Goal: Communication & Community: Share content

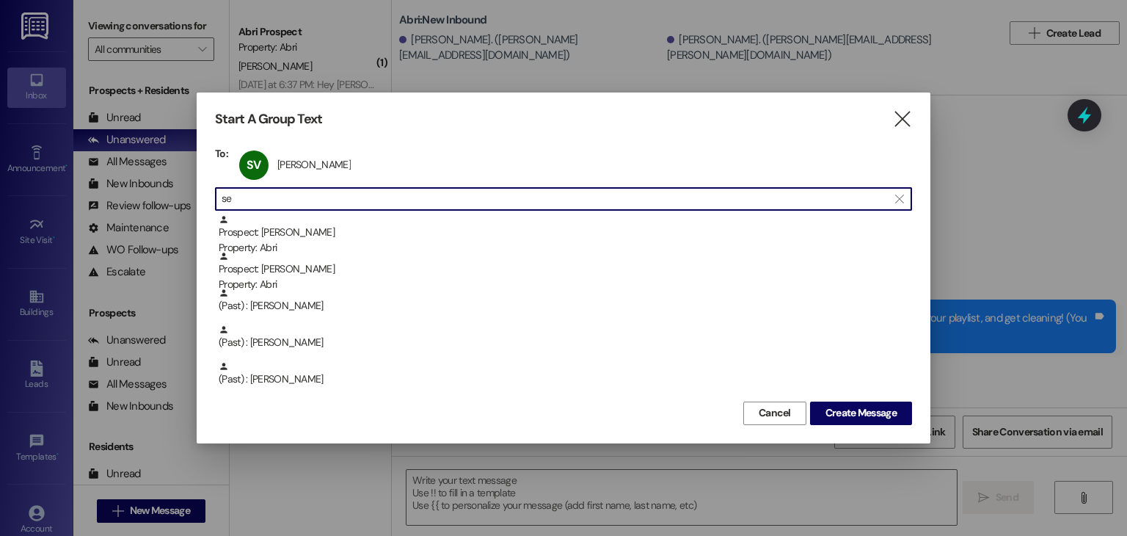
type input "s"
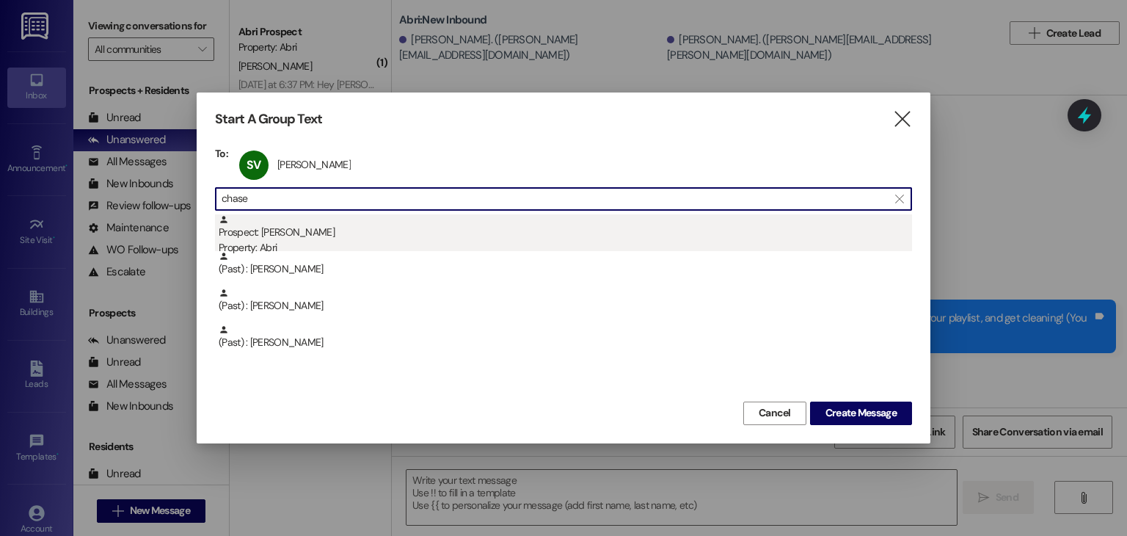
click at [464, 247] on div "Property: Abri" at bounding box center [565, 247] width 693 height 15
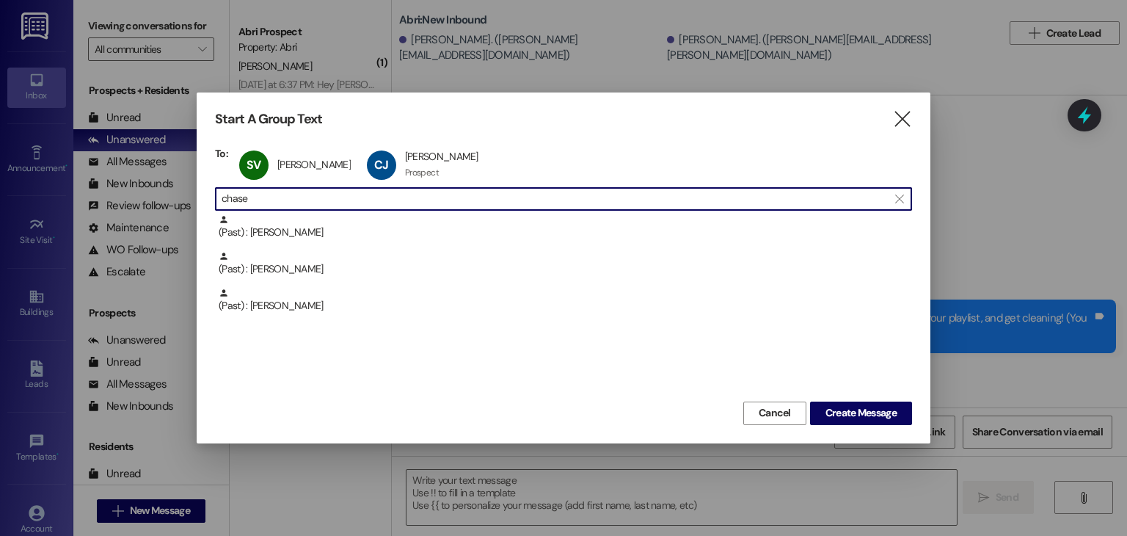
click at [628, 200] on input "chase" at bounding box center [555, 199] width 666 height 21
type input "c"
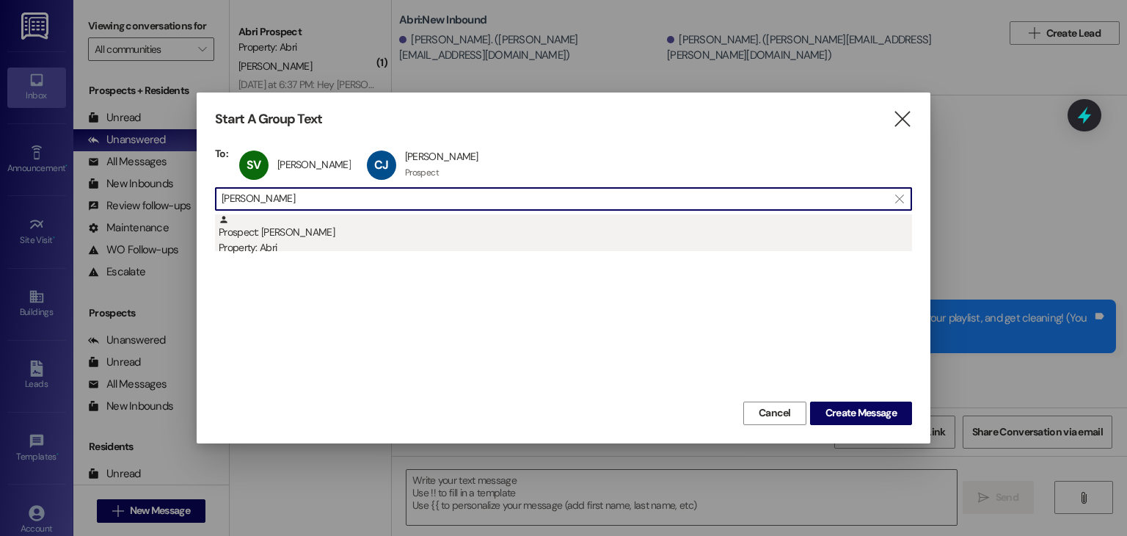
type input "[PERSON_NAME]"
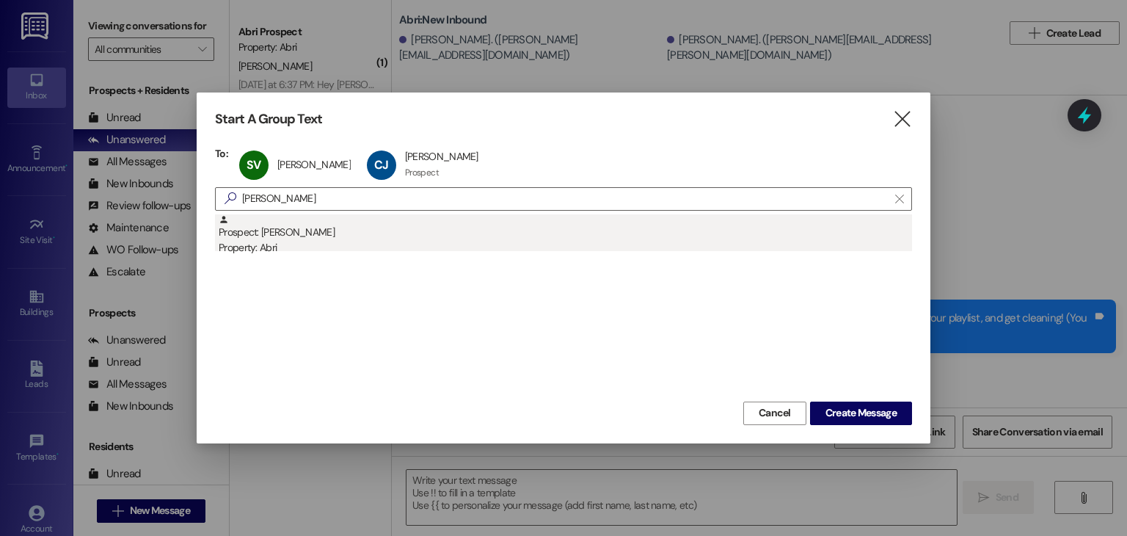
click at [514, 223] on div "Prospect: [PERSON_NAME] Property: Abri" at bounding box center [565, 235] width 693 height 42
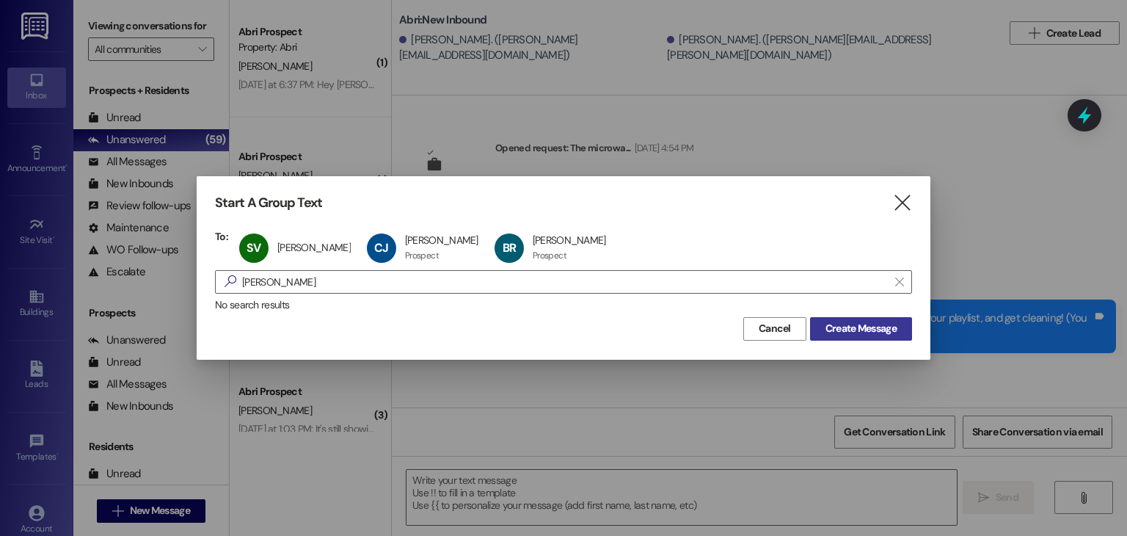
click at [835, 332] on span "Create Message" at bounding box center [860, 328] width 71 height 15
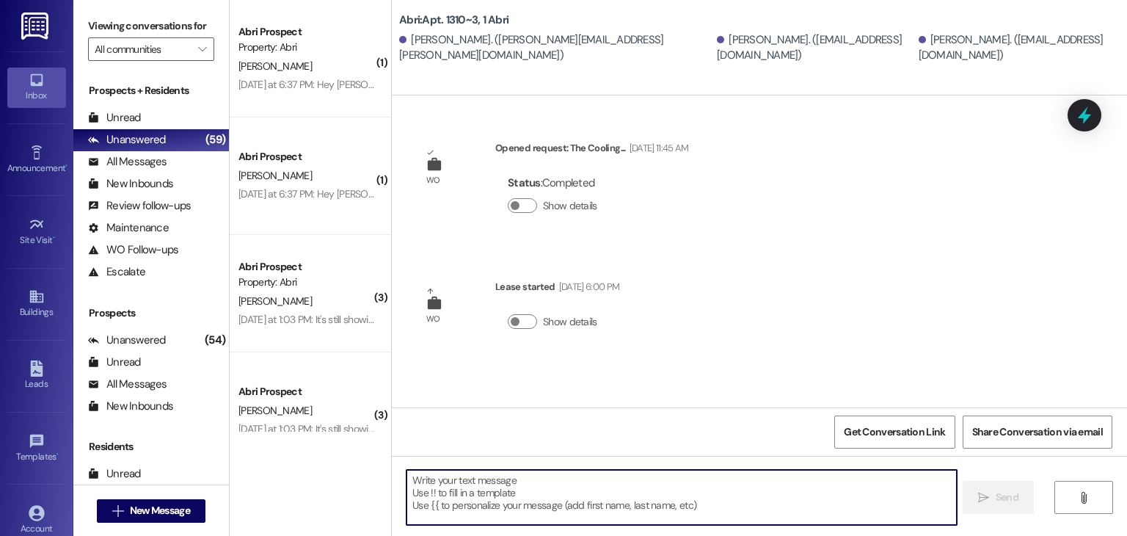
click at [616, 476] on textarea at bounding box center [681, 497] width 550 height 55
paste textarea "Clean checks hit [DATE] from 1–4pm! Time to flex those cleaning skills. 💪 See y…"
type textarea "Clean checks hit [DATE] from 1–4pm! Time to flex those cleaning skills. 💪 See y…"
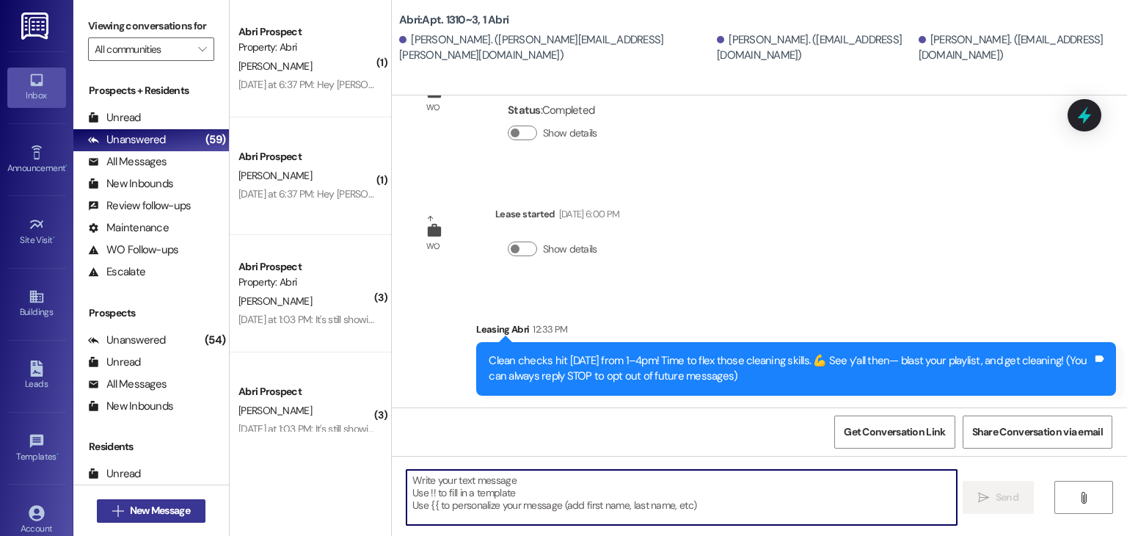
click at [182, 510] on span "New Message" at bounding box center [160, 510] width 60 height 15
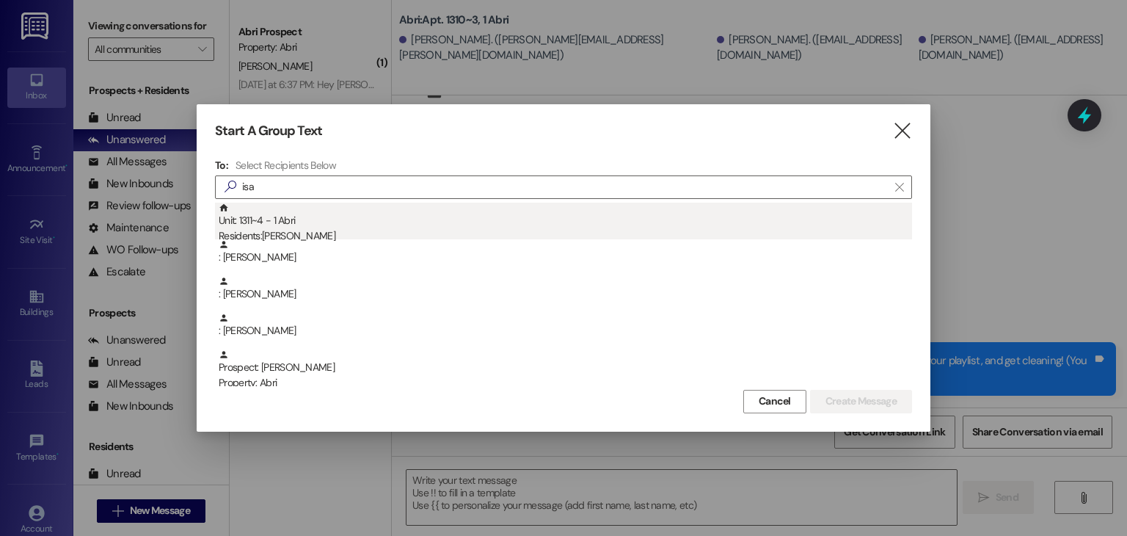
click at [296, 223] on div "Unit: 1311~4 - 1 [DEMOGRAPHIC_DATA] Residents: [PERSON_NAME]" at bounding box center [565, 224] width 693 height 42
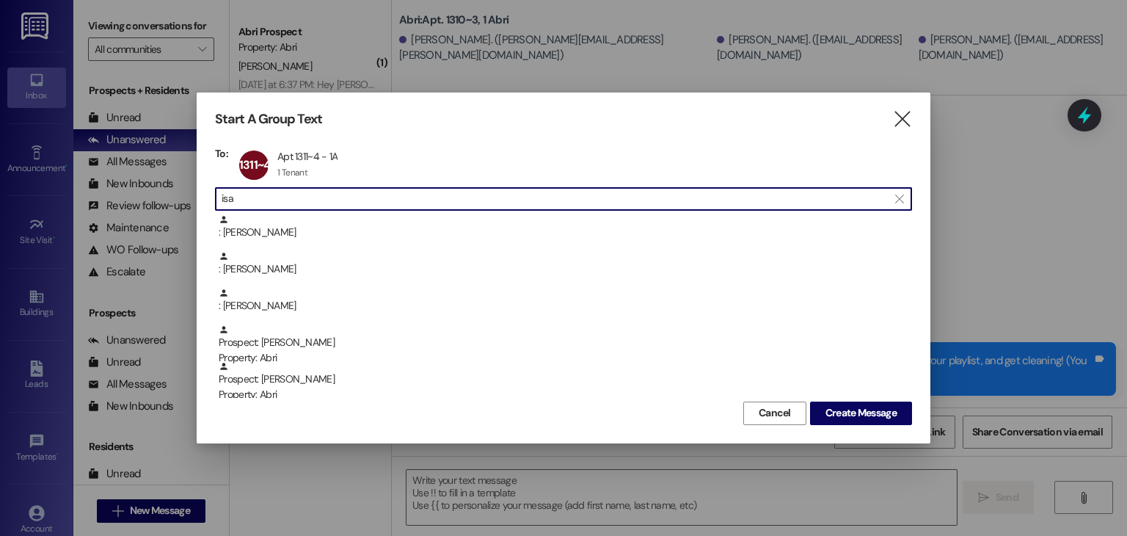
click at [324, 199] on input "isa" at bounding box center [555, 199] width 666 height 21
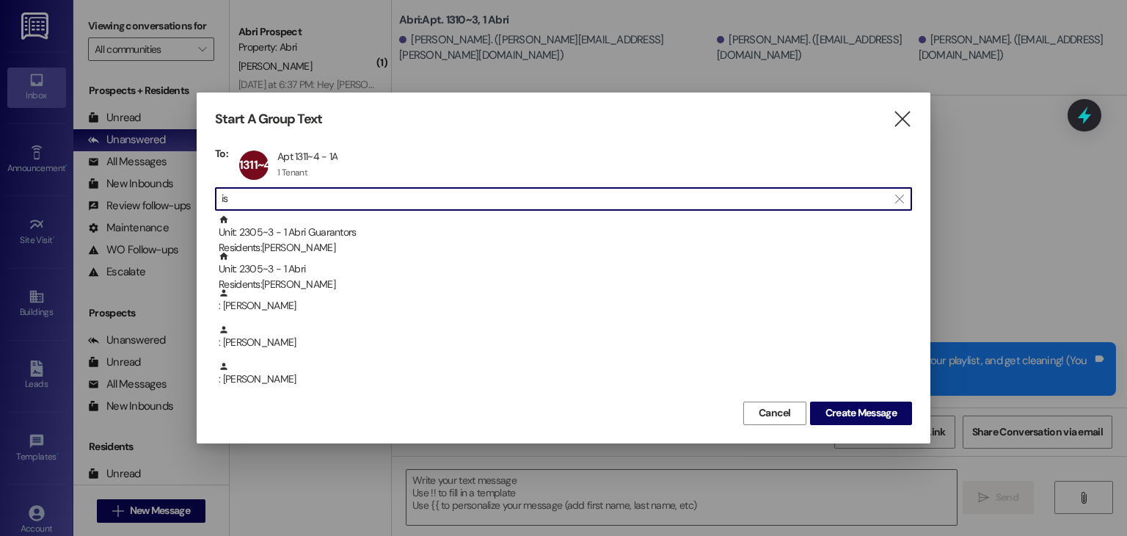
type input "i"
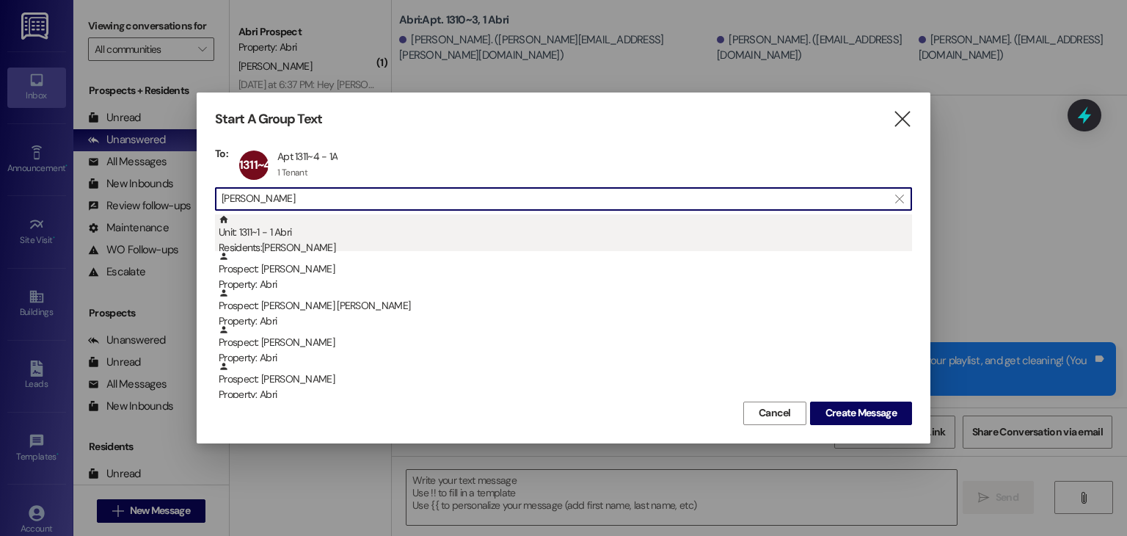
type input "[PERSON_NAME]"
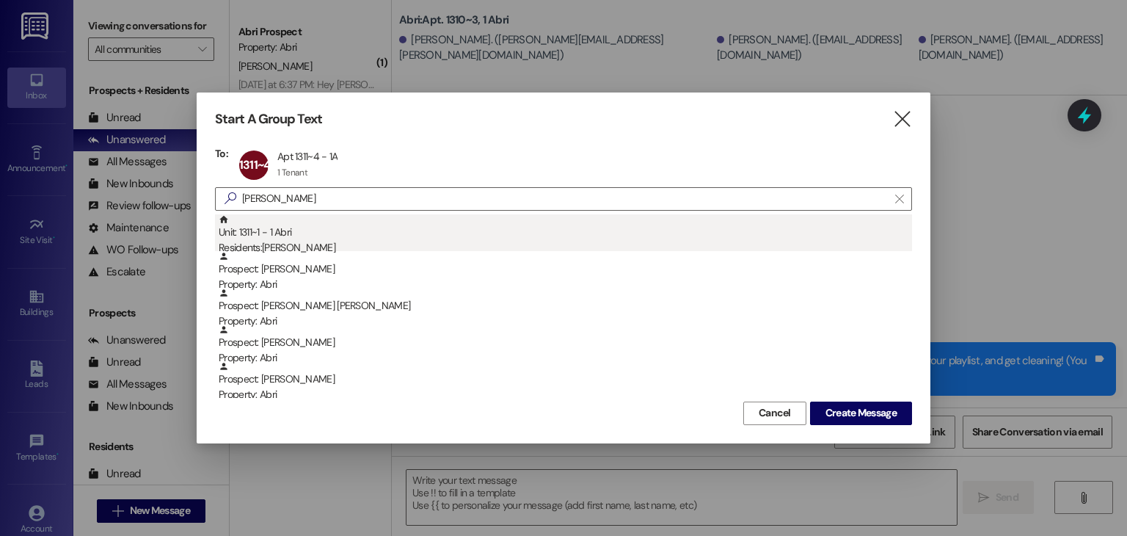
click at [602, 229] on div "Unit: 1311~1 - 1 [DEMOGRAPHIC_DATA] Residents: [PERSON_NAME]" at bounding box center [565, 235] width 693 height 42
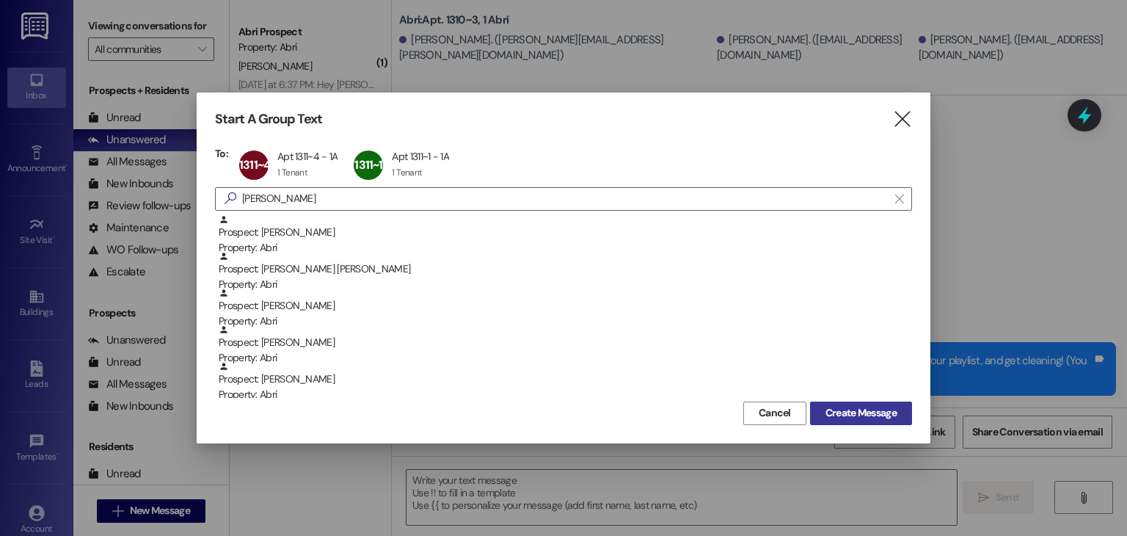
click at [871, 419] on span "Create Message" at bounding box center [860, 412] width 71 height 15
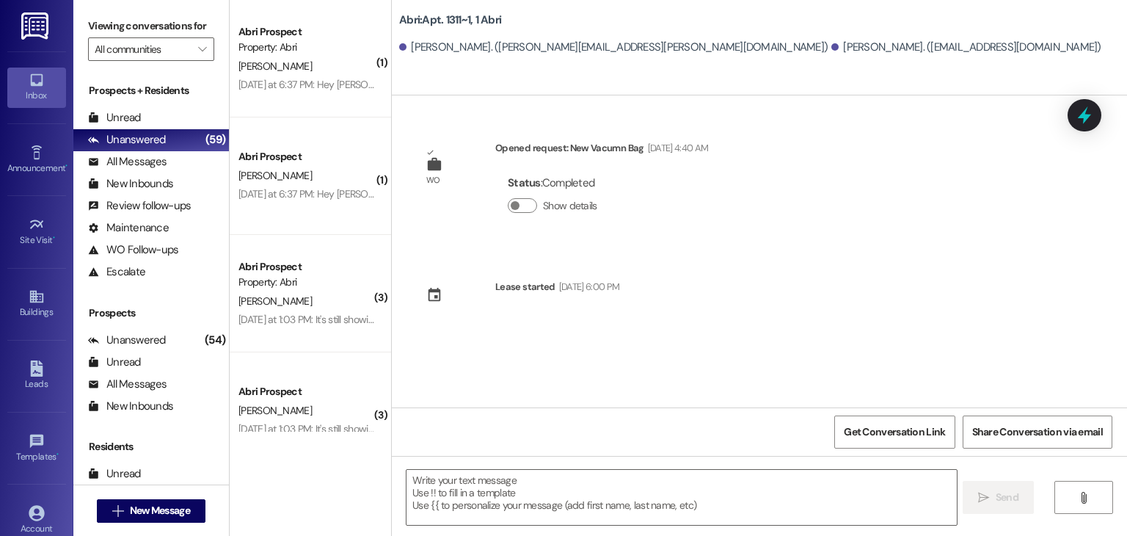
scroll to position [0, 0]
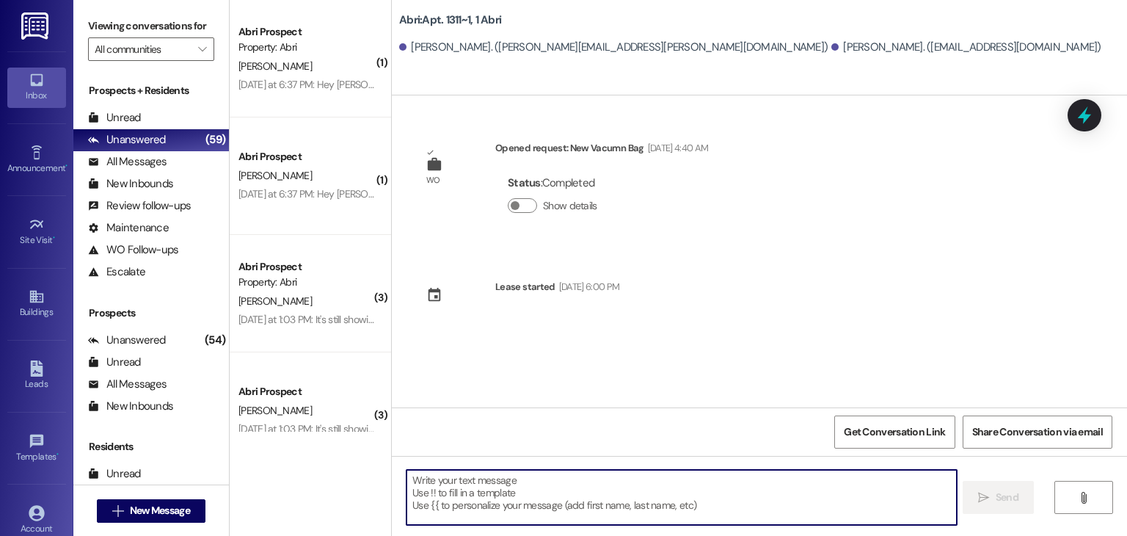
click at [744, 488] on textarea at bounding box center [681, 497] width 550 height 55
paste textarea "Clean checks hit [DATE] from 1–4pm! Time to flex those cleaning skills. 💪 See y…"
type textarea "Clean checks hit [DATE] from 1–4pm! Time to flex those cleaning skills. 💪 See y…"
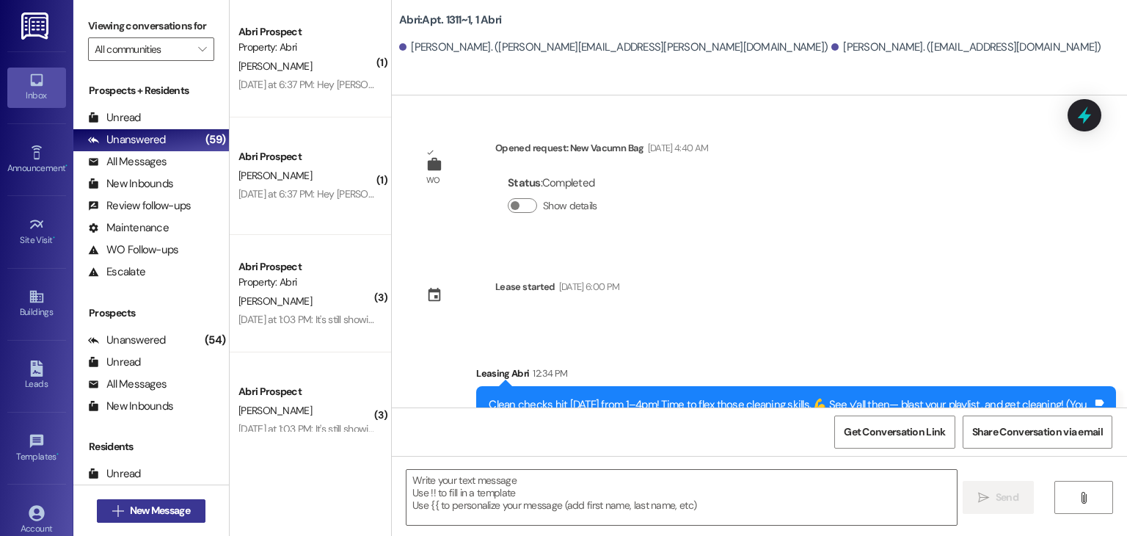
click at [180, 511] on span "New Message" at bounding box center [160, 510] width 60 height 15
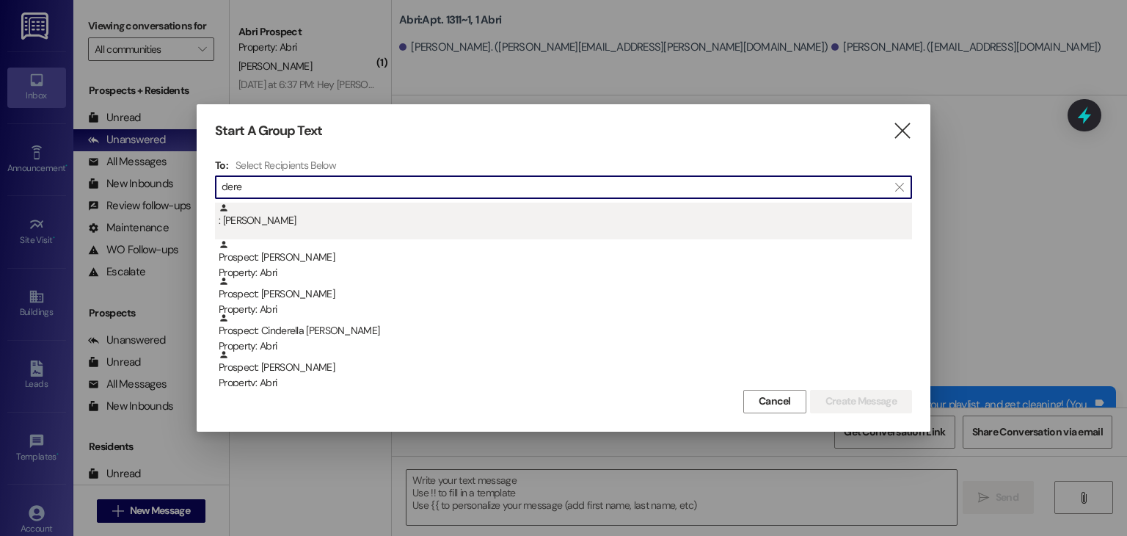
type input "dere"
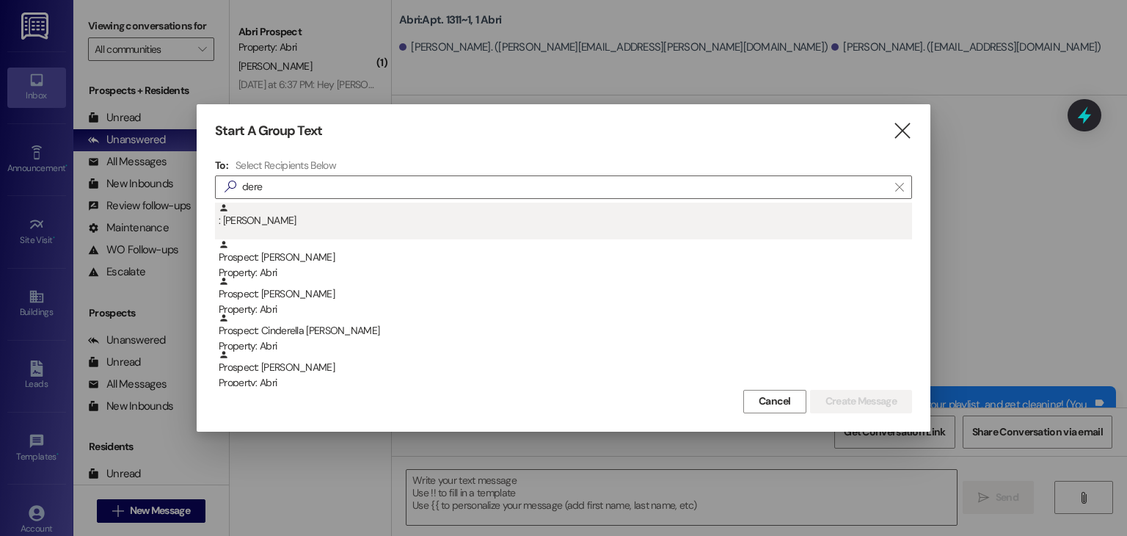
click at [275, 214] on div ": [PERSON_NAME]" at bounding box center [565, 216] width 693 height 26
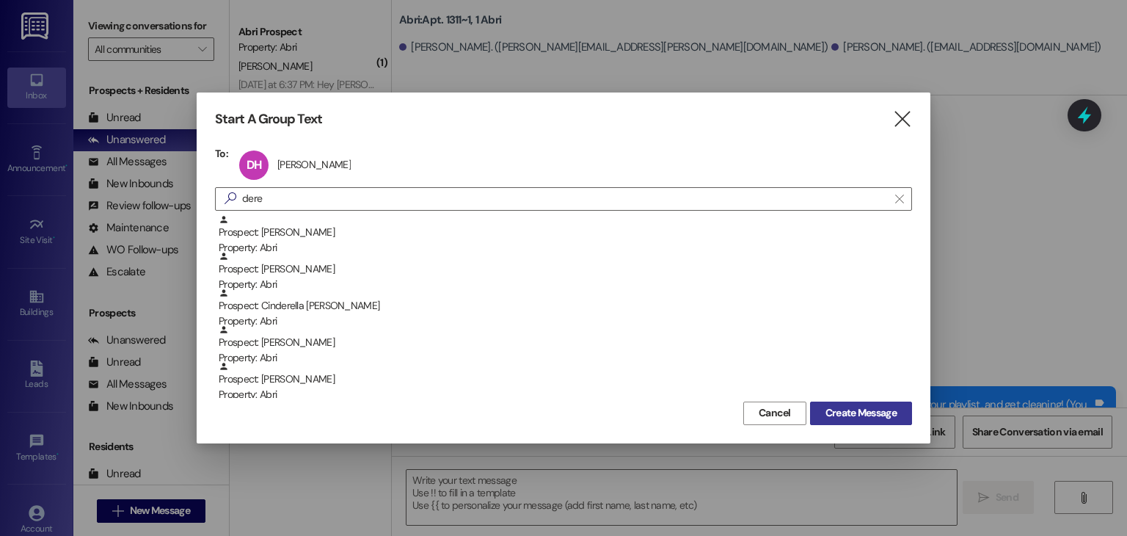
click at [835, 406] on span "Create Message" at bounding box center [860, 412] width 71 height 15
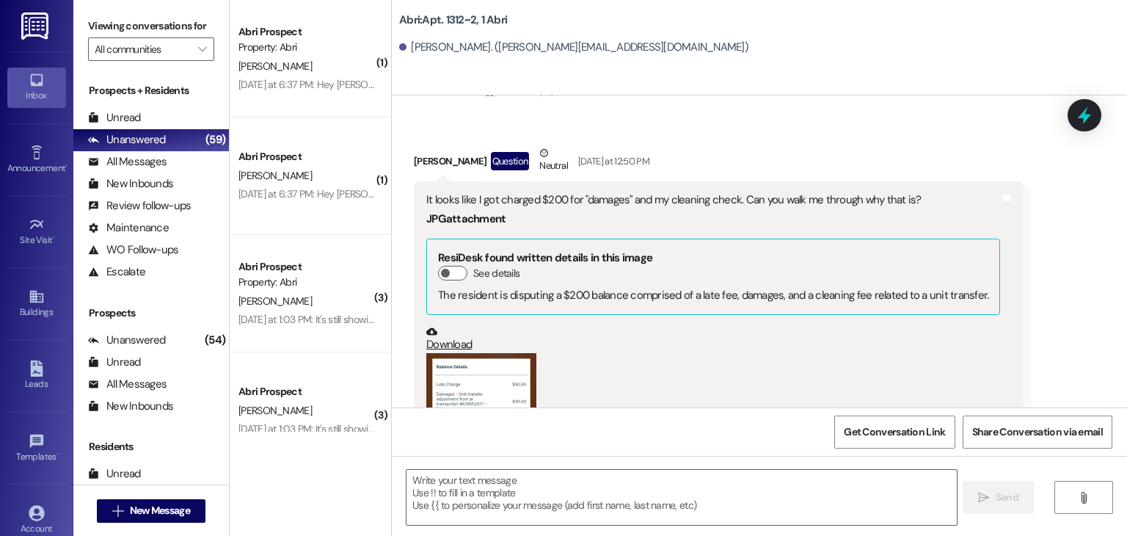
scroll to position [33702, 0]
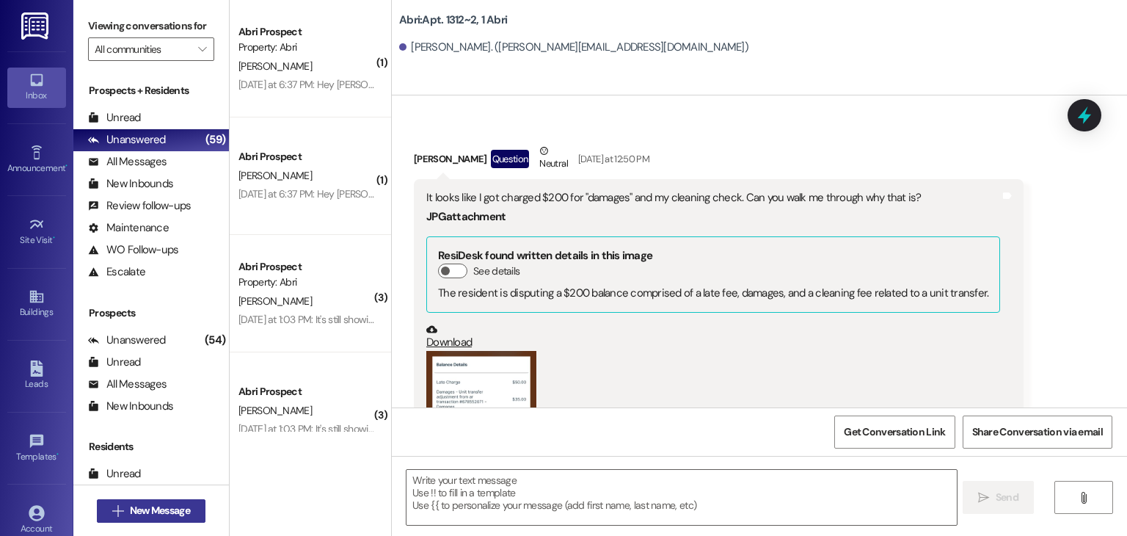
click at [192, 516] on button " New Message" at bounding box center [151, 510] width 109 height 23
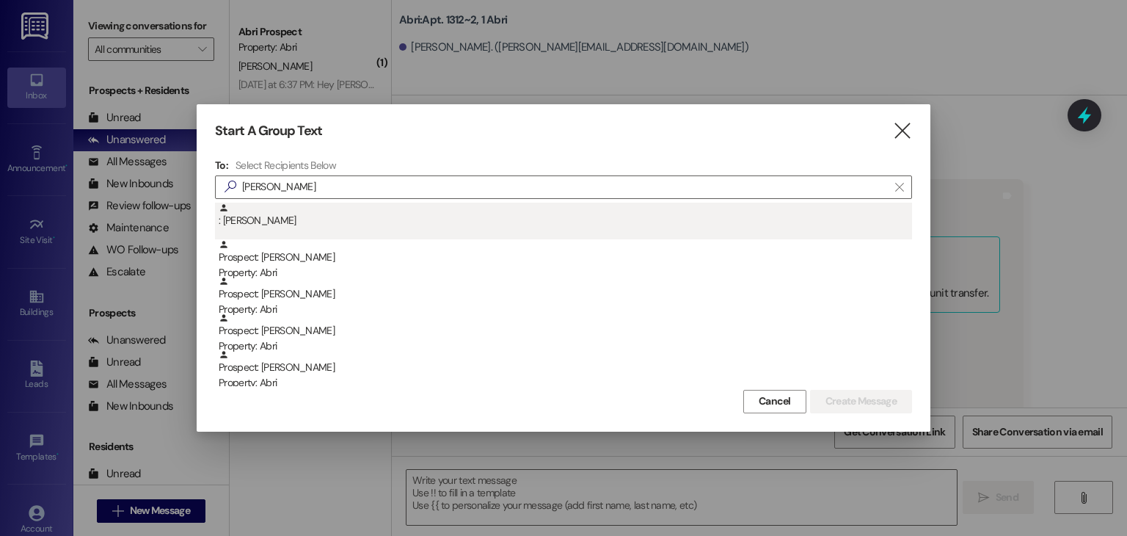
click at [326, 207] on div ": [PERSON_NAME]" at bounding box center [565, 216] width 693 height 26
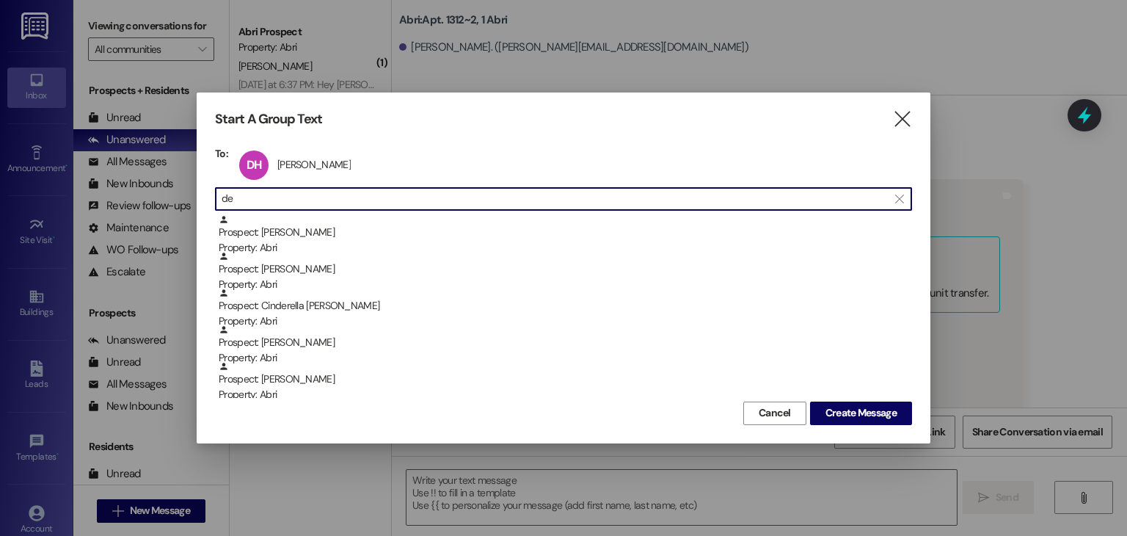
type input "d"
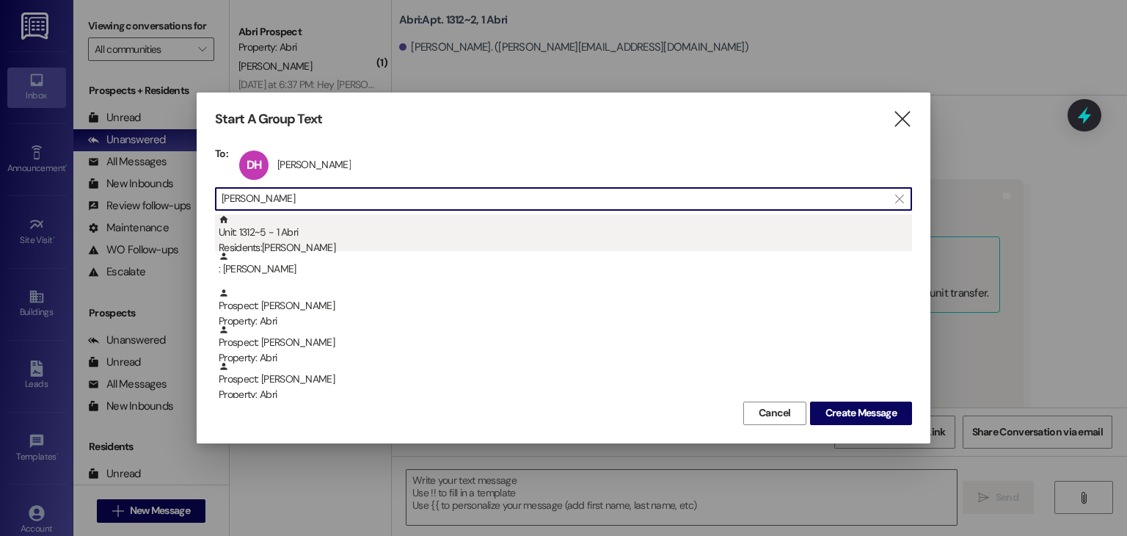
click at [608, 221] on div "Unit: 1312~5 - 1 [DEMOGRAPHIC_DATA] Residents: [PERSON_NAME]" at bounding box center [565, 235] width 693 height 42
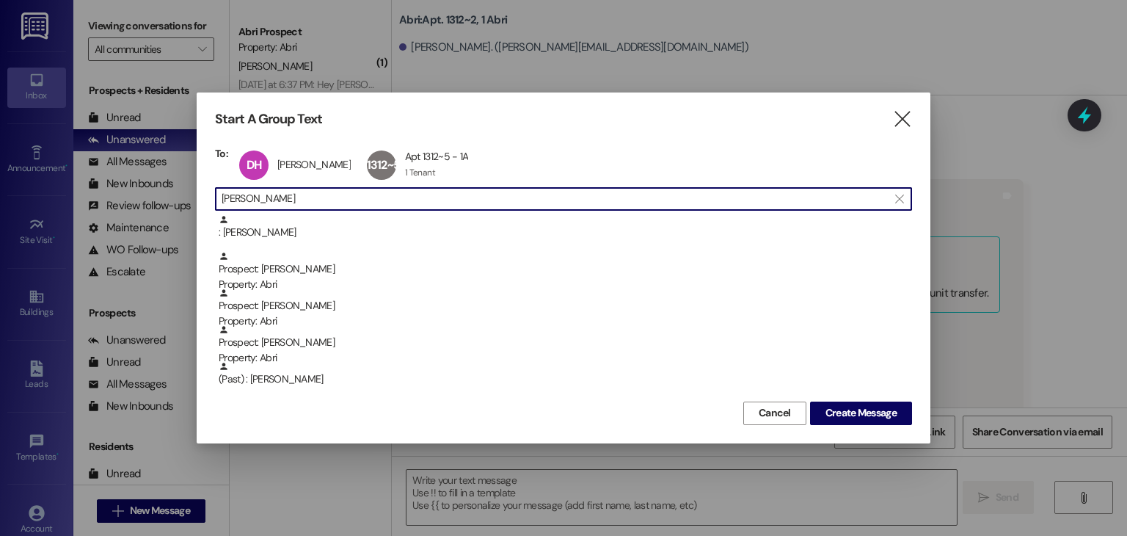
click at [632, 203] on input "[PERSON_NAME]" at bounding box center [555, 199] width 666 height 21
type input "b"
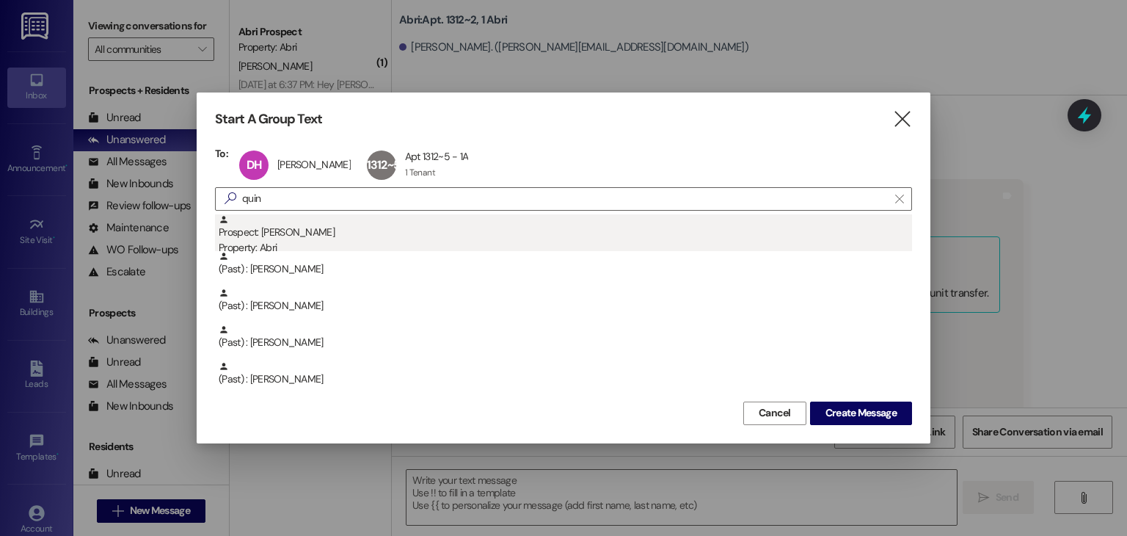
click at [575, 244] on div "Property: Abri" at bounding box center [565, 247] width 693 height 15
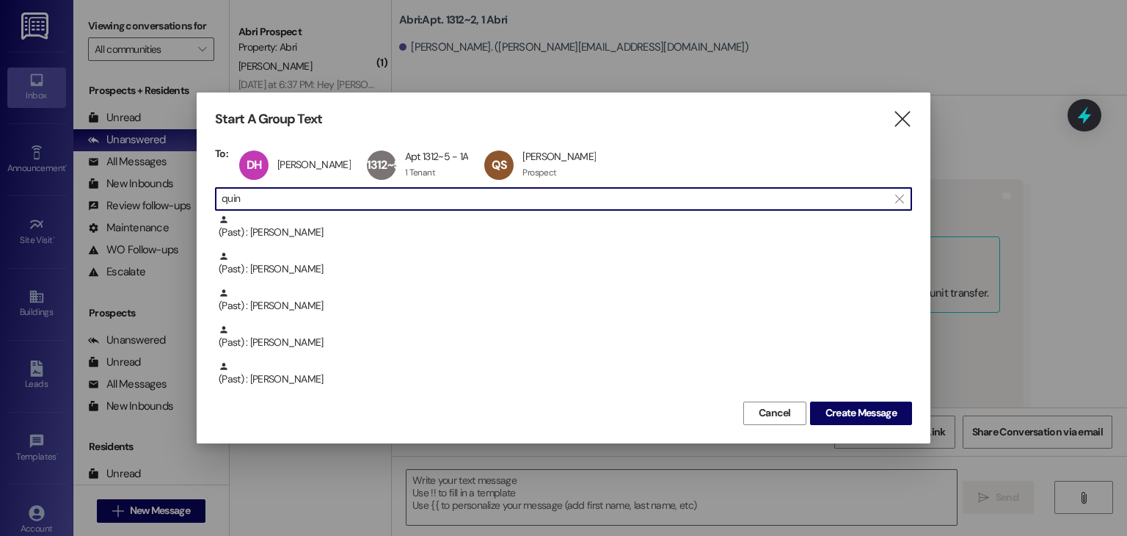
click at [577, 203] on input "quin" at bounding box center [555, 199] width 666 height 21
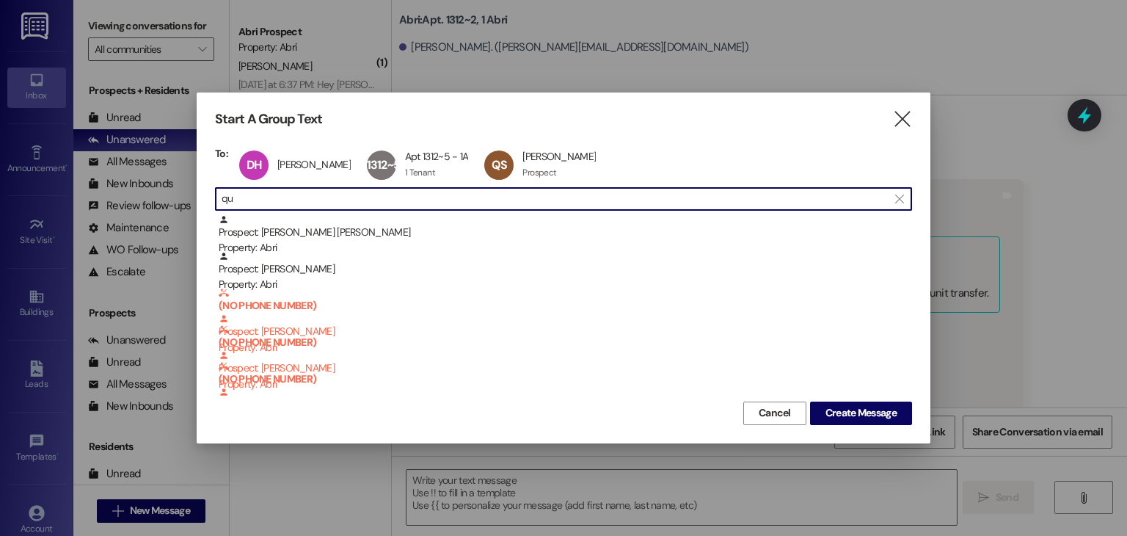
type input "q"
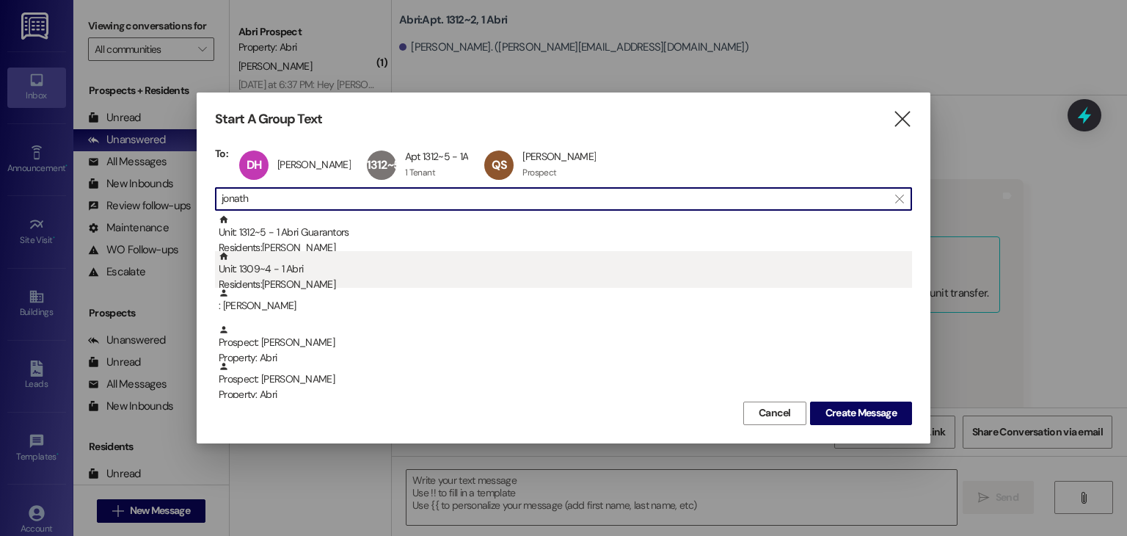
type input "jonath"
click at [404, 263] on div "Unit: 1309~4 - 1 [DEMOGRAPHIC_DATA] Residents: [PERSON_NAME]" at bounding box center [565, 272] width 693 height 42
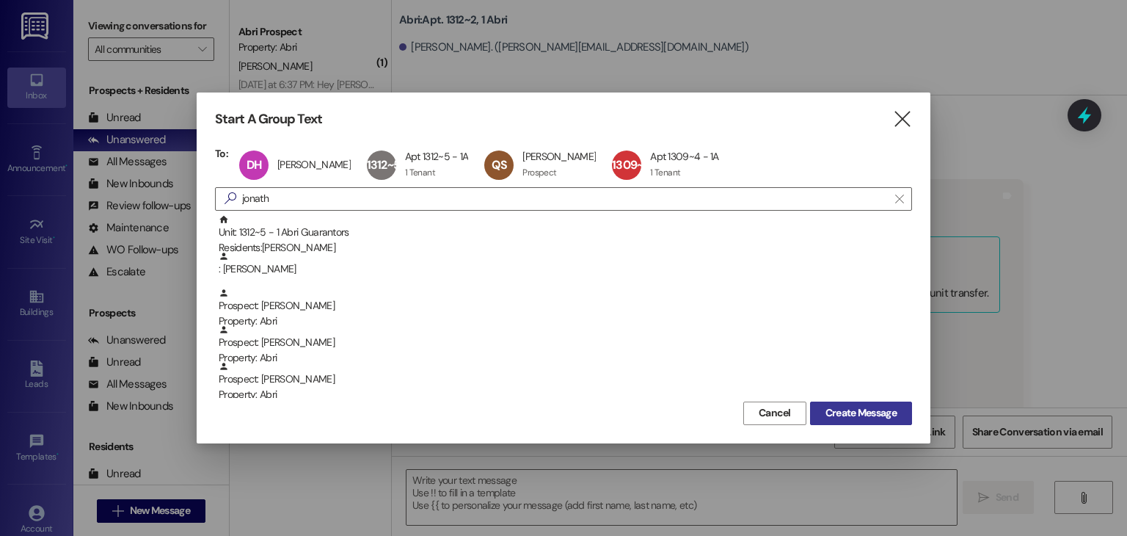
click at [845, 412] on span "Create Message" at bounding box center [860, 412] width 71 height 15
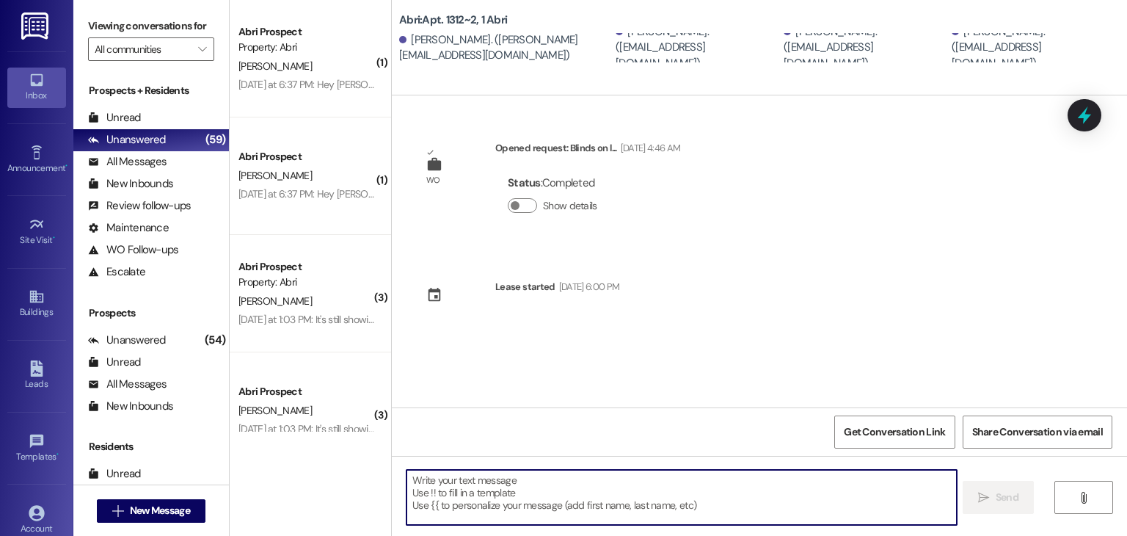
click at [684, 485] on textarea at bounding box center [681, 497] width 550 height 55
paste textarea "Clean checks hit [DATE] from 1–4pm! Time to flex those cleaning skills. 💪 See y…"
type textarea "Clean checks hit [DATE] from 1–4pm! Time to flex those cleaning skills. 💪 See y…"
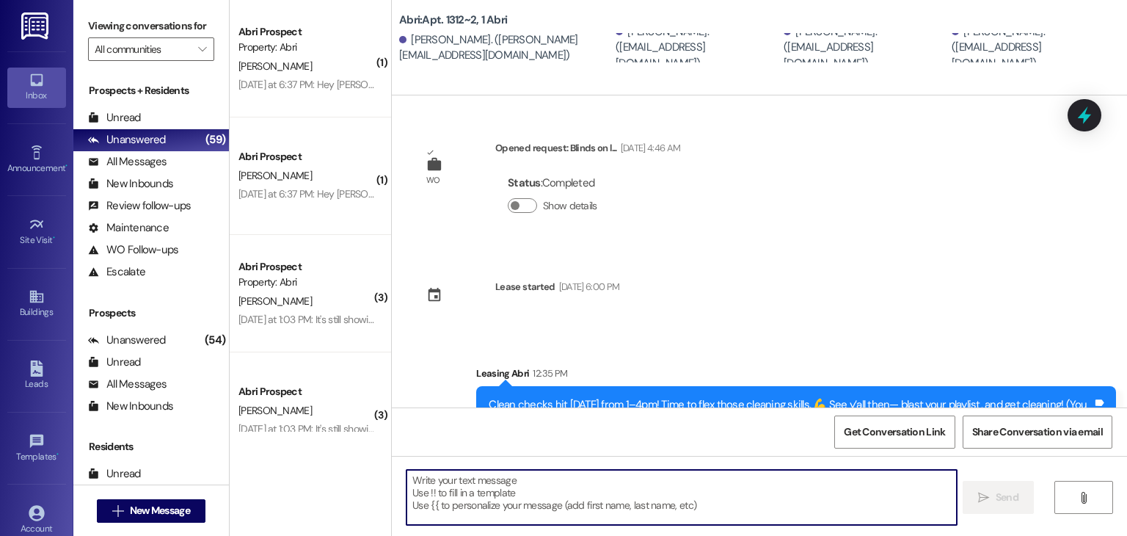
scroll to position [44, 0]
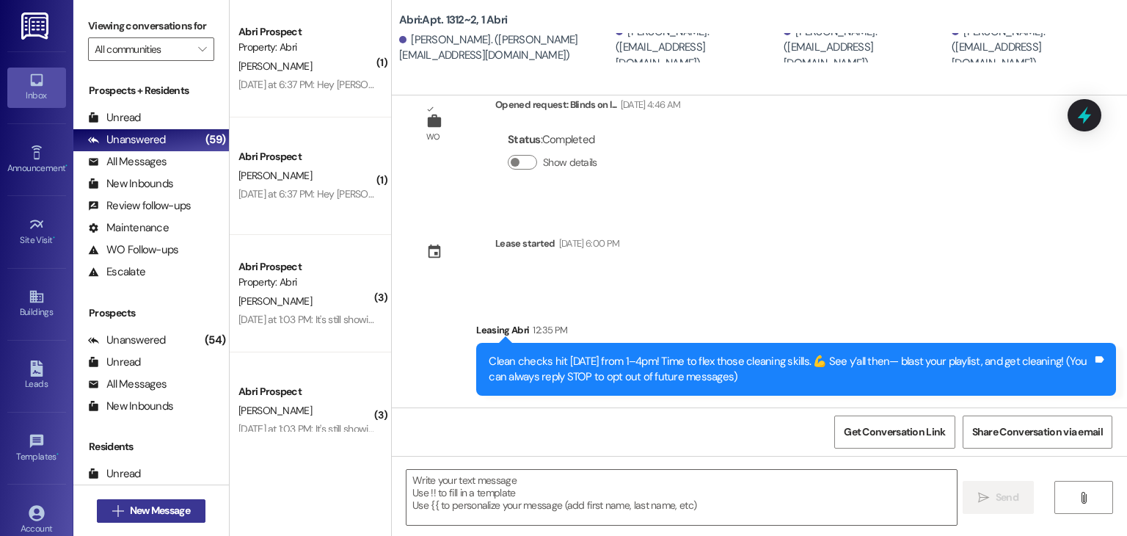
click at [183, 507] on span "New Message" at bounding box center [160, 510] width 60 height 15
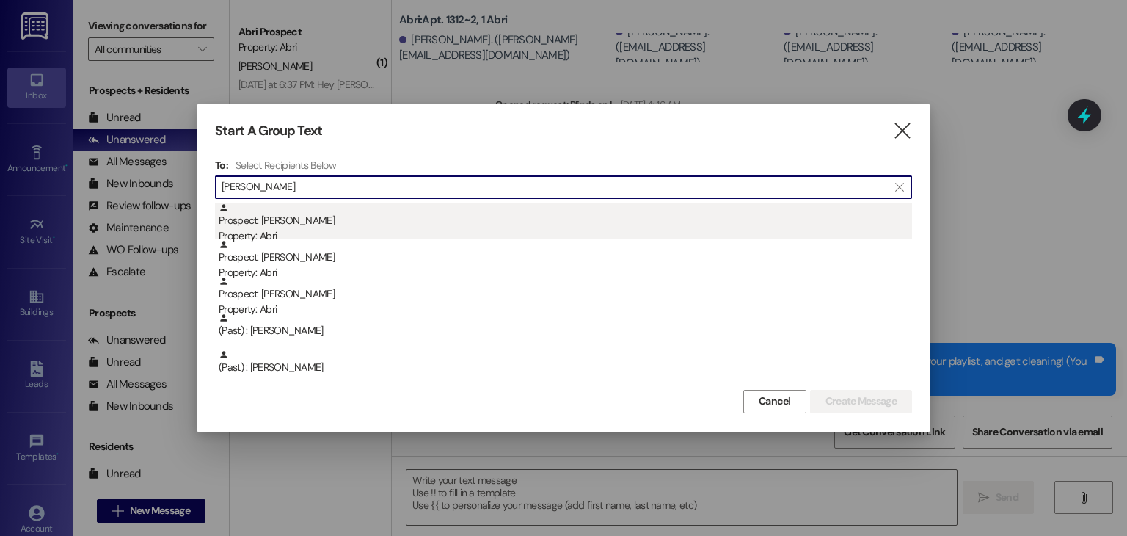
type input "[PERSON_NAME]"
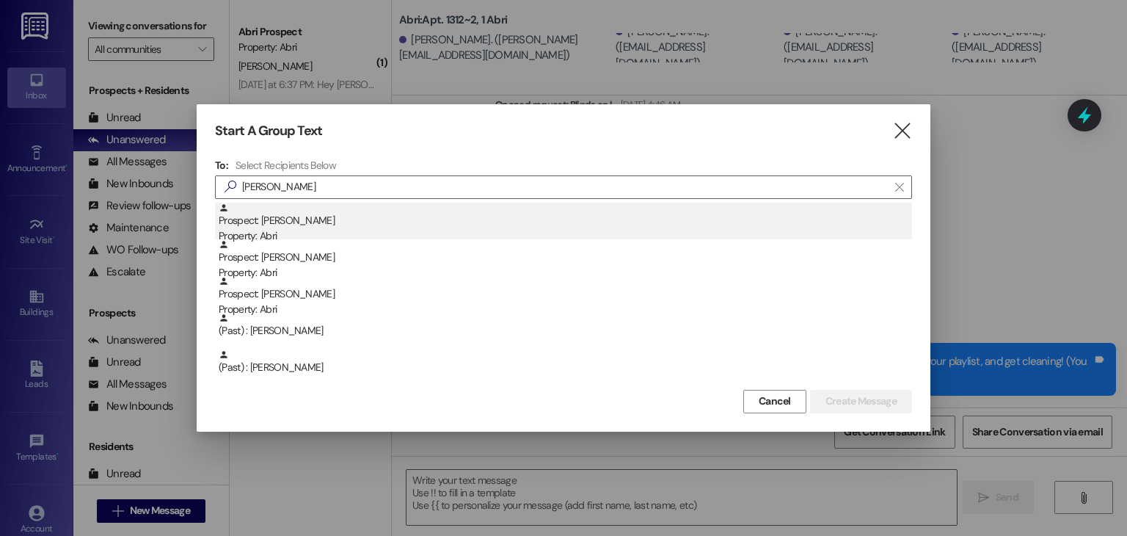
click at [272, 228] on div "Property: Abri" at bounding box center [565, 235] width 693 height 15
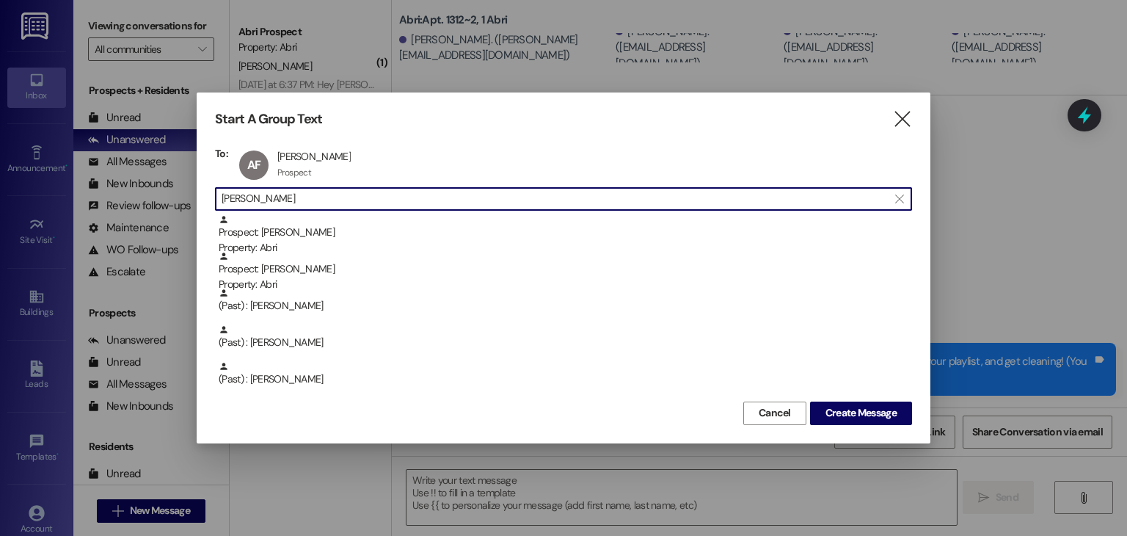
click at [351, 205] on input "[PERSON_NAME]" at bounding box center [555, 199] width 666 height 21
type input "a"
type input "w"
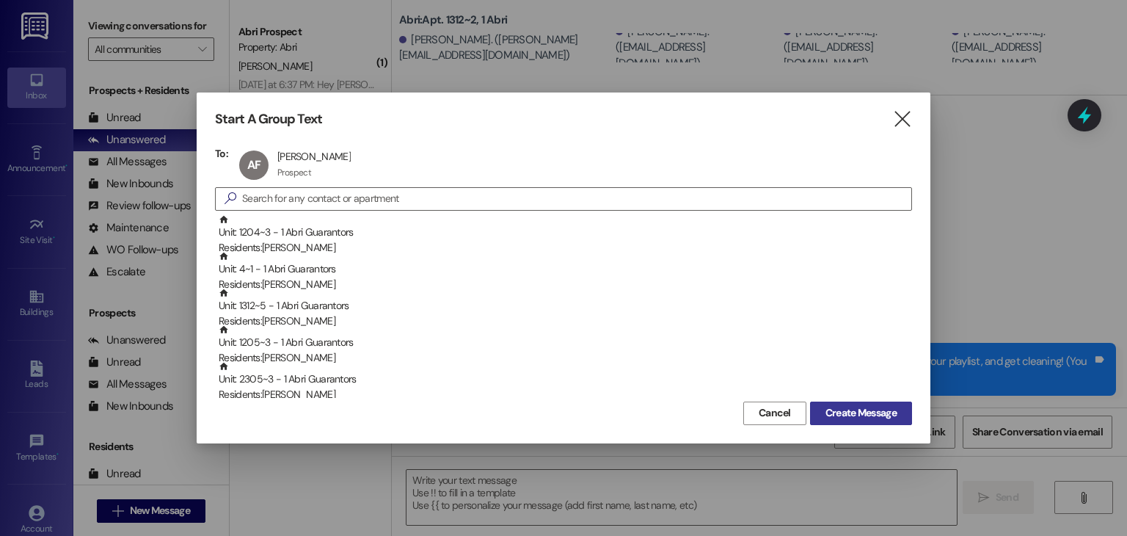
click at [879, 423] on button "Create Message" at bounding box center [861, 412] width 102 height 23
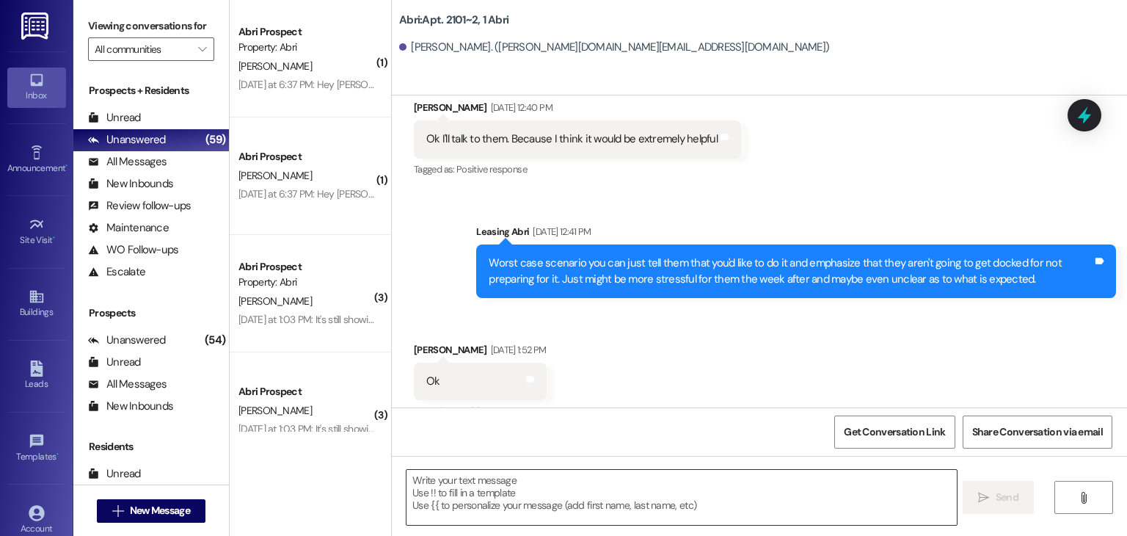
scroll to position [22628, 0]
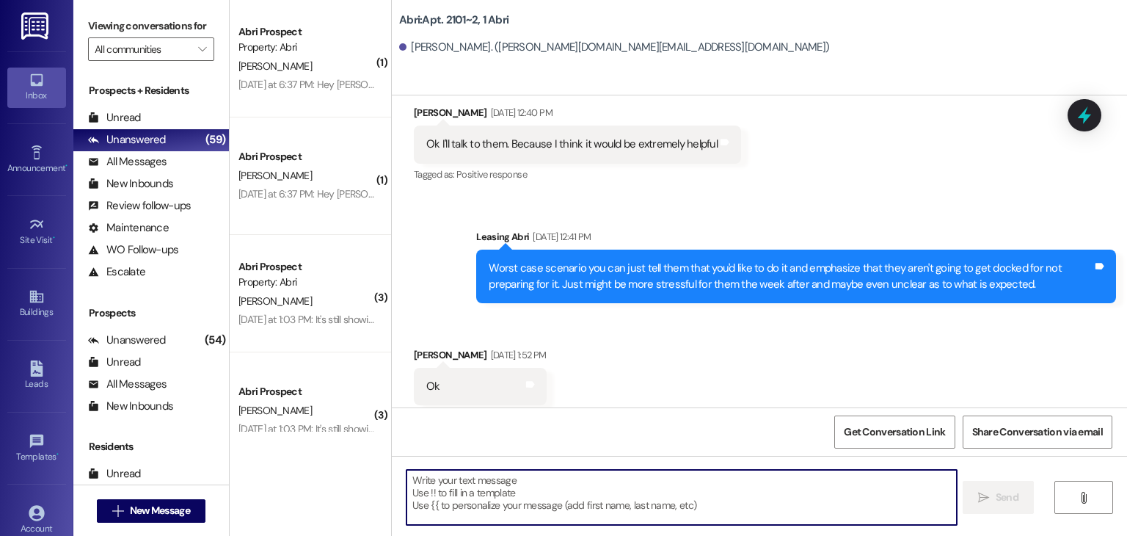
click at [634, 486] on textarea at bounding box center [681, 497] width 550 height 55
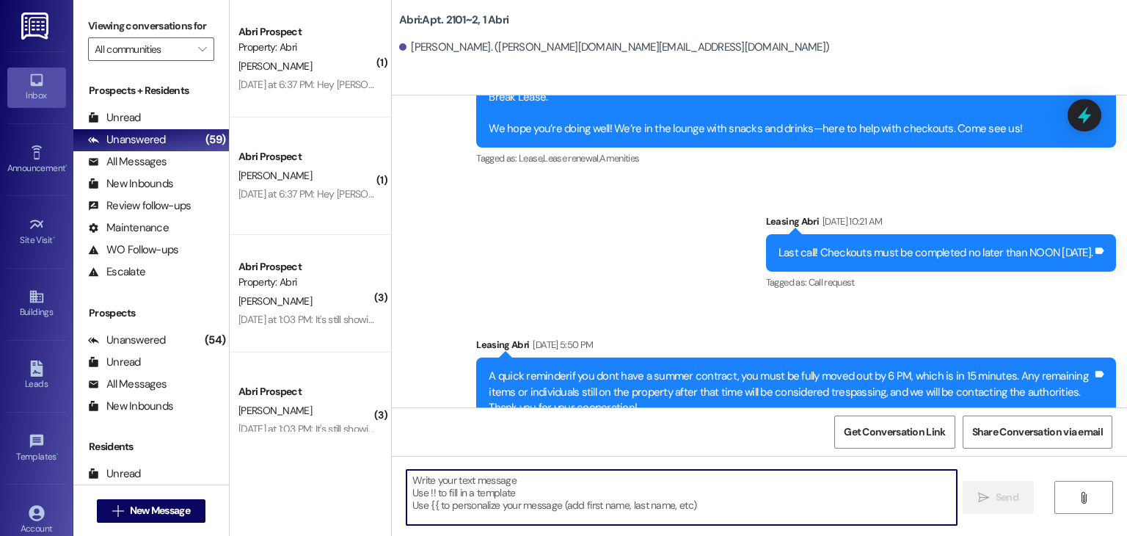
scroll to position [23716, 0]
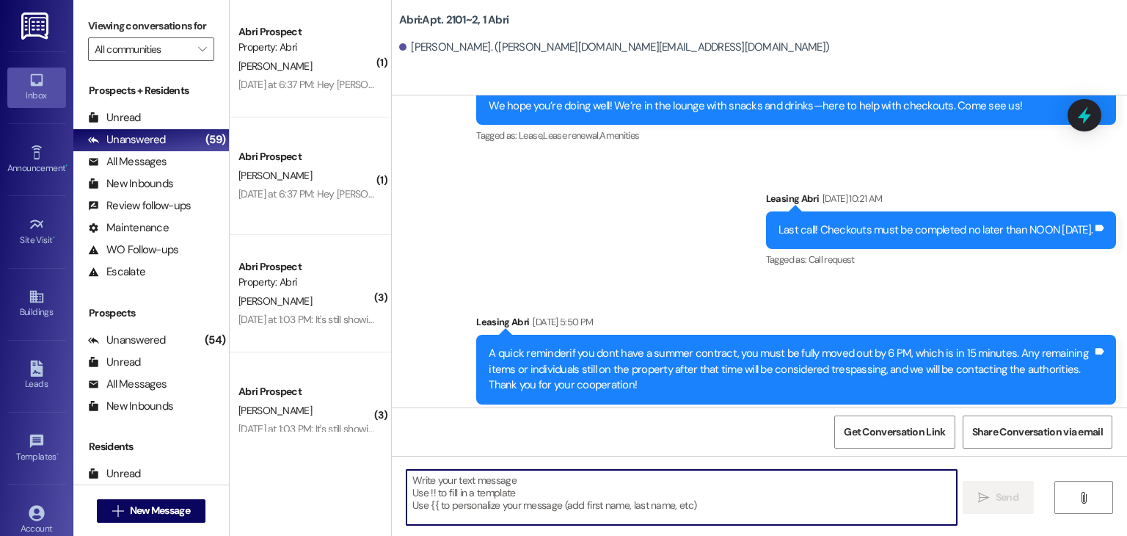
paste textarea "Clean checks hit [DATE] from 1–4pm! Time to flex those cleaning skills. 💪 See y…"
type textarea "Clean checks hit [DATE] from 1–4pm! Time to flex those cleaning skills. 💪 See y…"
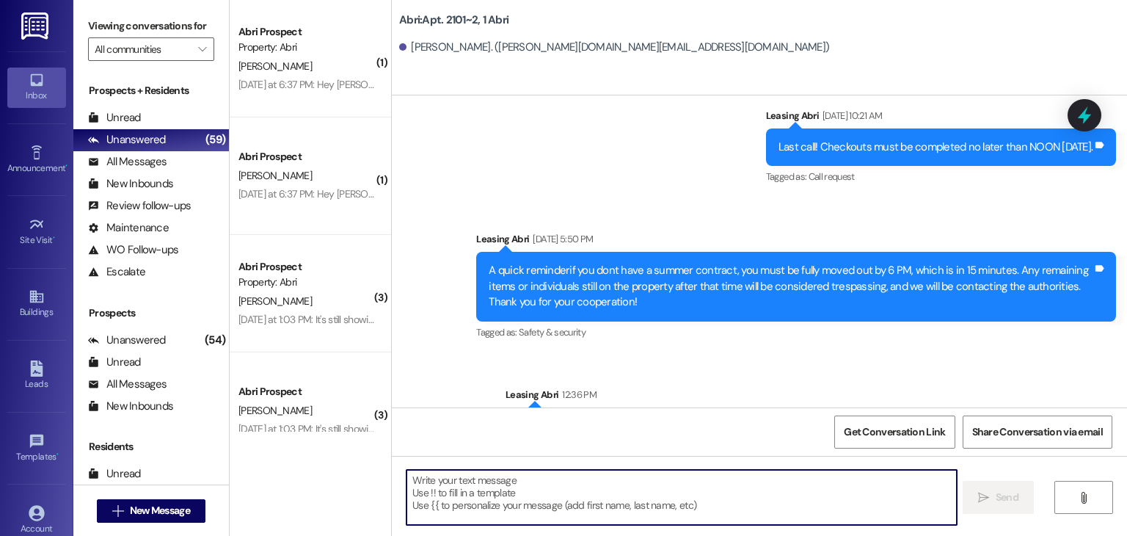
scroll to position [23818, 0]
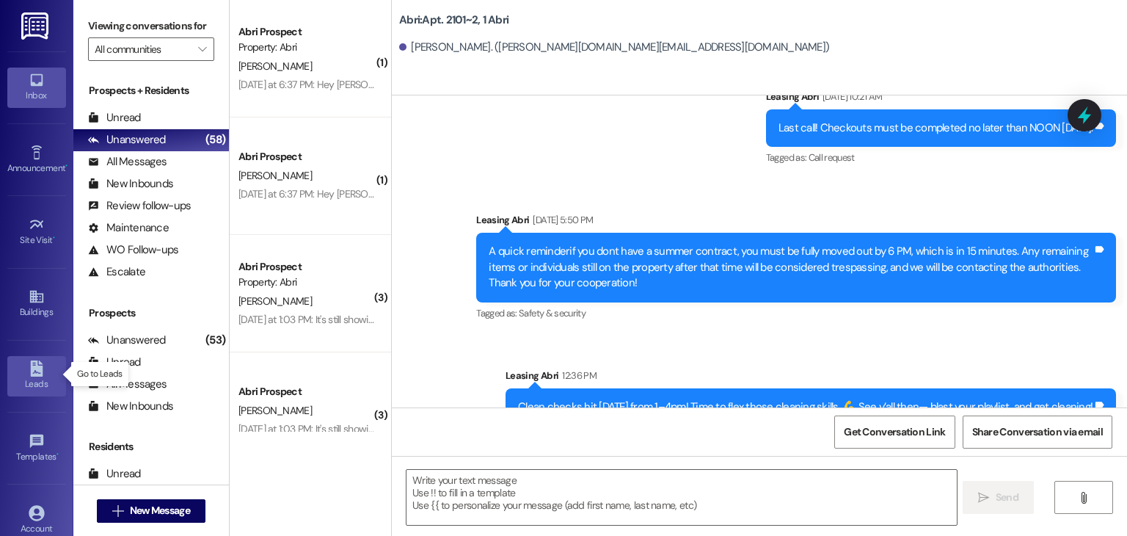
click at [32, 383] on div "Leads" at bounding box center [36, 383] width 73 height 15
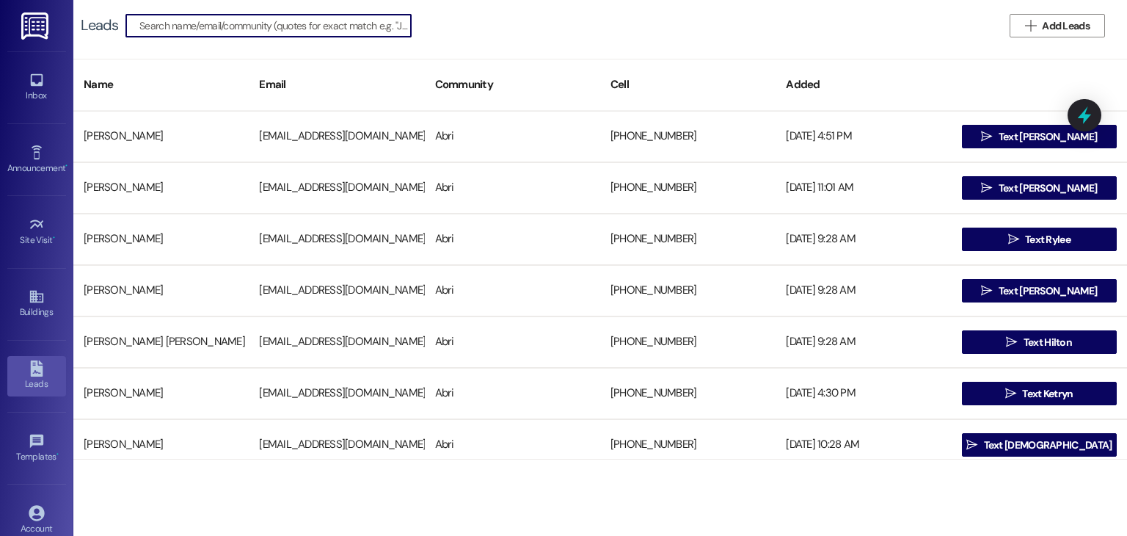
click at [285, 31] on input at bounding box center [274, 25] width 271 height 21
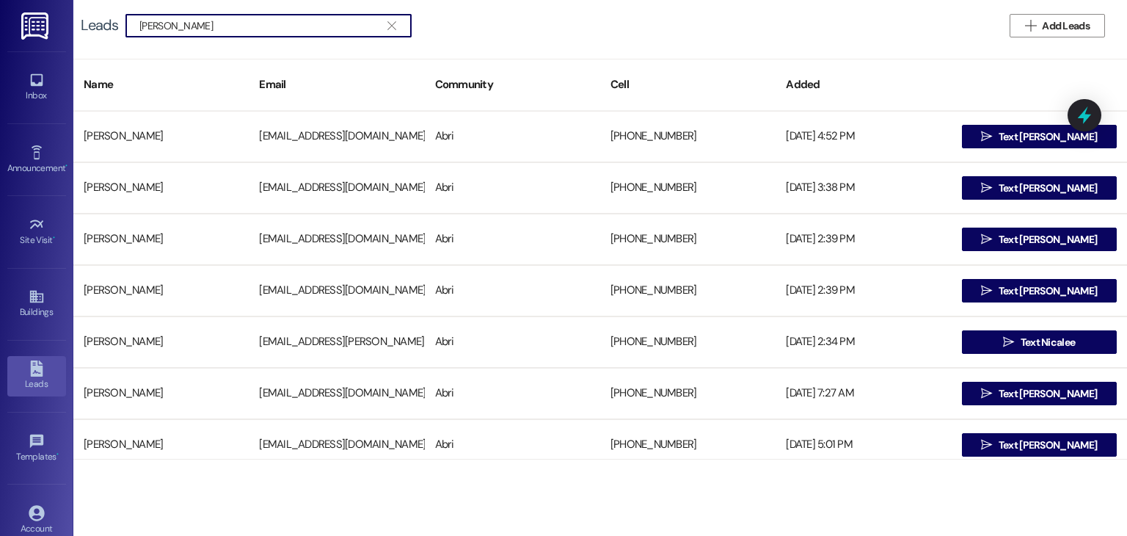
type input "[PERSON_NAME]"
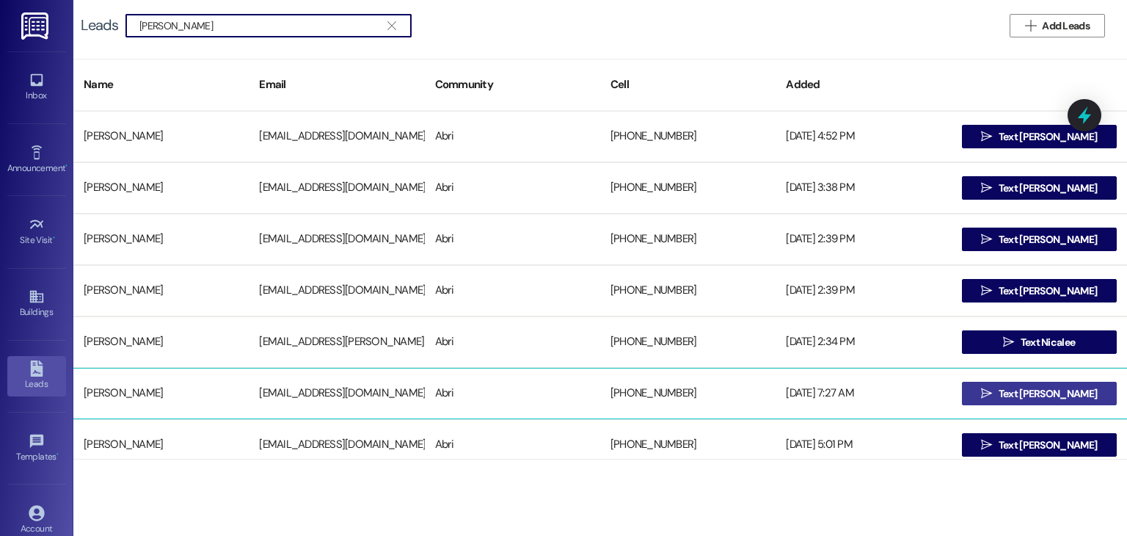
click at [993, 390] on button " Text [PERSON_NAME]" at bounding box center [1039, 393] width 155 height 23
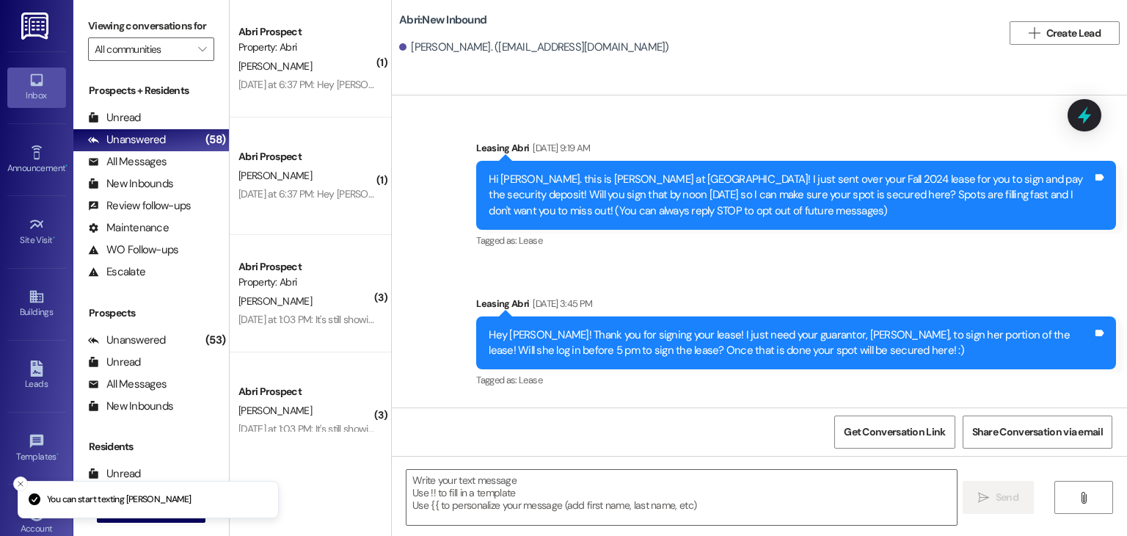
scroll to position [22534, 0]
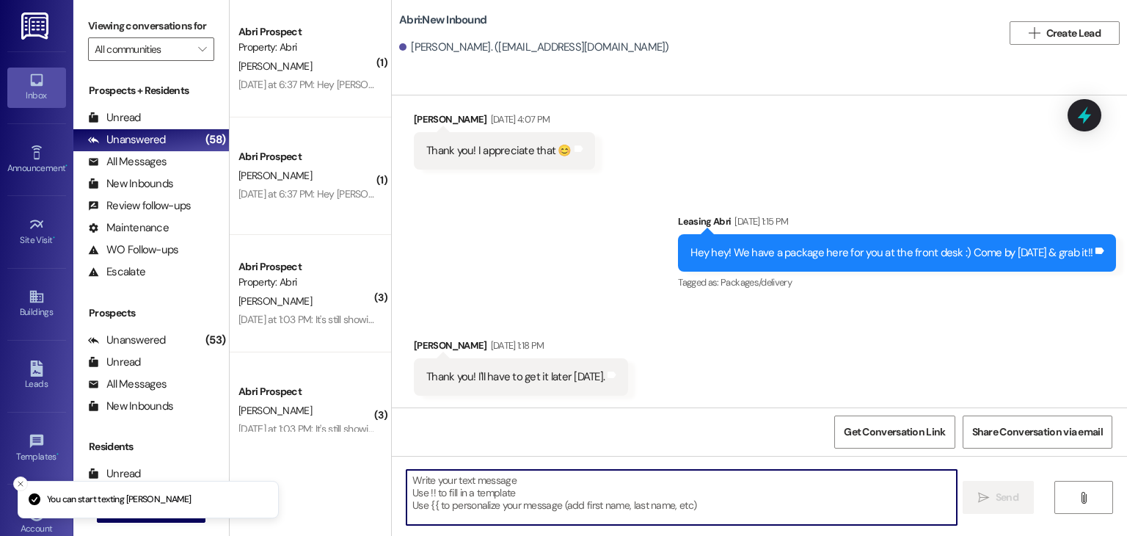
click at [469, 487] on textarea at bounding box center [681, 497] width 550 height 55
paste textarea "Clean checks hit [DATE] from 1–4pm! Time to flex those cleaning skills. 💪 See y…"
type textarea "Clean checks hit [DATE] from 1–4pm! Time to flex those cleaning skills. 💪 See y…"
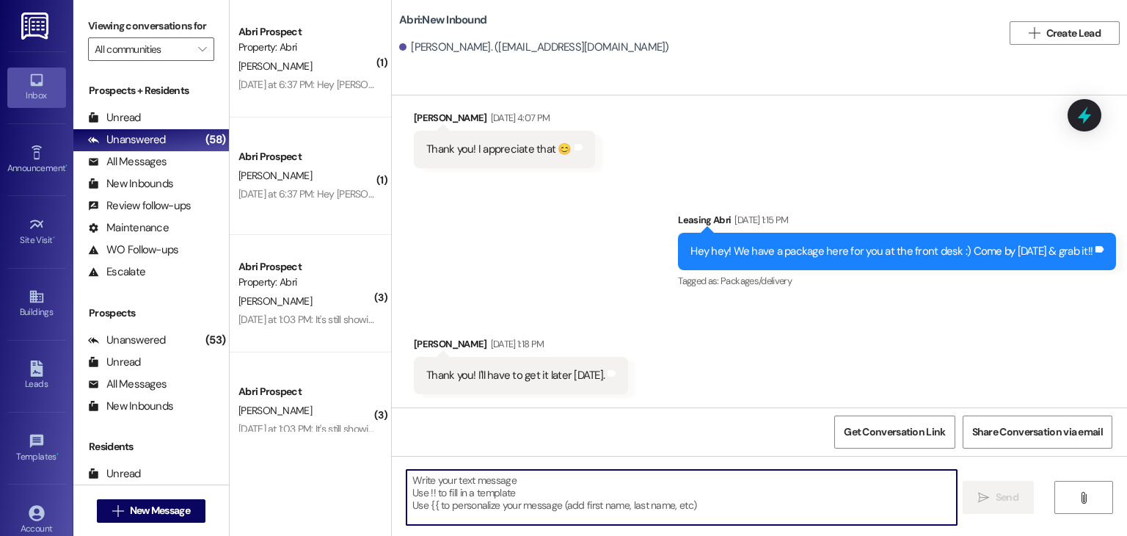
scroll to position [22533, 0]
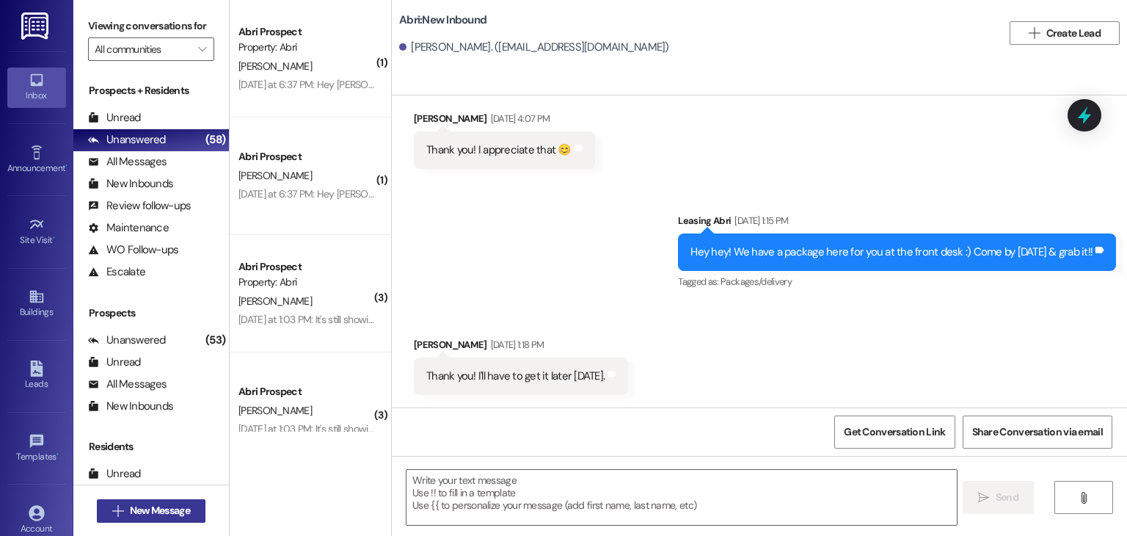
click at [178, 508] on span "New Message" at bounding box center [160, 510] width 60 height 15
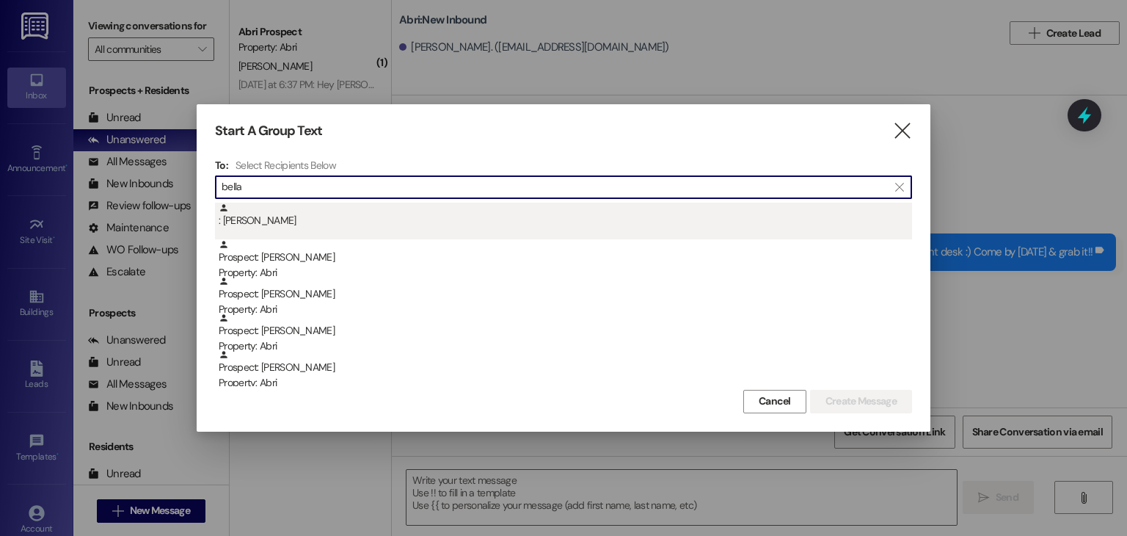
type input "bella"
click at [360, 227] on div ": [PERSON_NAME]" at bounding box center [565, 216] width 693 height 26
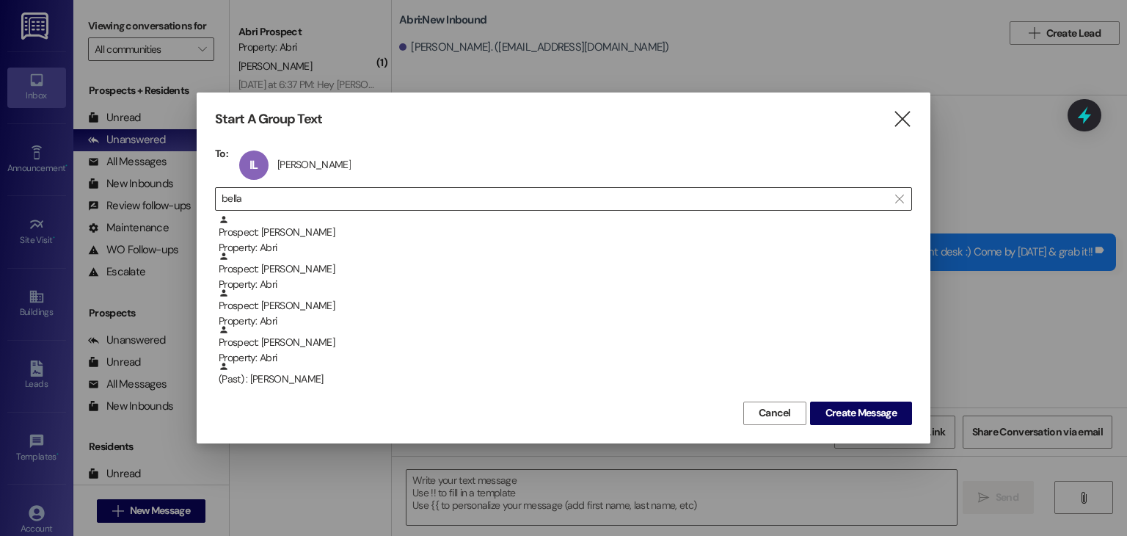
click at [355, 204] on input "bella" at bounding box center [555, 199] width 666 height 21
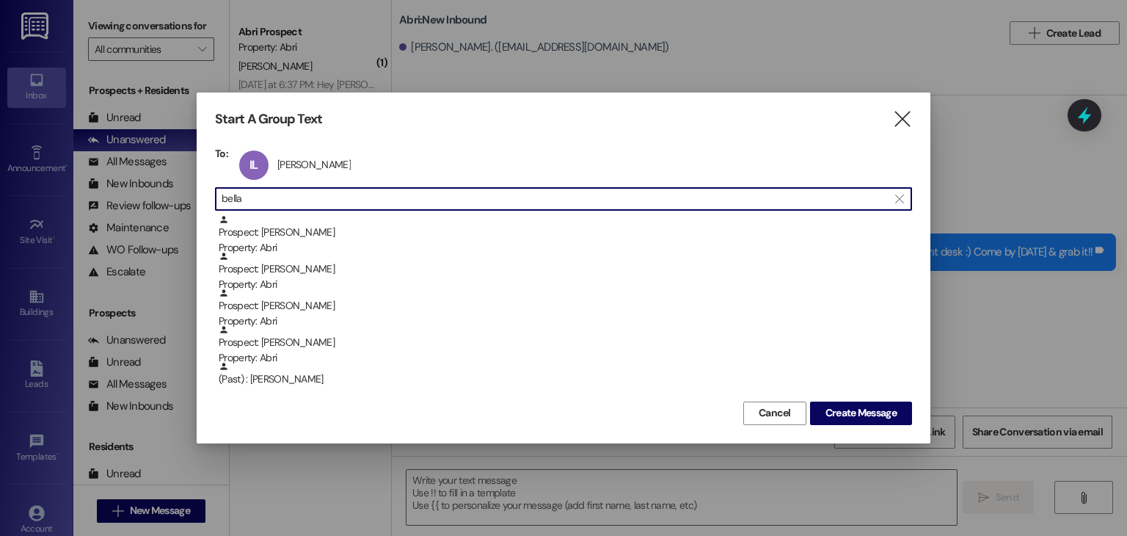
click at [355, 204] on input "bella" at bounding box center [555, 199] width 666 height 21
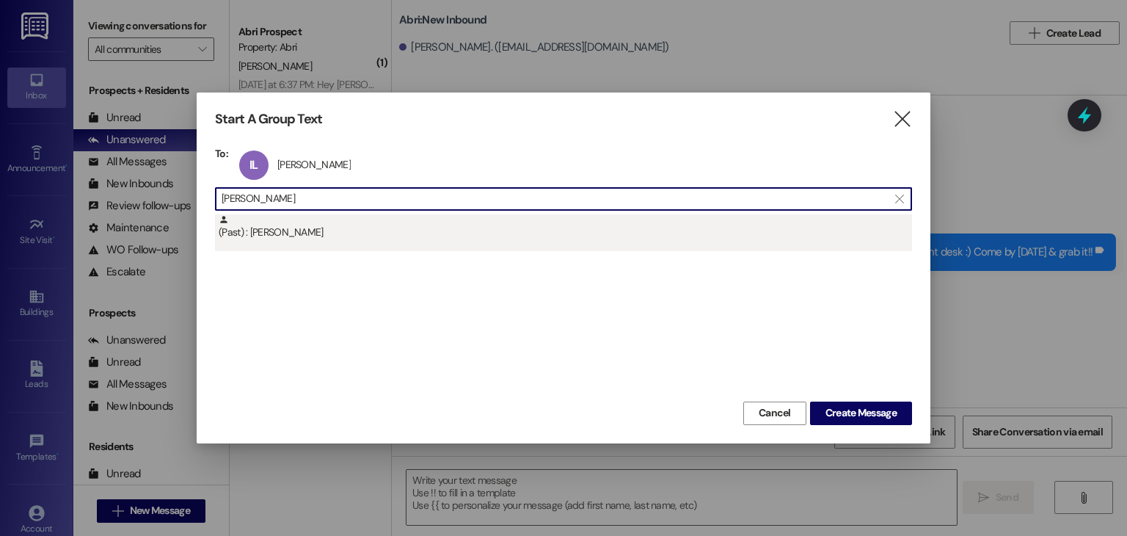
click at [440, 233] on div "(Past) : [PERSON_NAME]" at bounding box center [565, 227] width 693 height 26
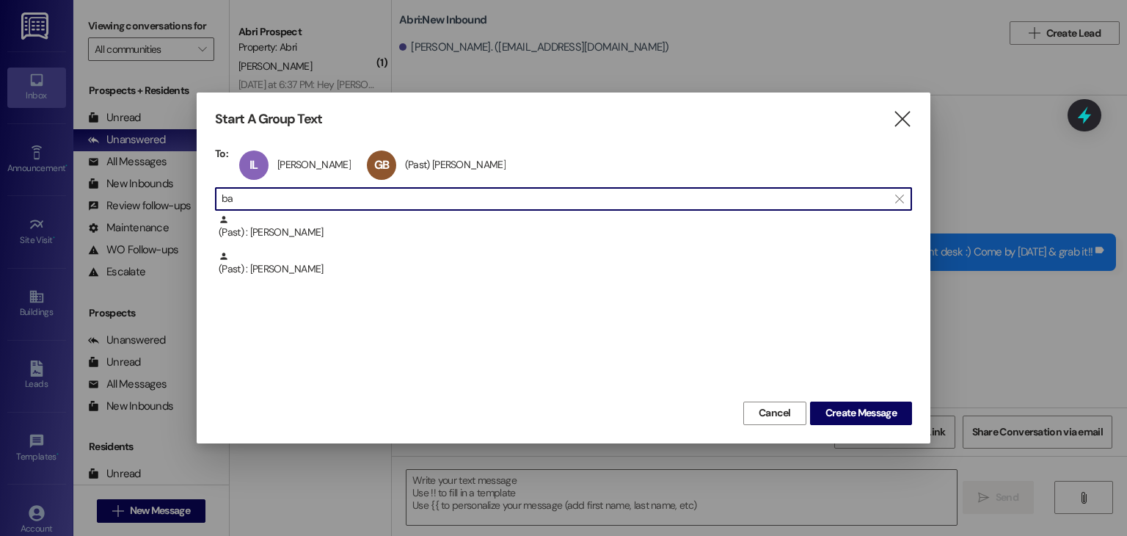
type input "b"
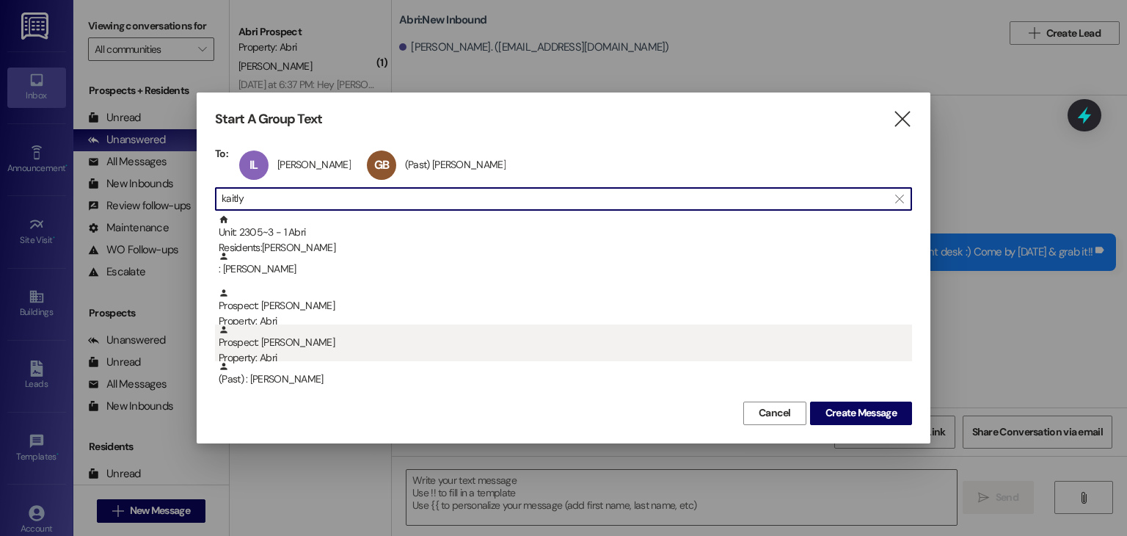
type input "kaitly"
click at [354, 356] on div "Property: Abri" at bounding box center [565, 357] width 693 height 15
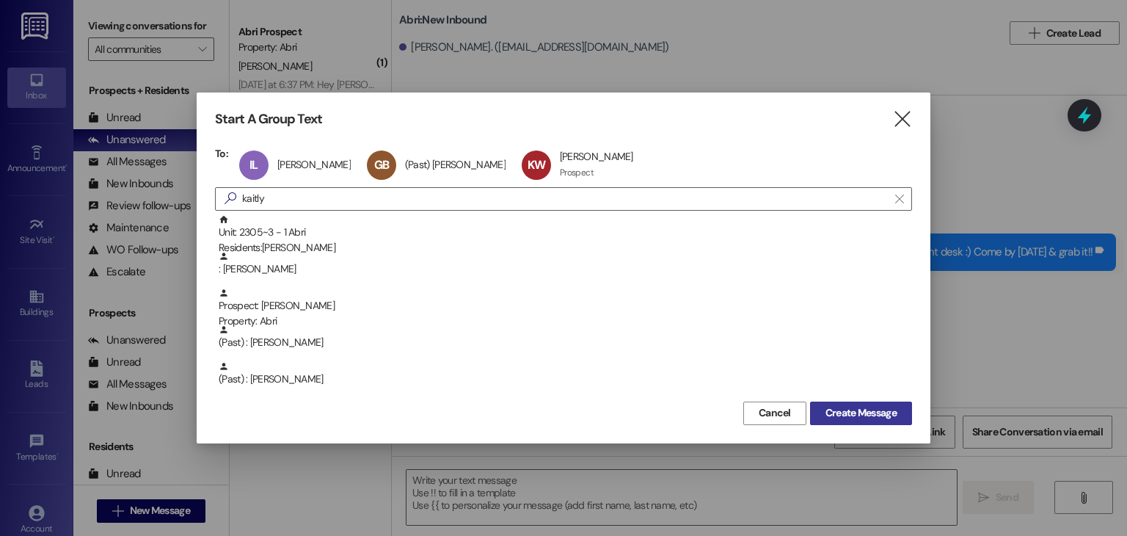
click at [828, 412] on span "Create Message" at bounding box center [860, 412] width 71 height 15
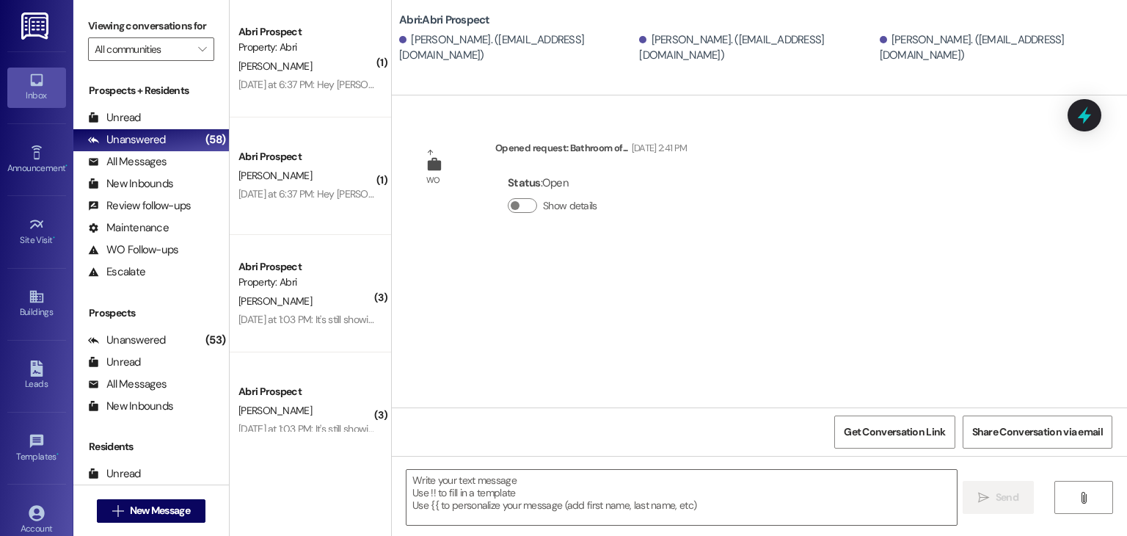
scroll to position [0, 0]
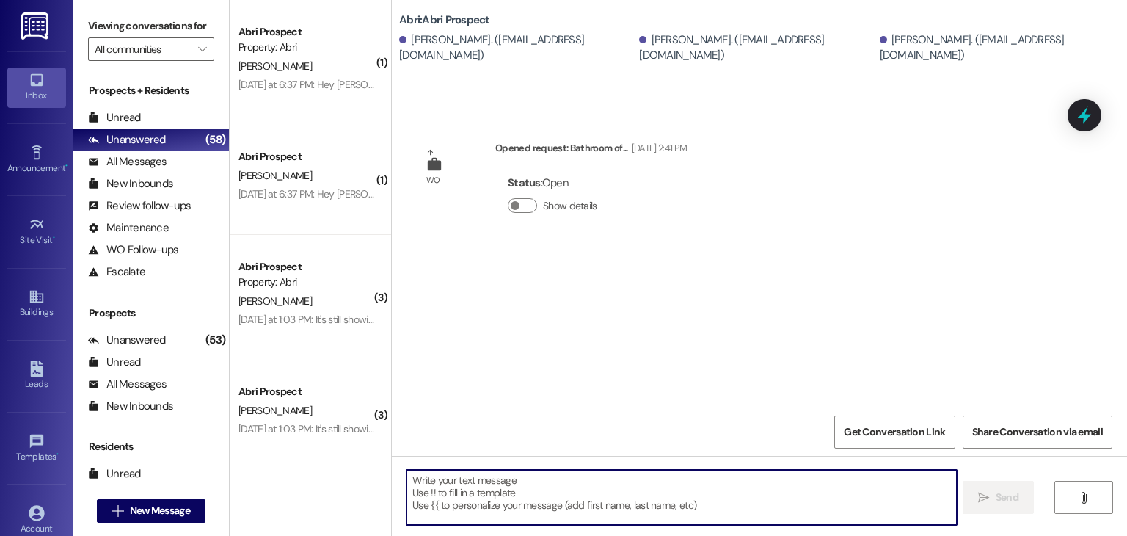
click at [496, 496] on textarea at bounding box center [681, 497] width 550 height 55
paste textarea "Clean checks hit [DATE] from 1–4pm! Time to flex those cleaning skills. 💪 See y…"
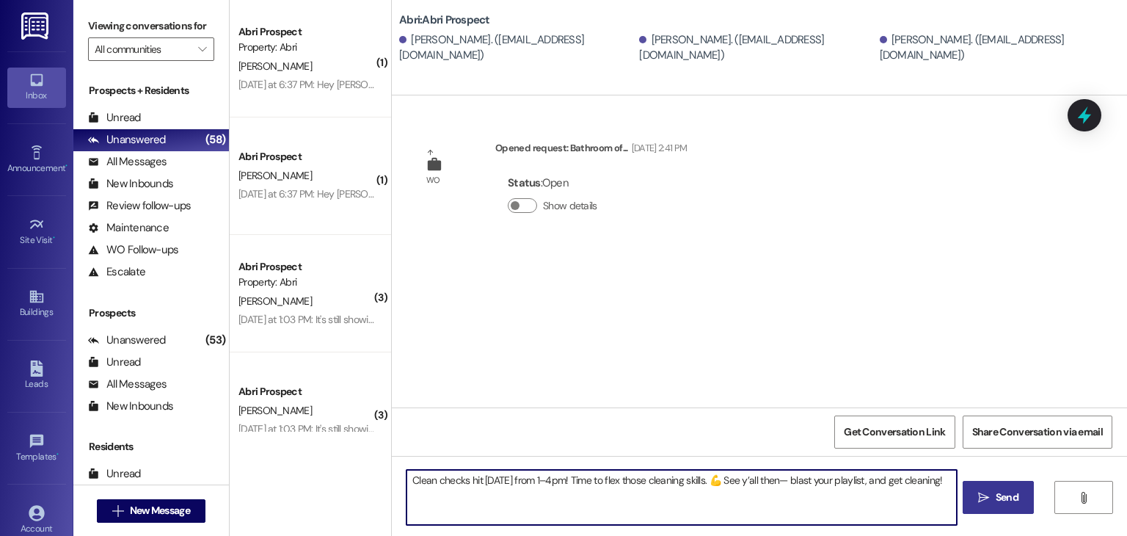
type textarea "Clean checks hit [DATE] from 1–4pm! Time to flex those cleaning skills. 💪 See y…"
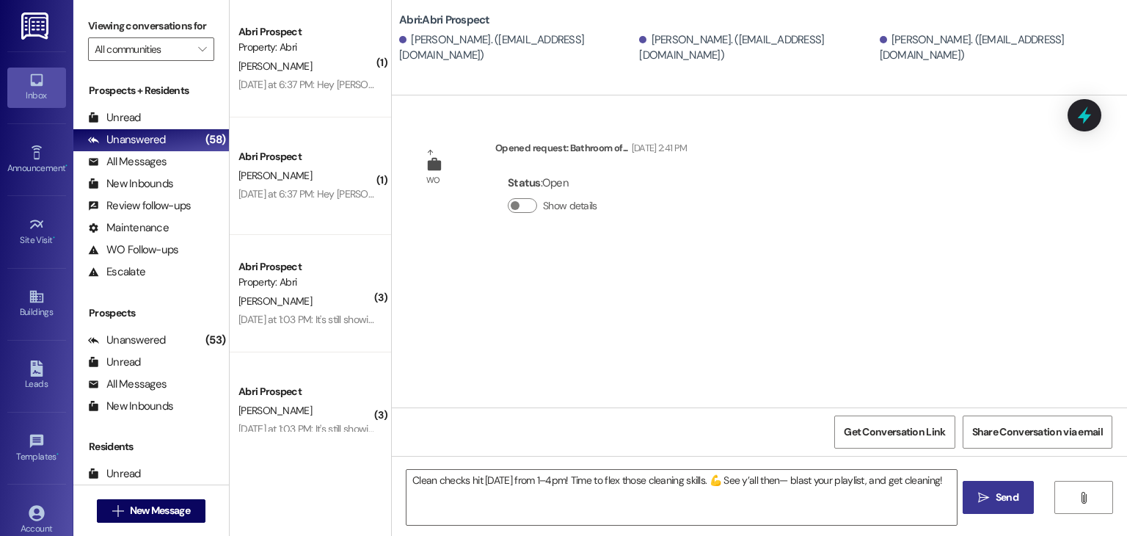
click at [983, 496] on icon "" at bounding box center [983, 498] width 11 height 12
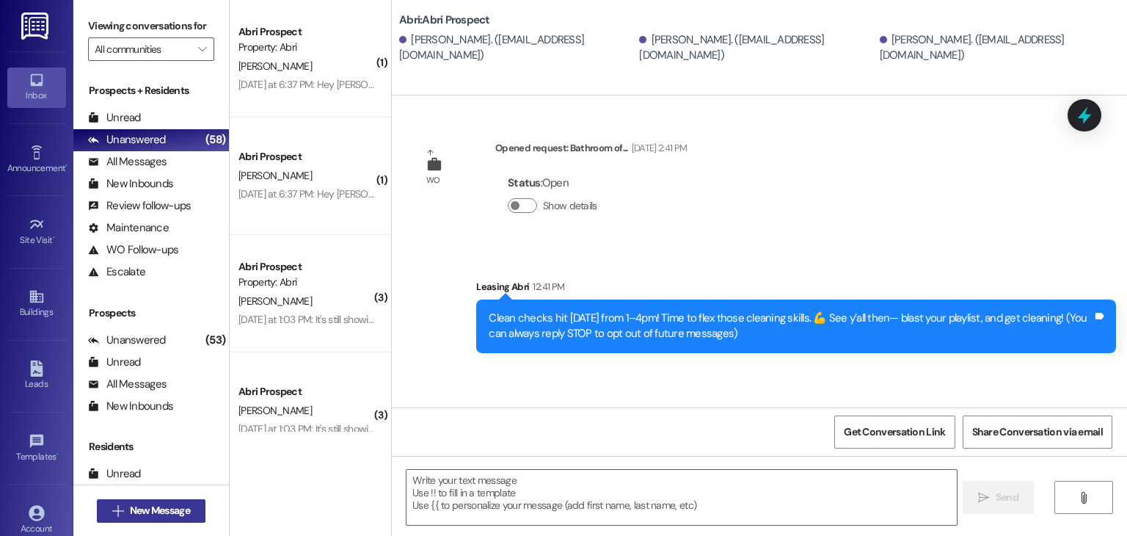
click at [186, 512] on span "New Message" at bounding box center [160, 510] width 60 height 15
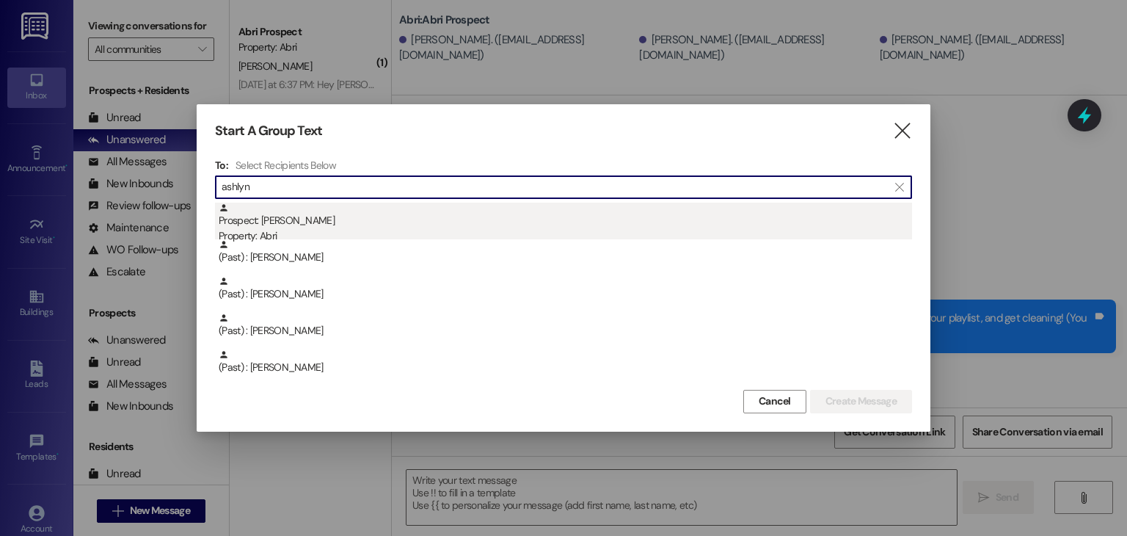
click at [451, 230] on div "Property: Abri" at bounding box center [565, 235] width 693 height 15
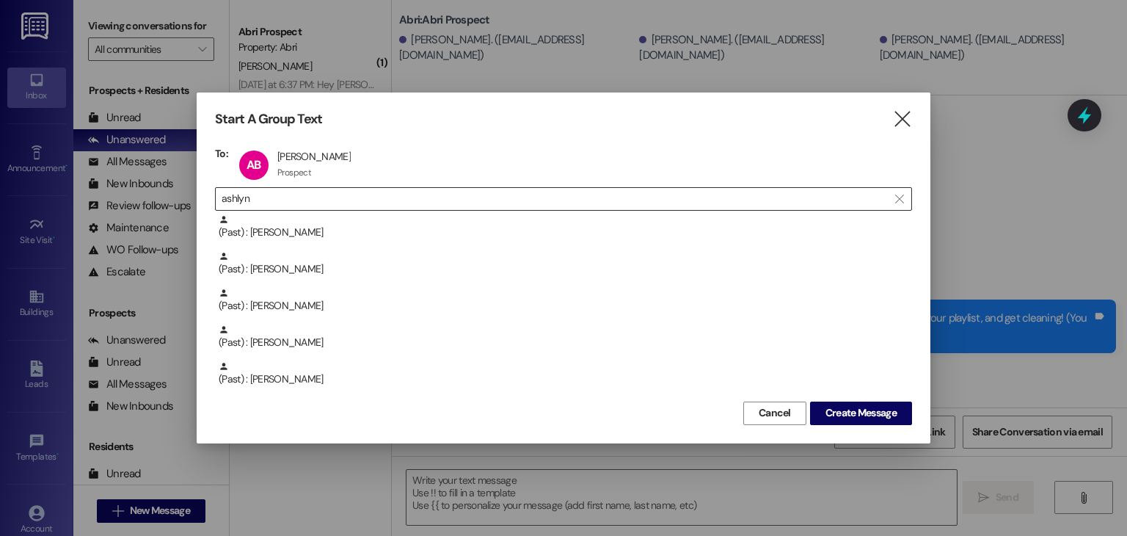
click at [431, 200] on input "ashlyn" at bounding box center [555, 199] width 666 height 21
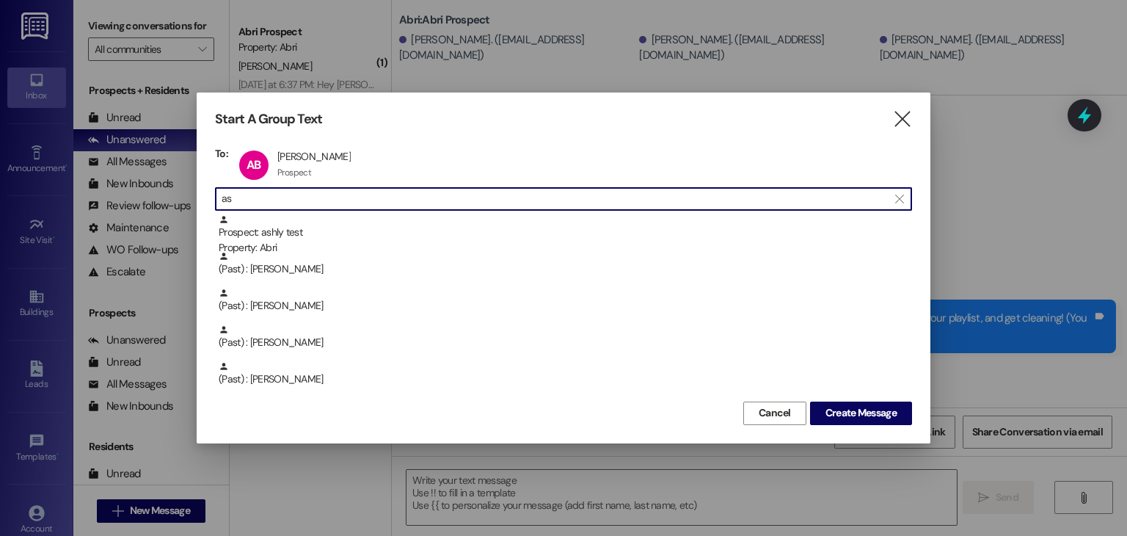
type input "a"
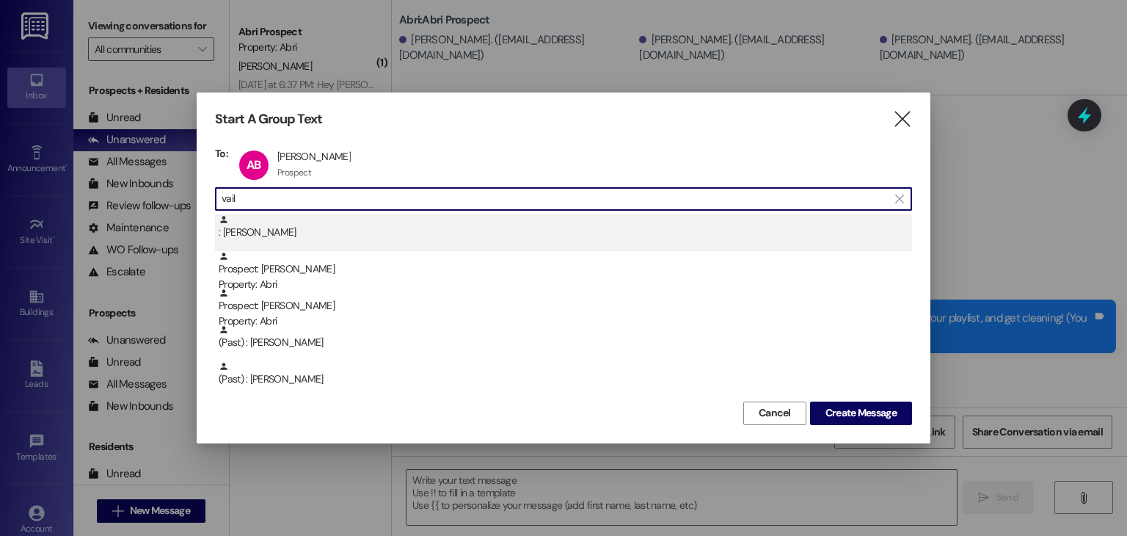
type input "vail"
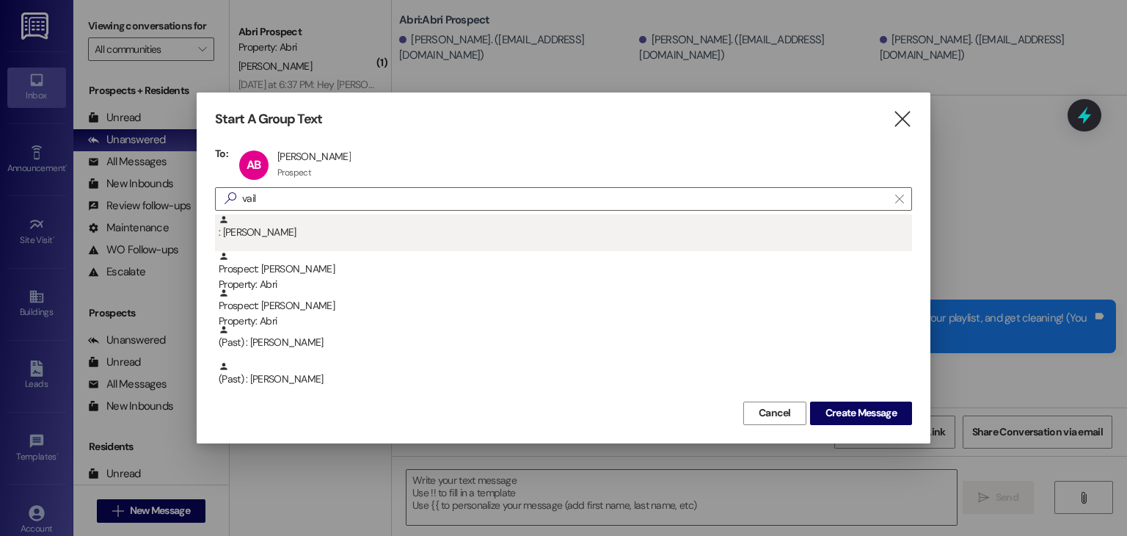
click at [419, 224] on div ": [PERSON_NAME]" at bounding box center [565, 227] width 693 height 26
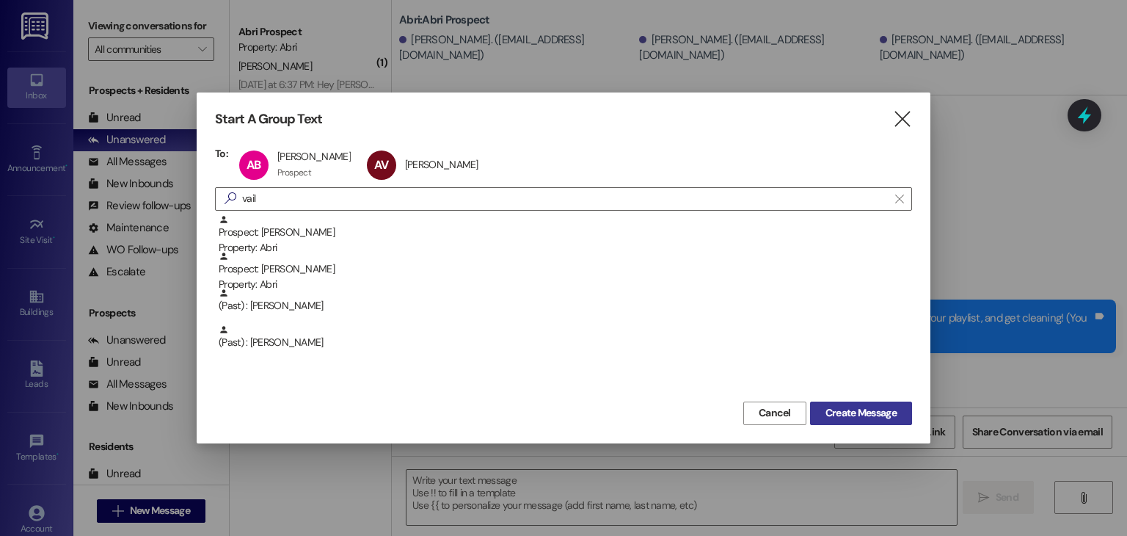
click at [846, 405] on span "Create Message" at bounding box center [860, 412] width 71 height 15
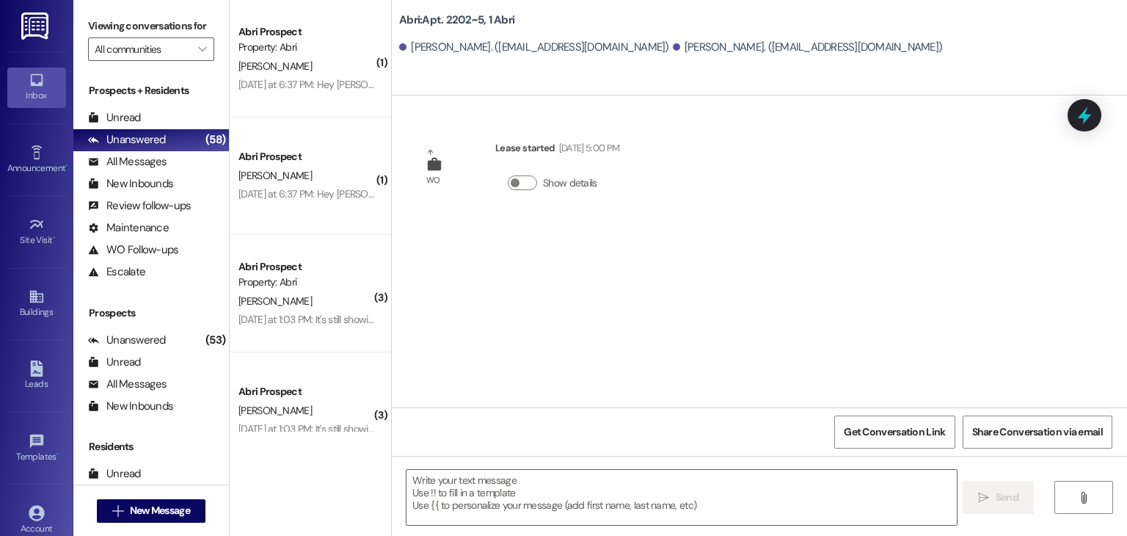
click at [500, 479] on textarea at bounding box center [681, 497] width 550 height 55
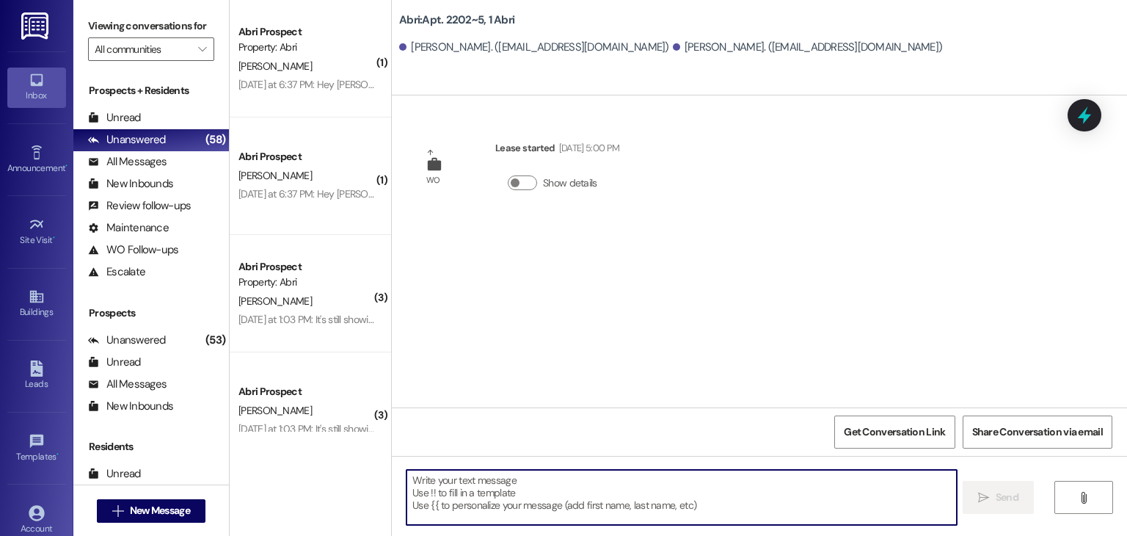
paste textarea "Clean checks hit [DATE] from 1–4pm! Time to flex those cleaning skills. 💪 See y…"
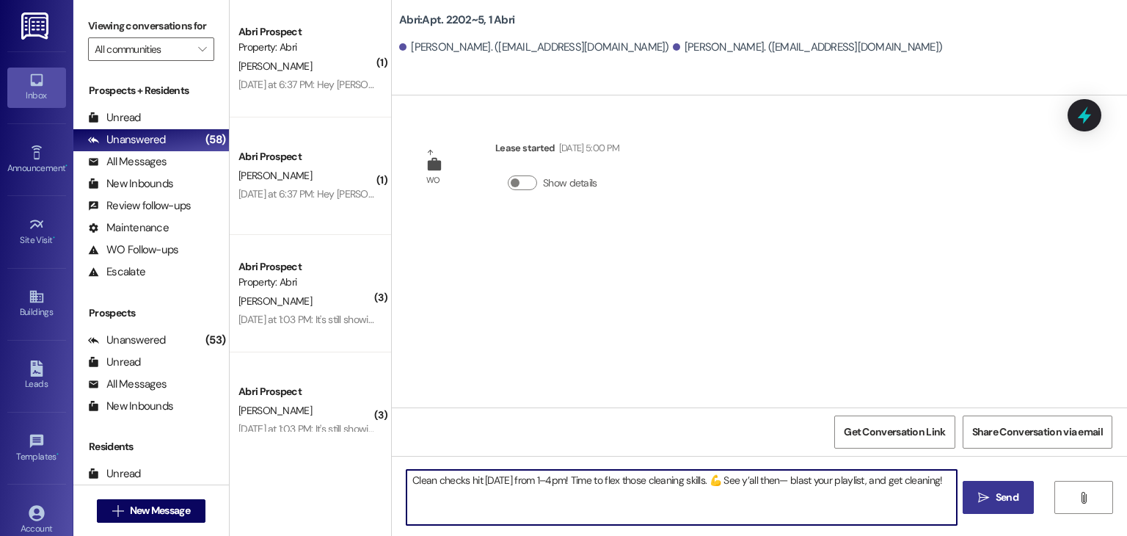
type textarea "Clean checks hit [DATE] from 1–4pm! Time to flex those cleaning skills. 💪 See y…"
click at [980, 497] on icon "" at bounding box center [983, 498] width 11 height 12
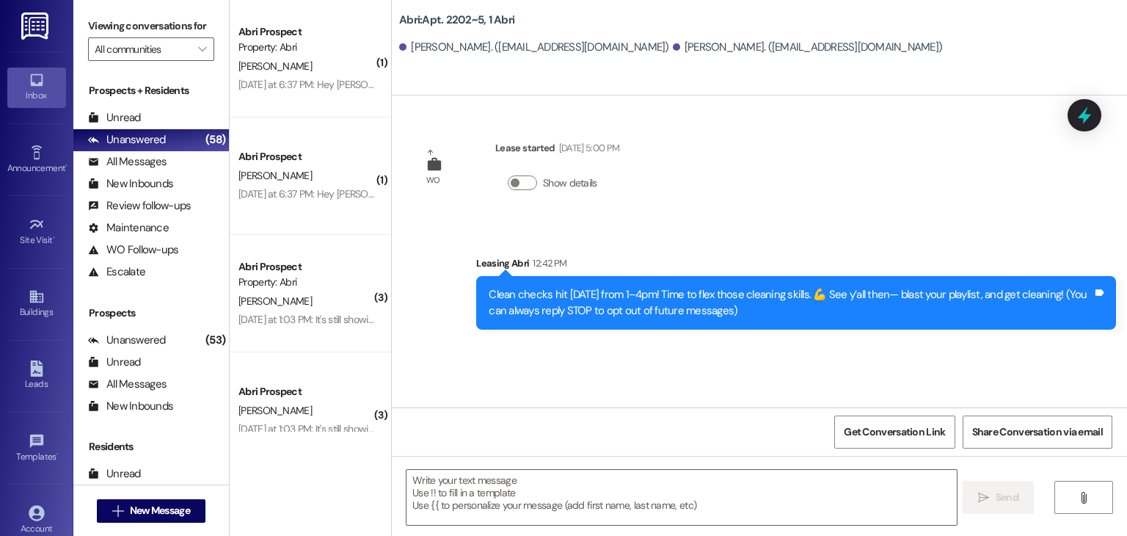
click at [181, 496] on div " New Message" at bounding box center [151, 510] width 109 height 37
click at [181, 507] on span "New Message" at bounding box center [160, 510] width 60 height 15
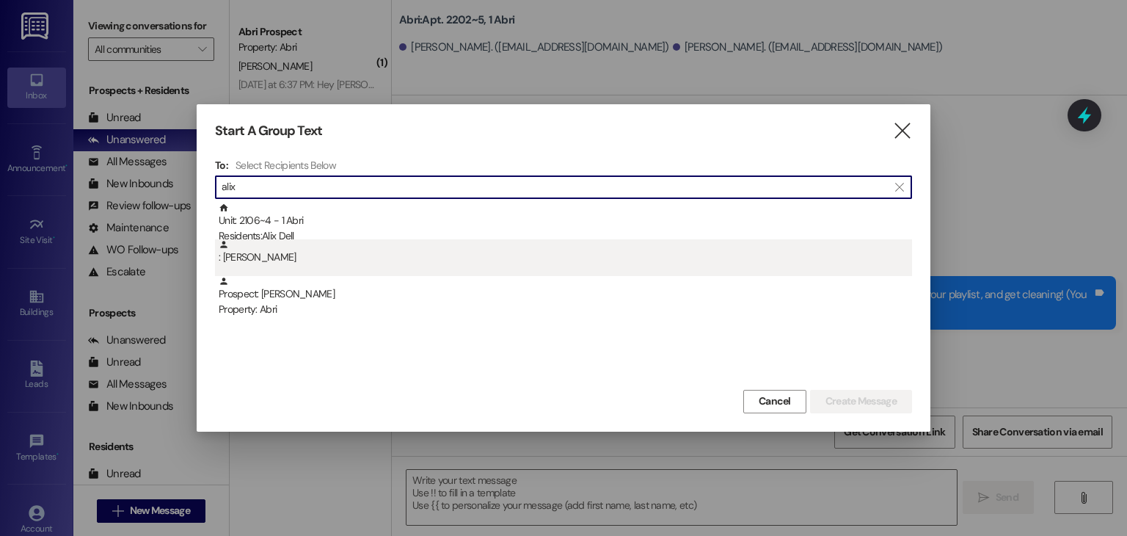
type input "alix"
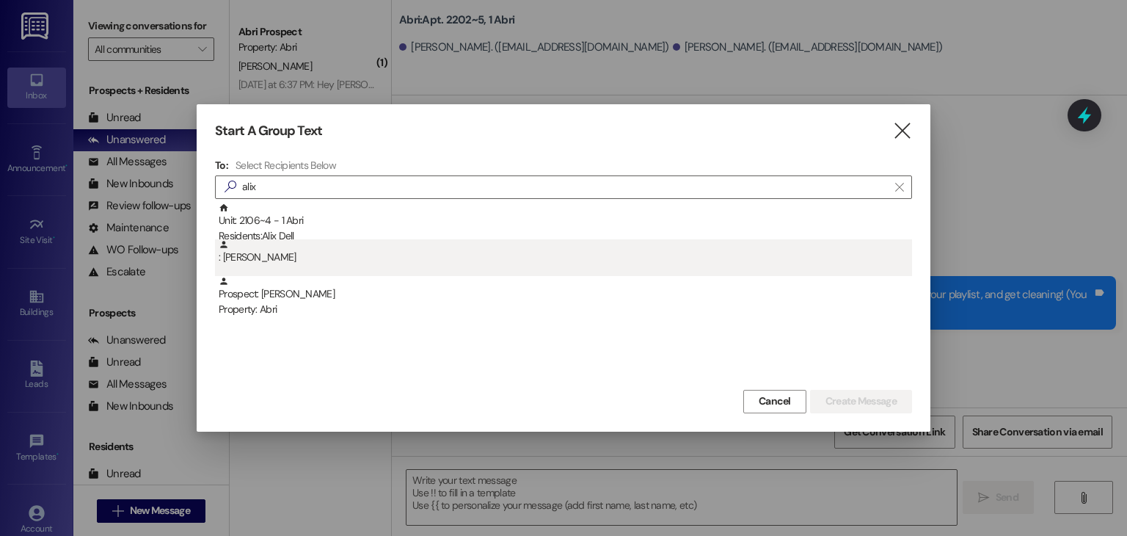
click at [305, 239] on div ": [PERSON_NAME]" at bounding box center [565, 252] width 693 height 26
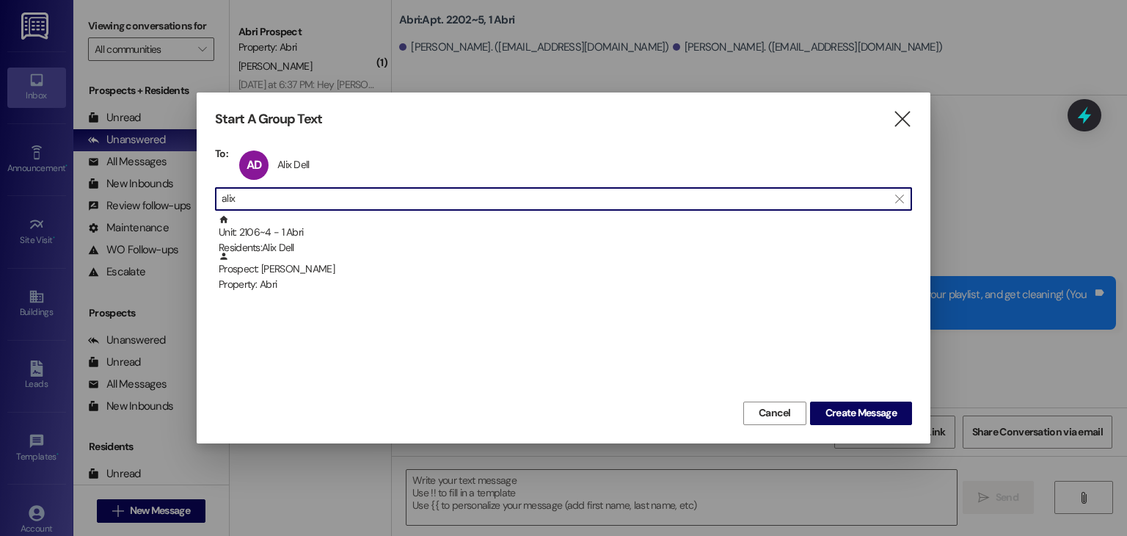
click at [308, 208] on input "alix" at bounding box center [555, 199] width 666 height 21
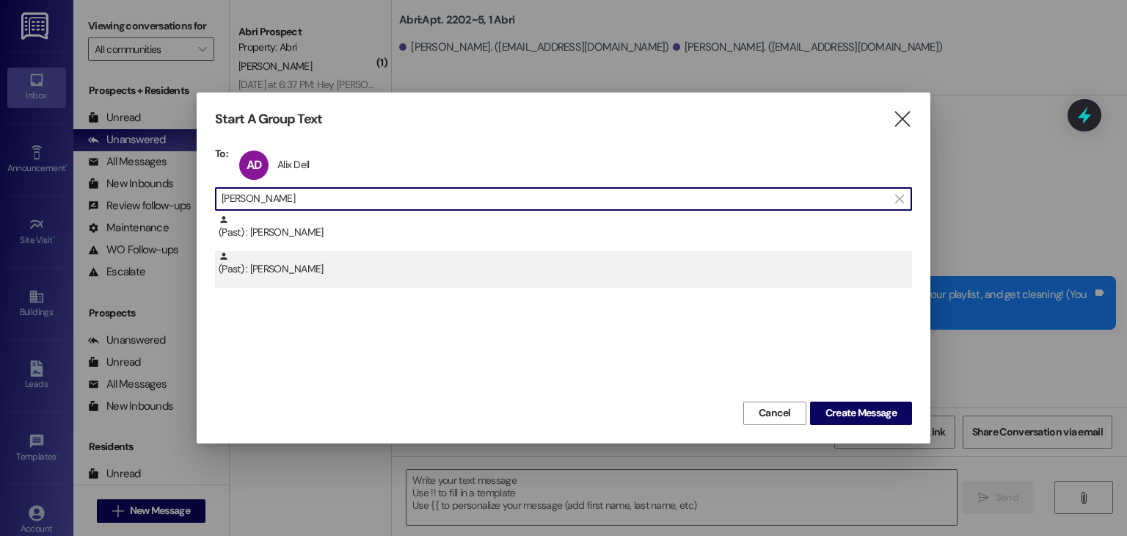
type input "[PERSON_NAME]"
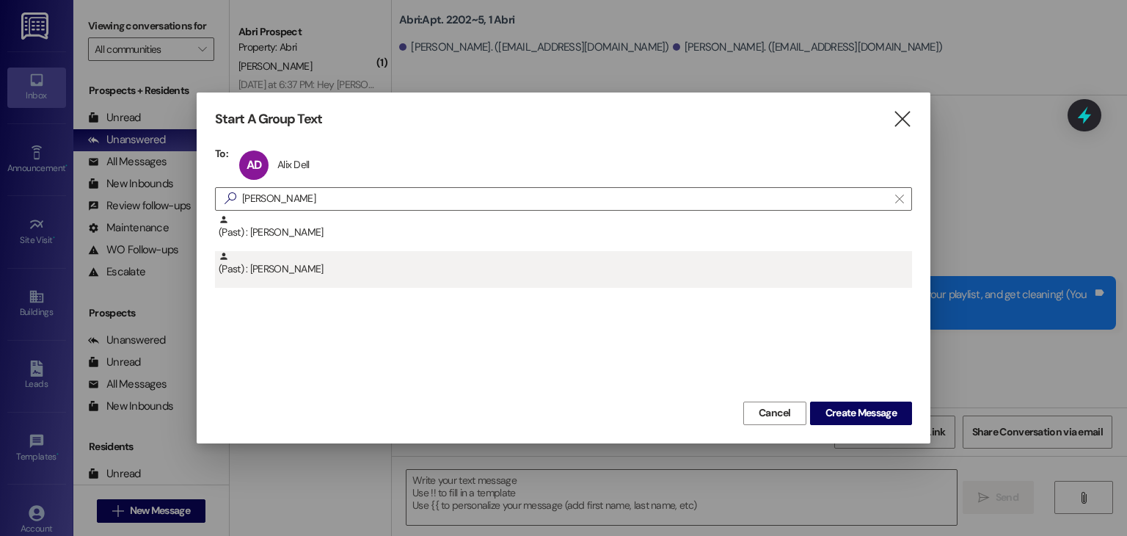
click at [440, 279] on div "(Past) : [PERSON_NAME]" at bounding box center [563, 269] width 697 height 37
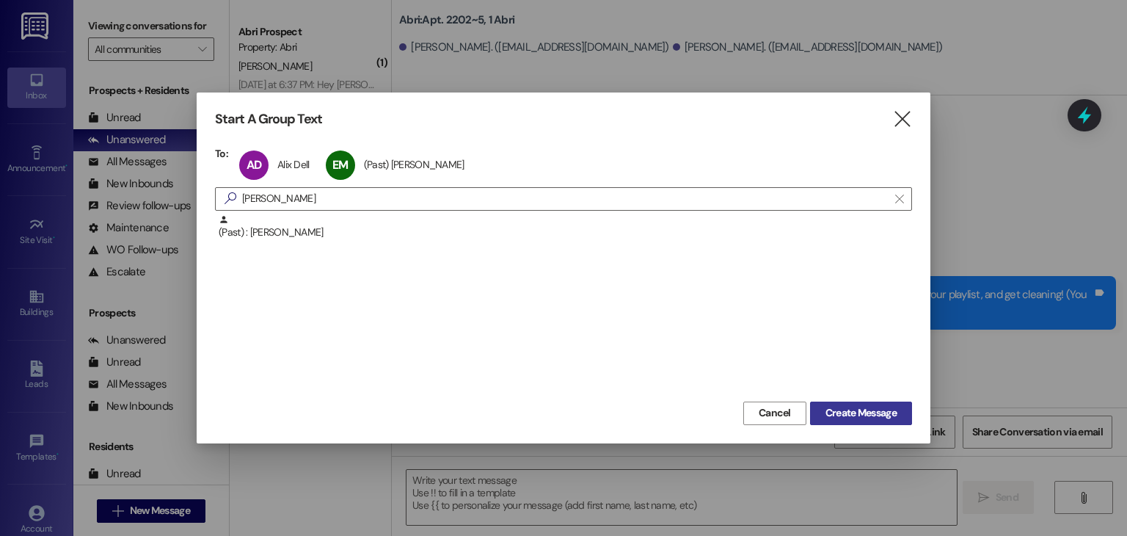
click at [841, 420] on span "Create Message" at bounding box center [860, 412] width 71 height 15
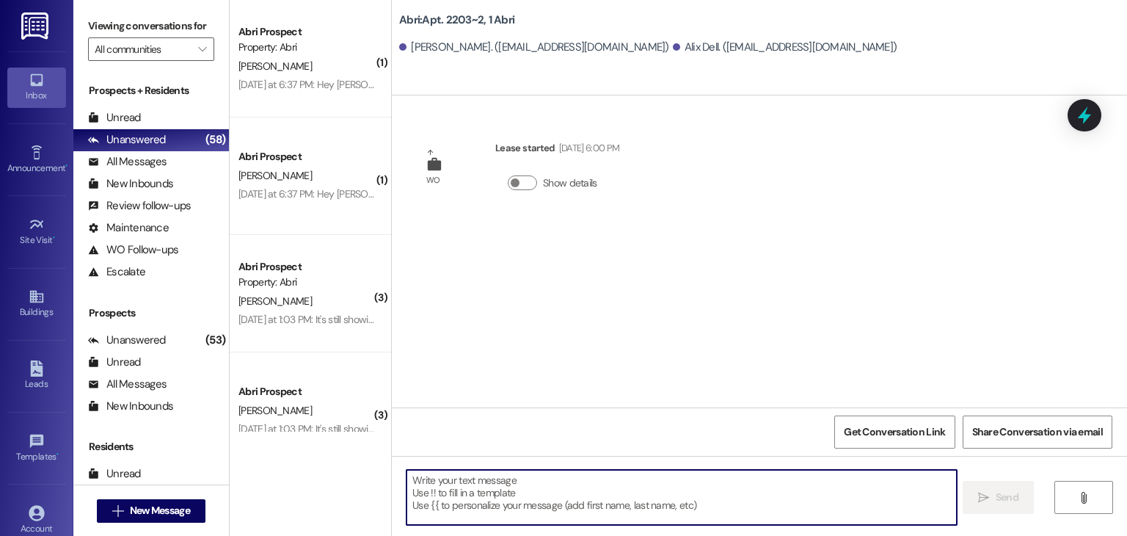
click at [631, 499] on textarea at bounding box center [681, 497] width 550 height 55
paste textarea "Clean checks hit [DATE] from 1–4pm! Time to flex those cleaning skills. 💪 See y…"
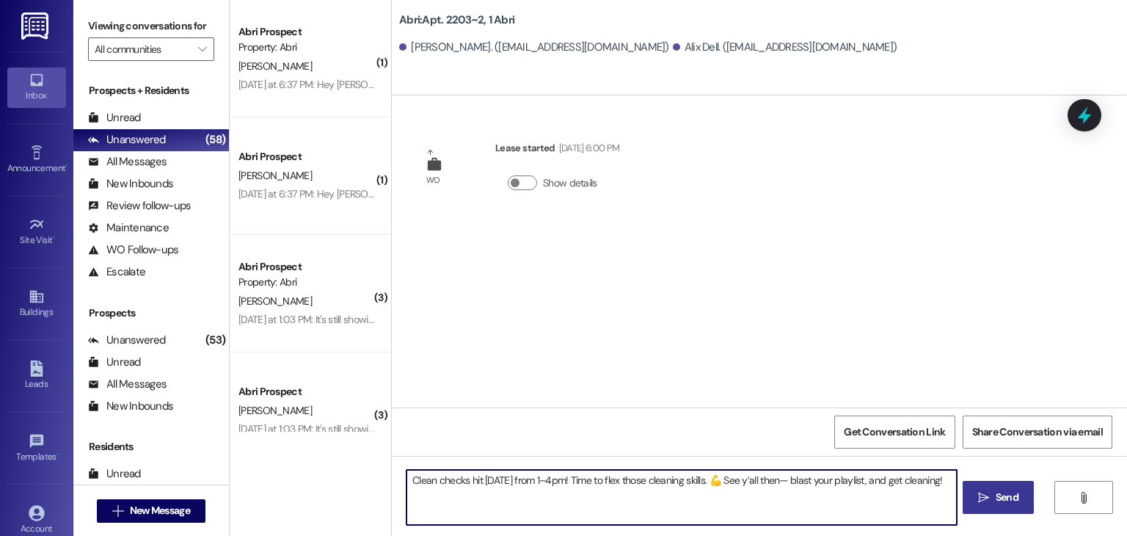
type textarea "Clean checks hit [DATE] from 1–4pm! Time to flex those cleaning skills. 💪 See y…"
click at [980, 498] on icon "" at bounding box center [983, 498] width 11 height 12
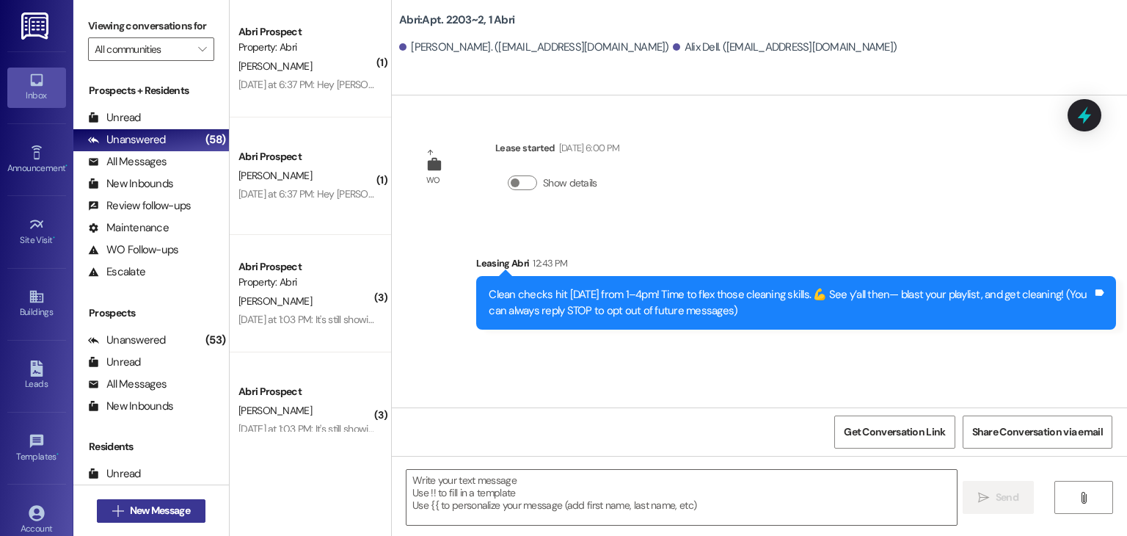
click at [167, 508] on span "New Message" at bounding box center [160, 510] width 60 height 15
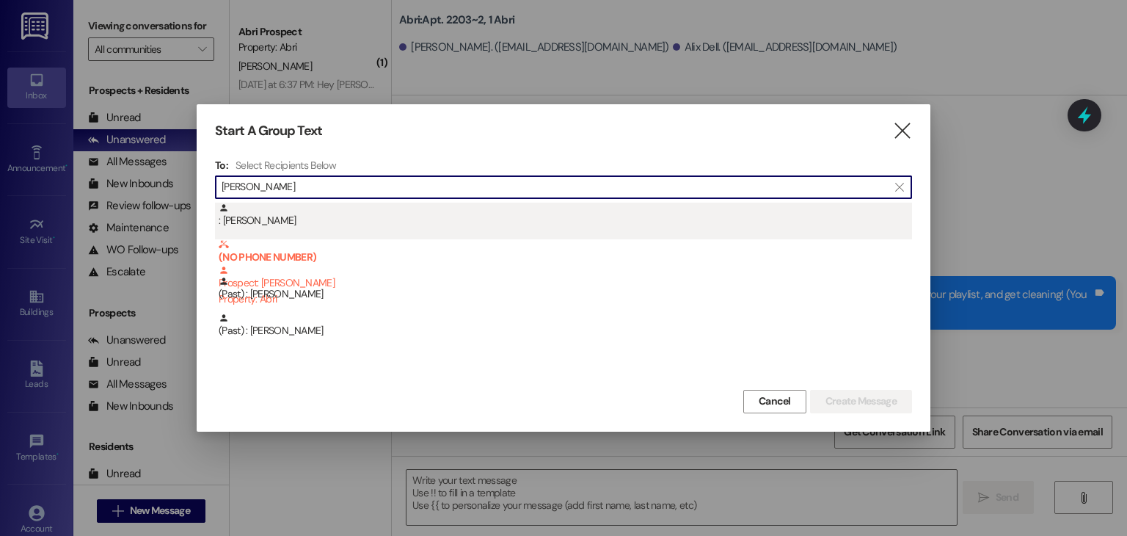
type input "[PERSON_NAME]"
click at [274, 219] on div ": [PERSON_NAME]" at bounding box center [565, 216] width 693 height 26
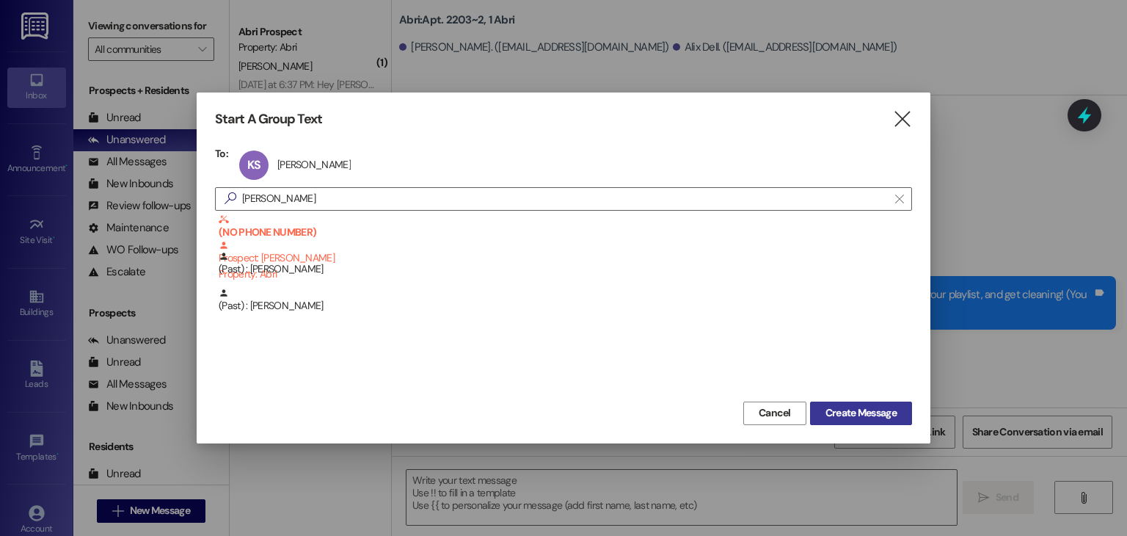
click at [848, 415] on span "Create Message" at bounding box center [860, 412] width 71 height 15
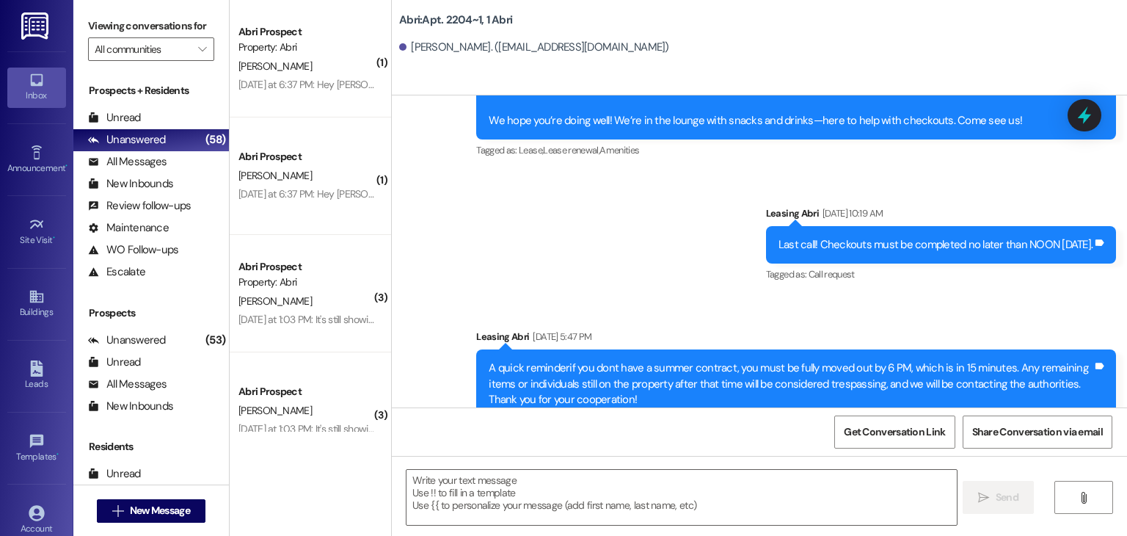
scroll to position [6900, 0]
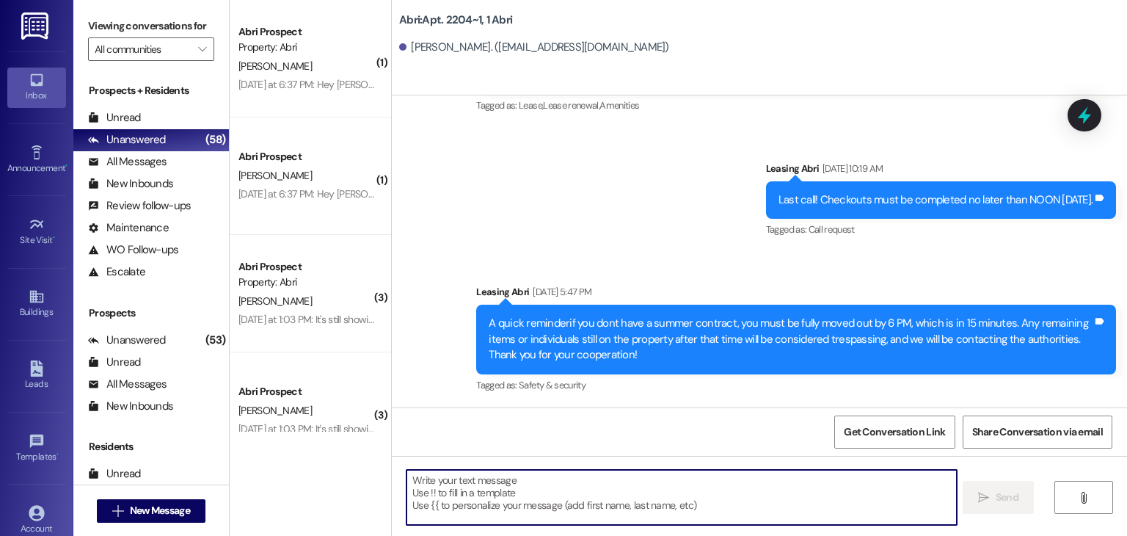
click at [532, 500] on textarea at bounding box center [681, 497] width 550 height 55
paste textarea "Clean checks hit [DATE] from 1–4pm! Time to flex those cleaning skills. 💪 See y…"
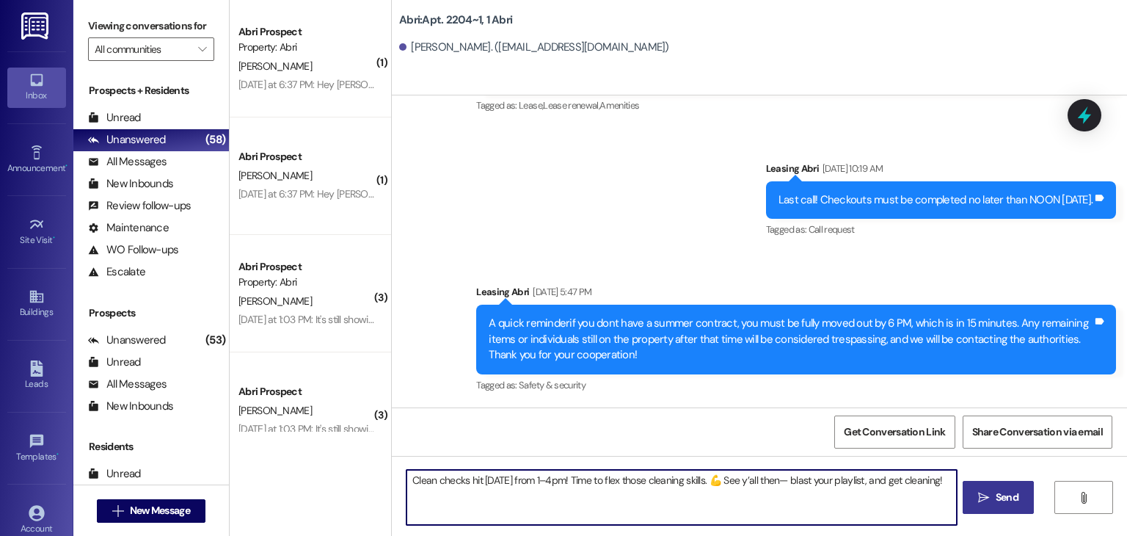
type textarea "Clean checks hit [DATE] from 1–4pm! Time to flex those cleaning skills. 💪 See y…"
click at [995, 510] on button " Send" at bounding box center [998, 497] width 71 height 33
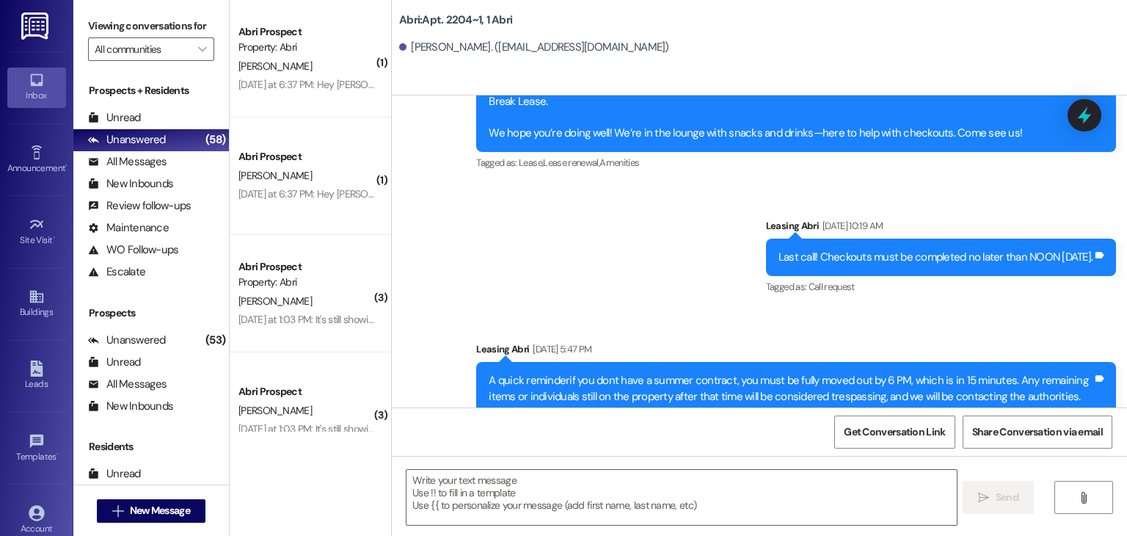
scroll to position [7002, 0]
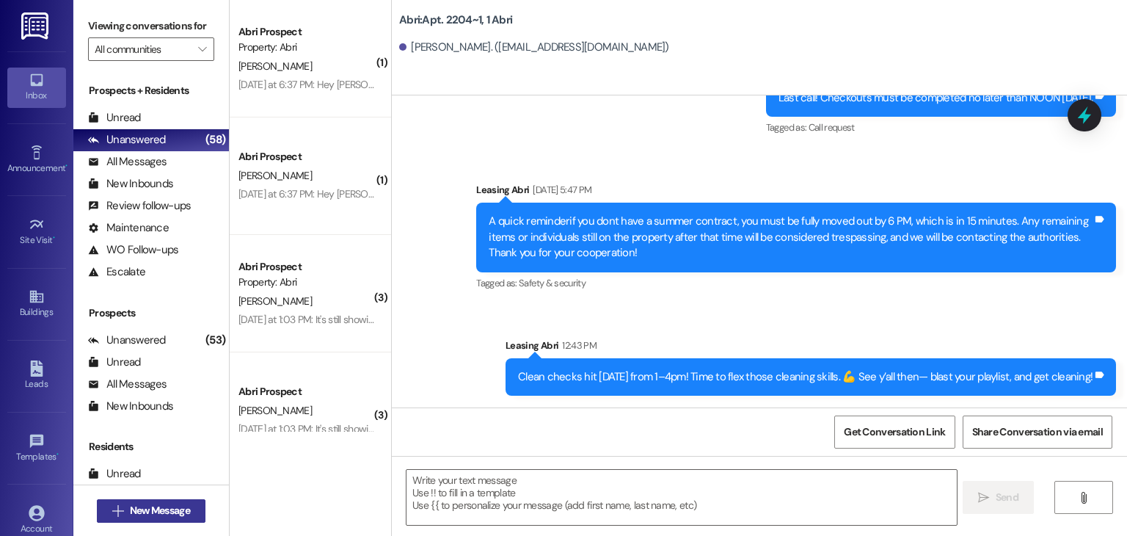
click at [175, 508] on span "New Message" at bounding box center [160, 510] width 60 height 15
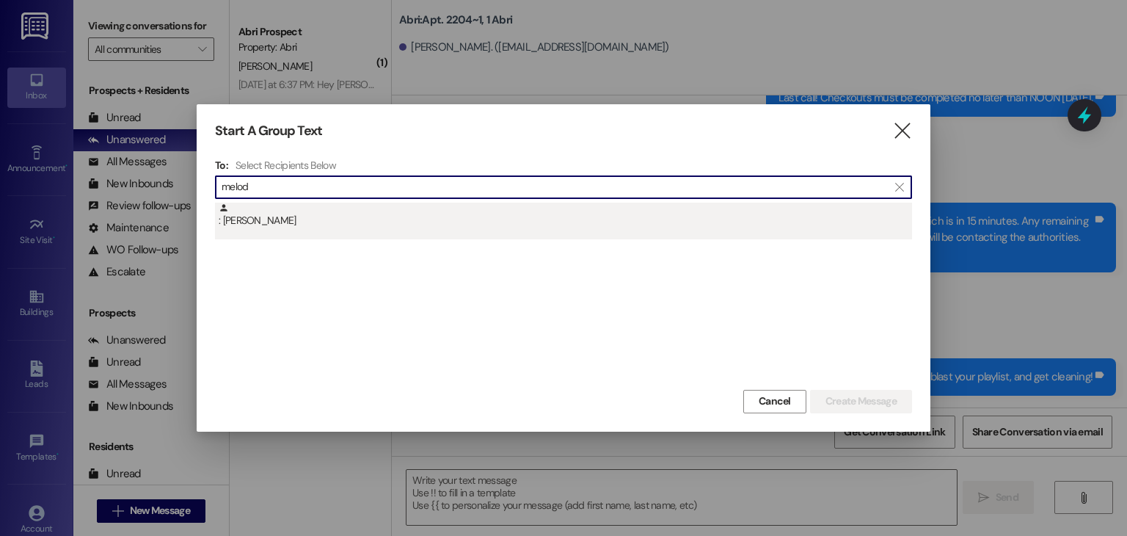
type input "melod"
click at [340, 203] on div ": [PERSON_NAME]" at bounding box center [565, 216] width 693 height 26
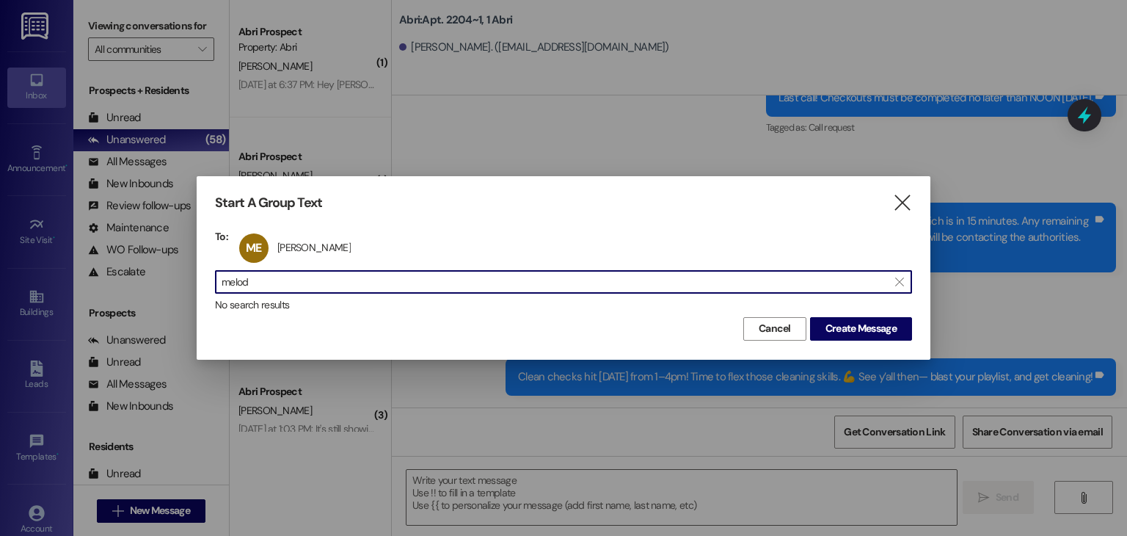
click at [389, 280] on input "melod" at bounding box center [555, 281] width 666 height 21
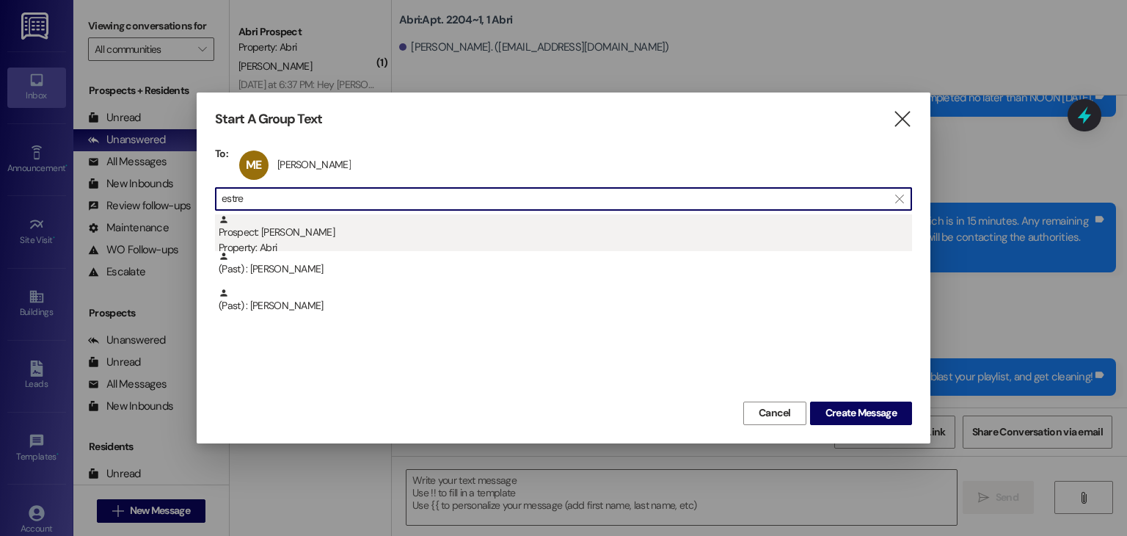
type input "estre"
click at [408, 236] on div "Prospect: [PERSON_NAME] Property: Abri" at bounding box center [565, 235] width 693 height 42
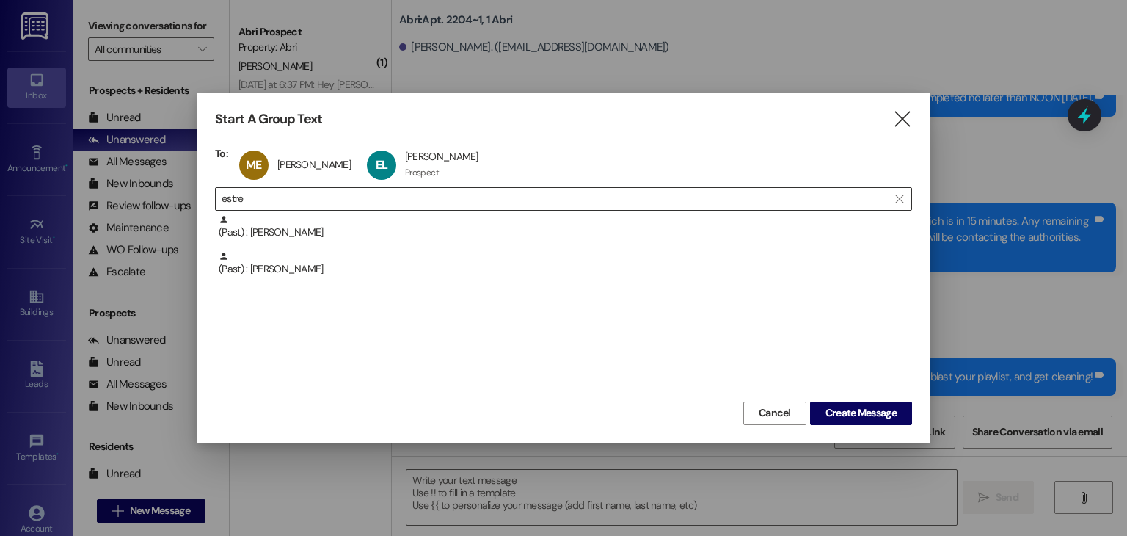
click at [394, 192] on input "estre" at bounding box center [555, 199] width 666 height 21
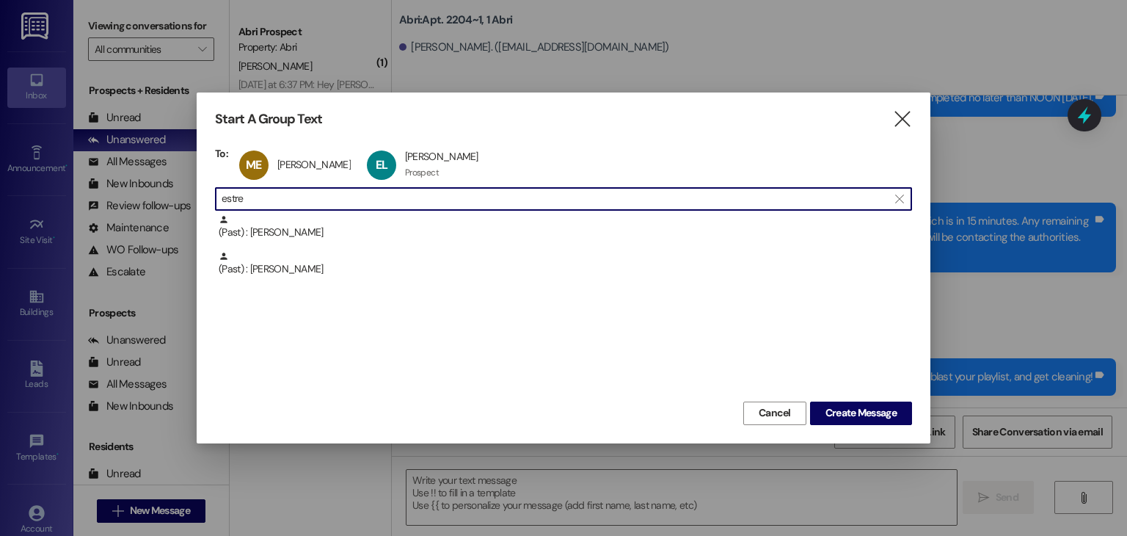
click at [393, 191] on input "estre" at bounding box center [555, 199] width 666 height 21
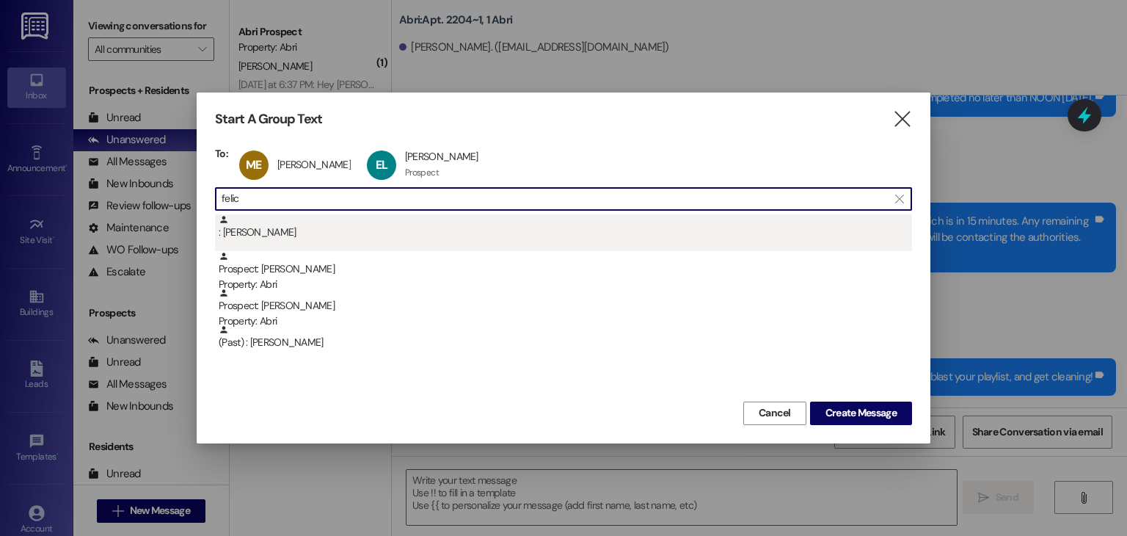
type input "felic"
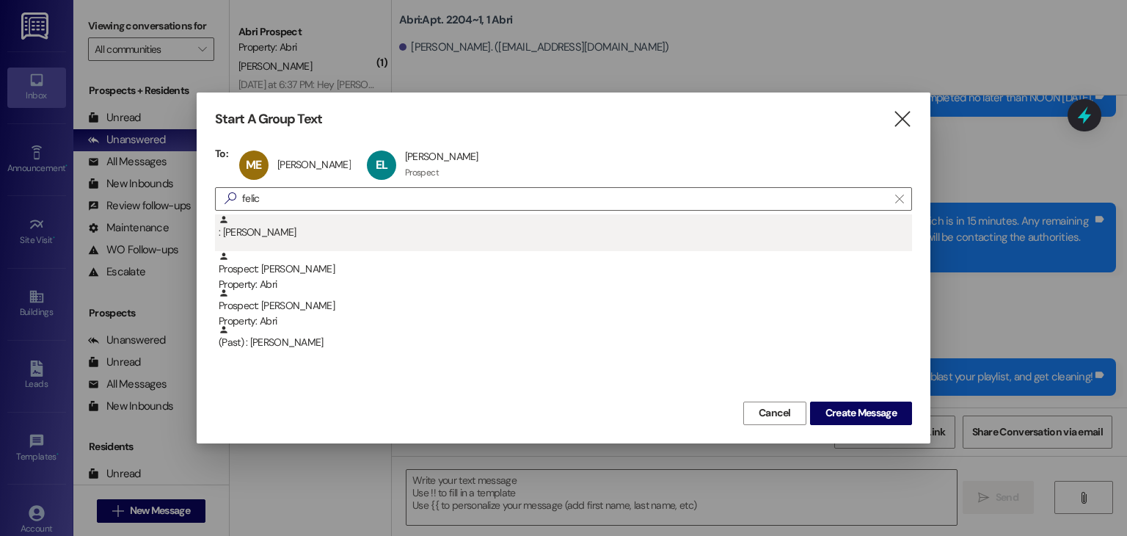
click at [381, 227] on div ": [PERSON_NAME]" at bounding box center [565, 227] width 693 height 26
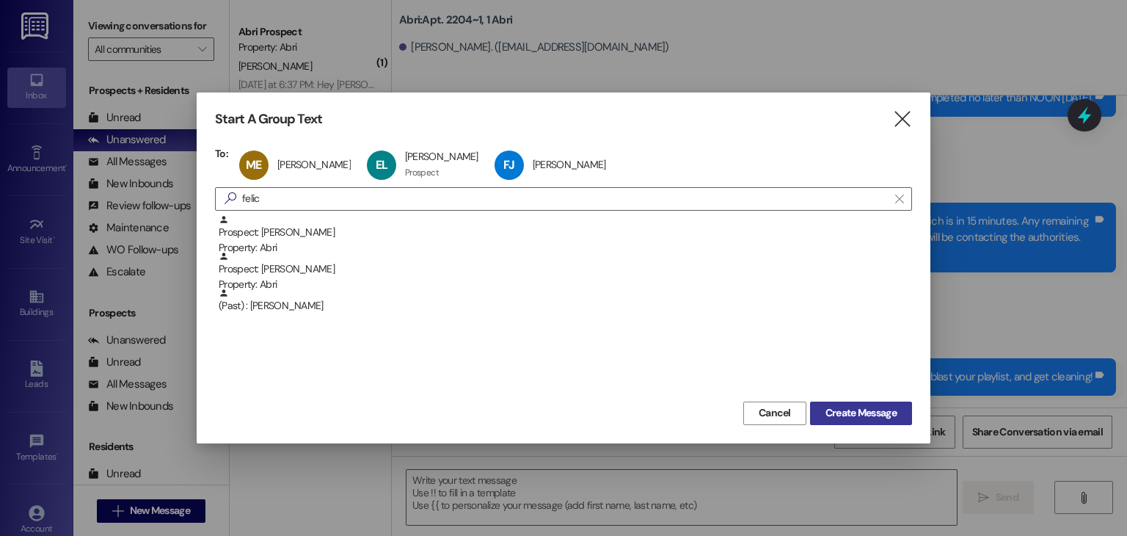
click at [863, 416] on span "Create Message" at bounding box center [860, 412] width 71 height 15
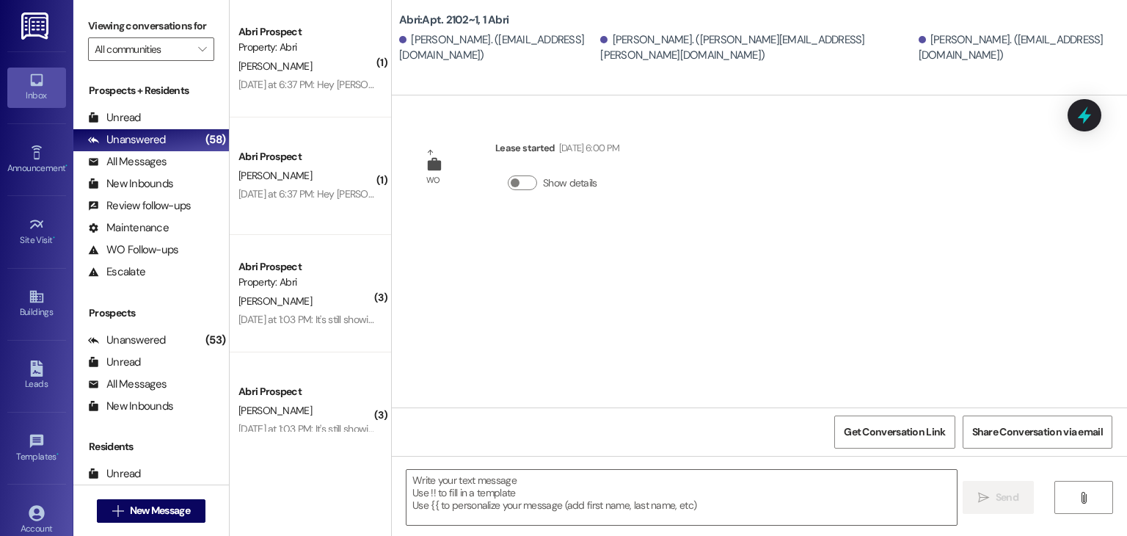
scroll to position [0, 0]
click at [493, 494] on textarea at bounding box center [681, 497] width 550 height 55
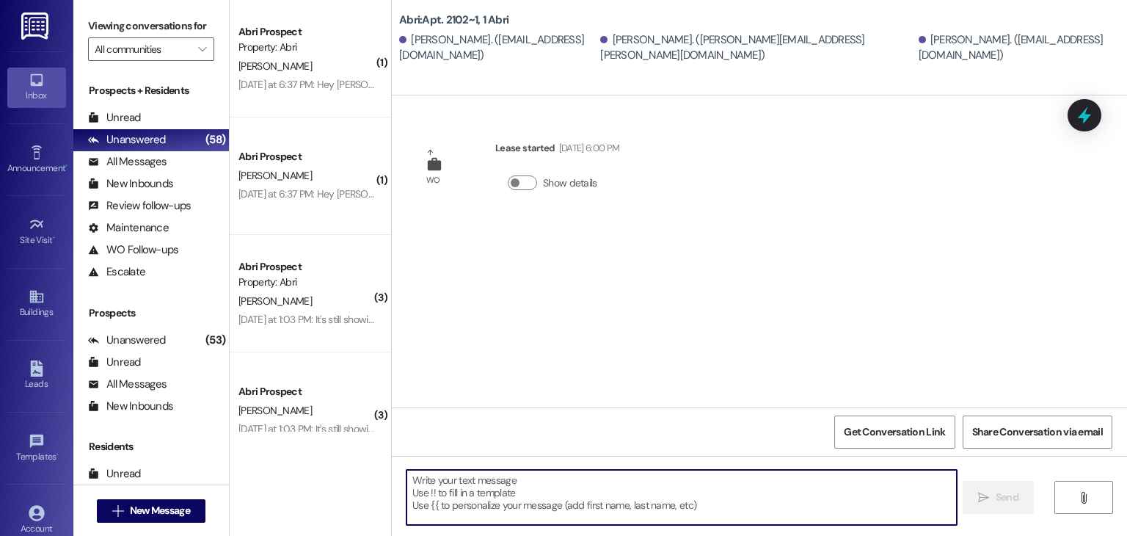
paste textarea "Clean checks hit [DATE] from 1–4pm! Time to flex those cleaning skills. 💪 See y…"
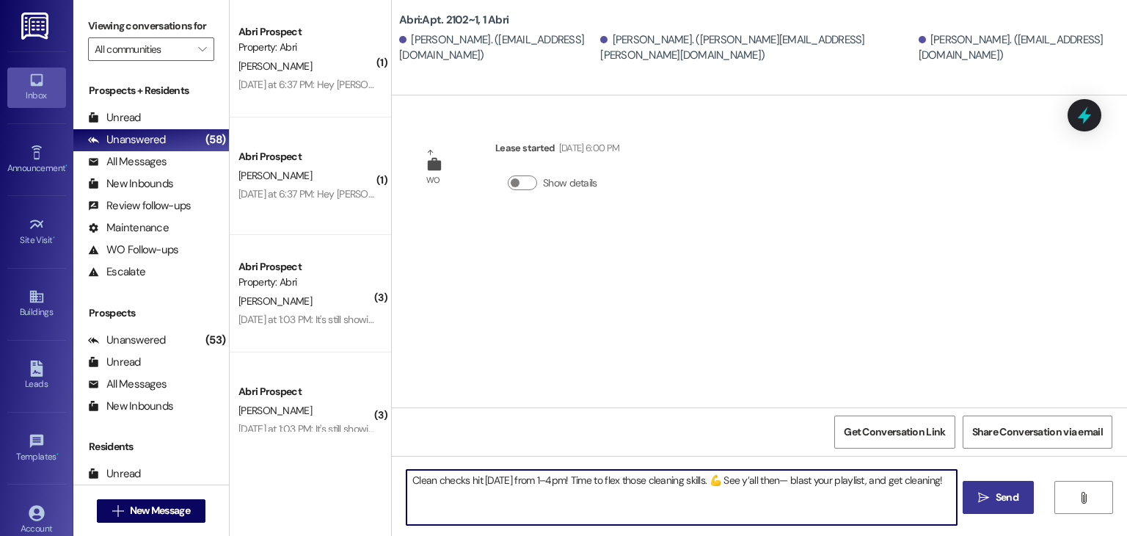
type textarea "Clean checks hit [DATE] from 1–4pm! Time to flex those cleaning skills. 💪 See y…"
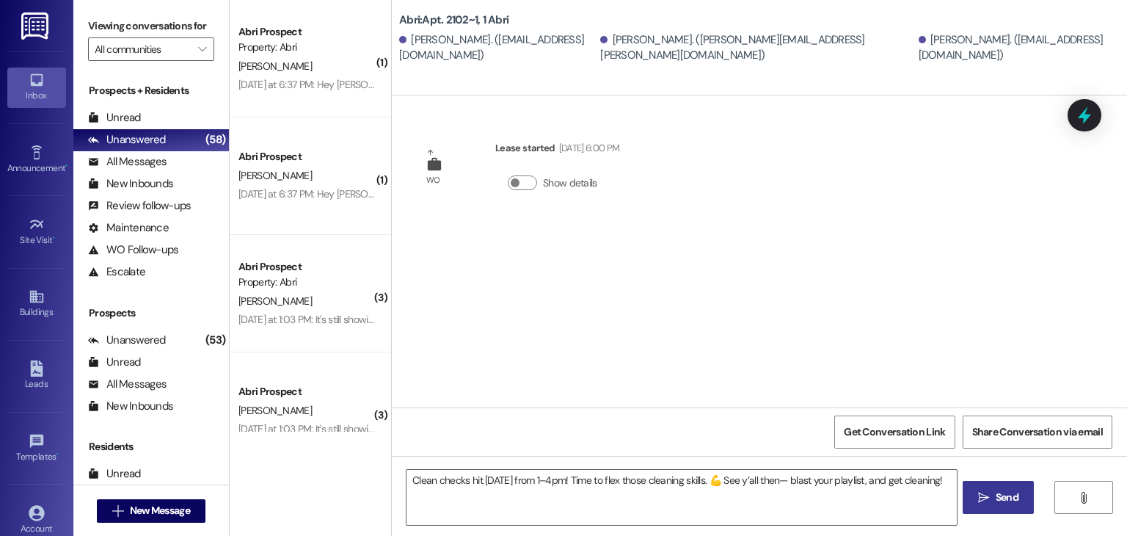
click at [1010, 509] on button " Send" at bounding box center [998, 497] width 71 height 33
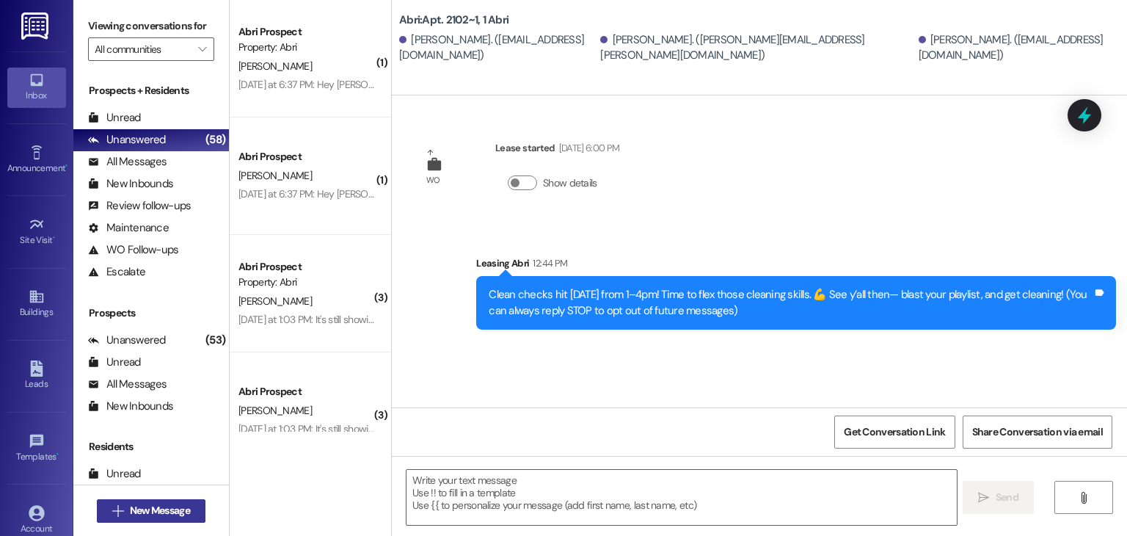
click at [158, 515] on span "New Message" at bounding box center [160, 510] width 60 height 15
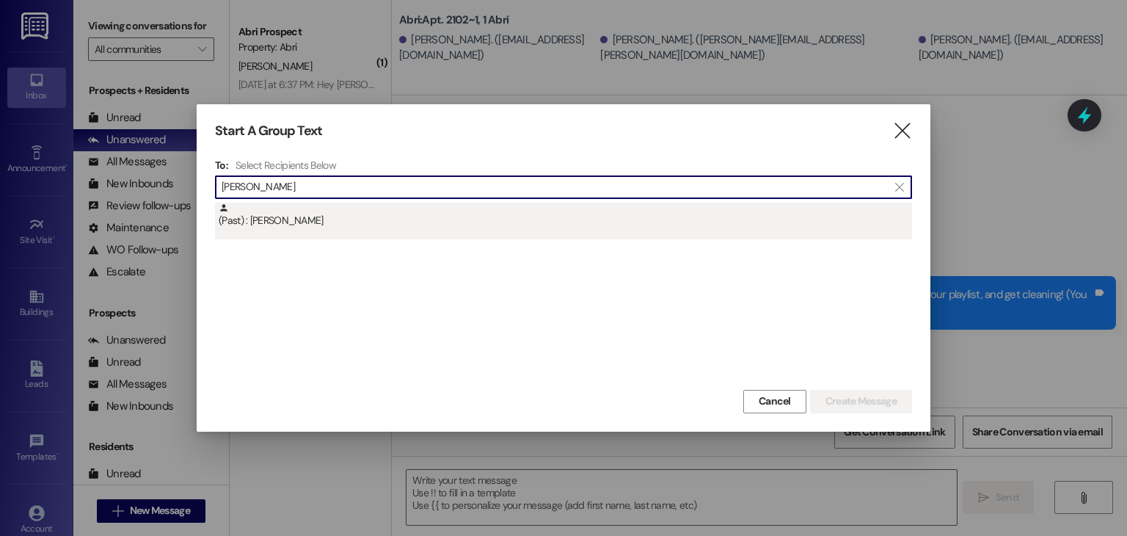
type input "[PERSON_NAME]"
click at [247, 212] on div "(Past) : [PERSON_NAME]" at bounding box center [565, 216] width 693 height 26
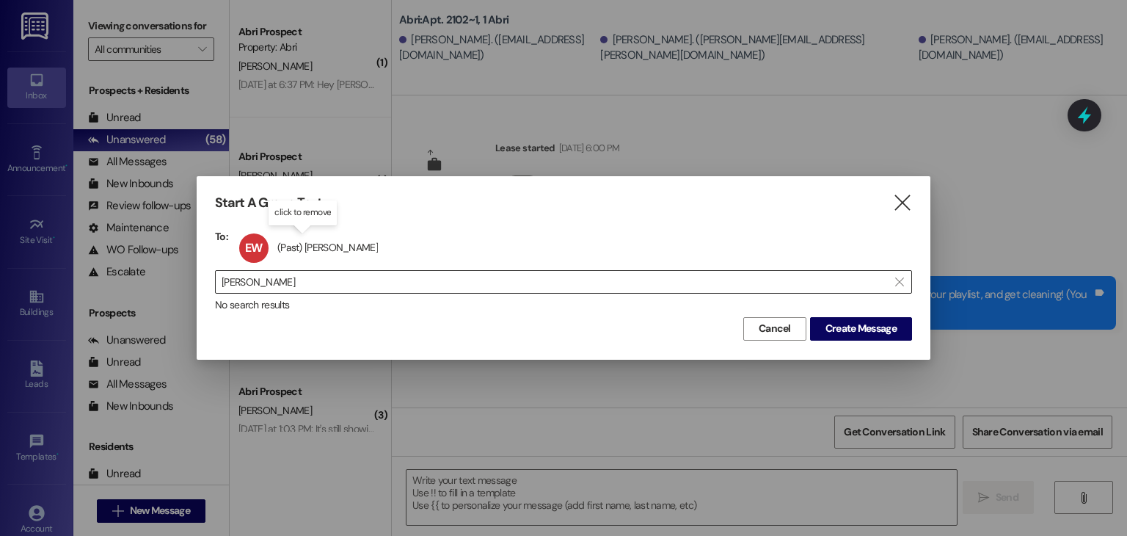
click at [415, 276] on input "[PERSON_NAME]" at bounding box center [555, 281] width 666 height 21
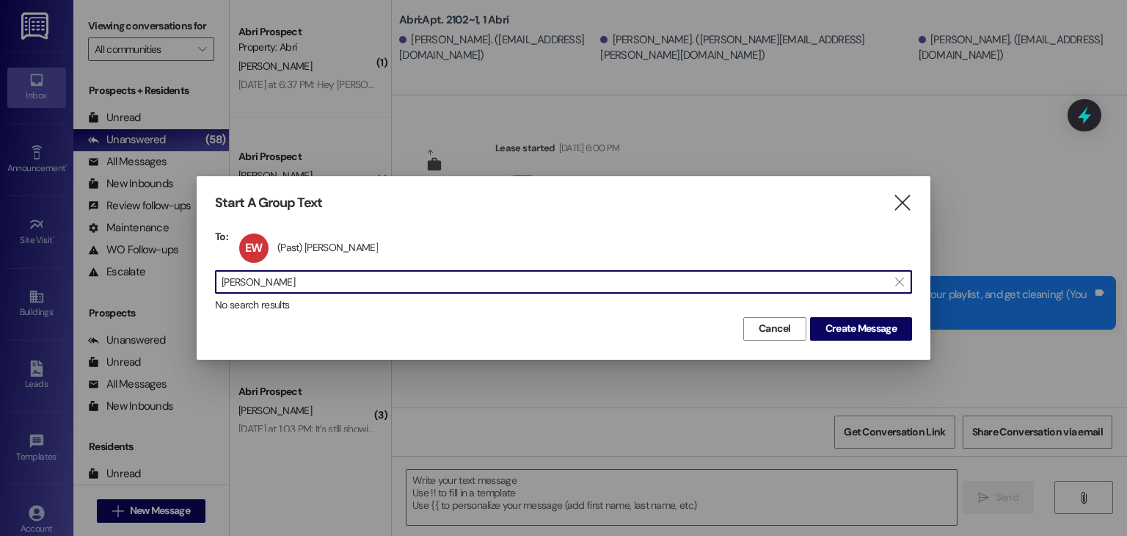
click at [415, 276] on input "[PERSON_NAME]" at bounding box center [555, 281] width 666 height 21
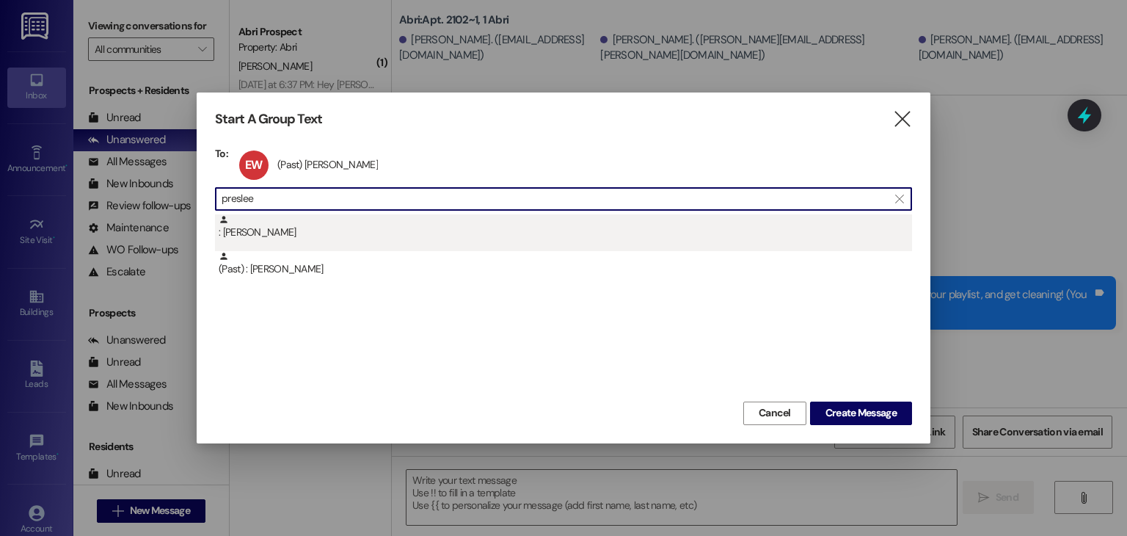
type input "preslee"
click at [406, 244] on div ": [PERSON_NAME]" at bounding box center [563, 232] width 697 height 37
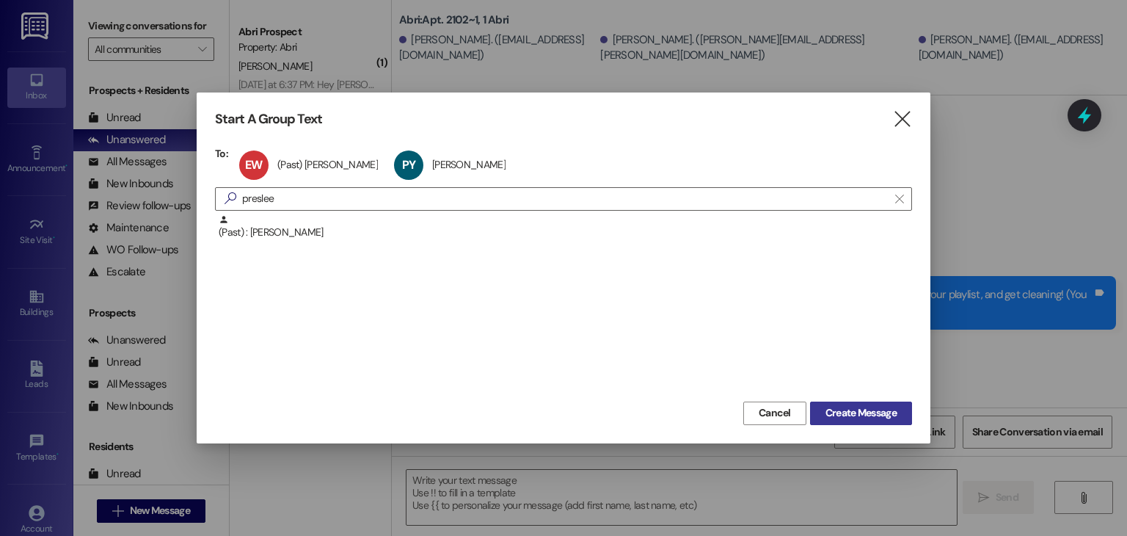
click at [850, 409] on span "Create Message" at bounding box center [860, 412] width 71 height 15
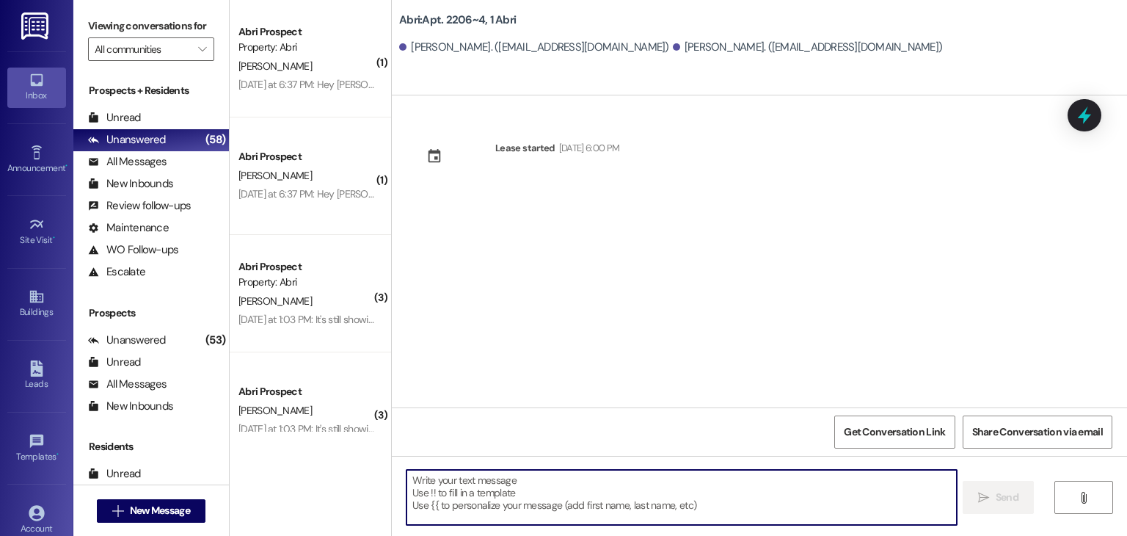
click at [477, 491] on textarea at bounding box center [681, 497] width 550 height 55
paste textarea "Clean checks hit [DATE] from 1–4pm! Time to flex those cleaning skills. 💪 See y…"
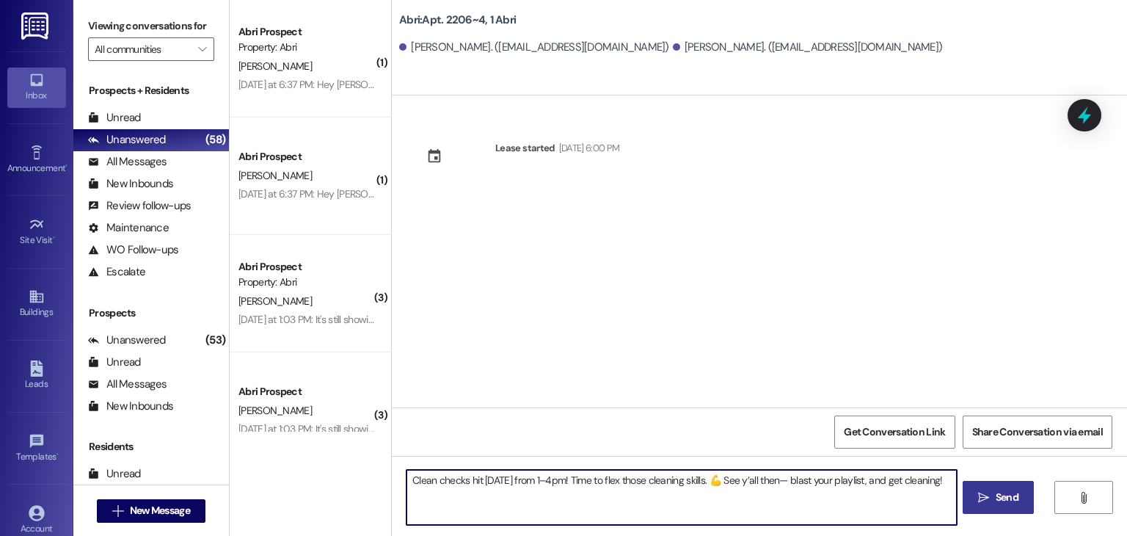
type textarea "Clean checks hit [DATE] from 1–4pm! Time to flex those cleaning skills. 💪 See y…"
click at [1001, 503] on span "Send" at bounding box center [1007, 496] width 23 height 15
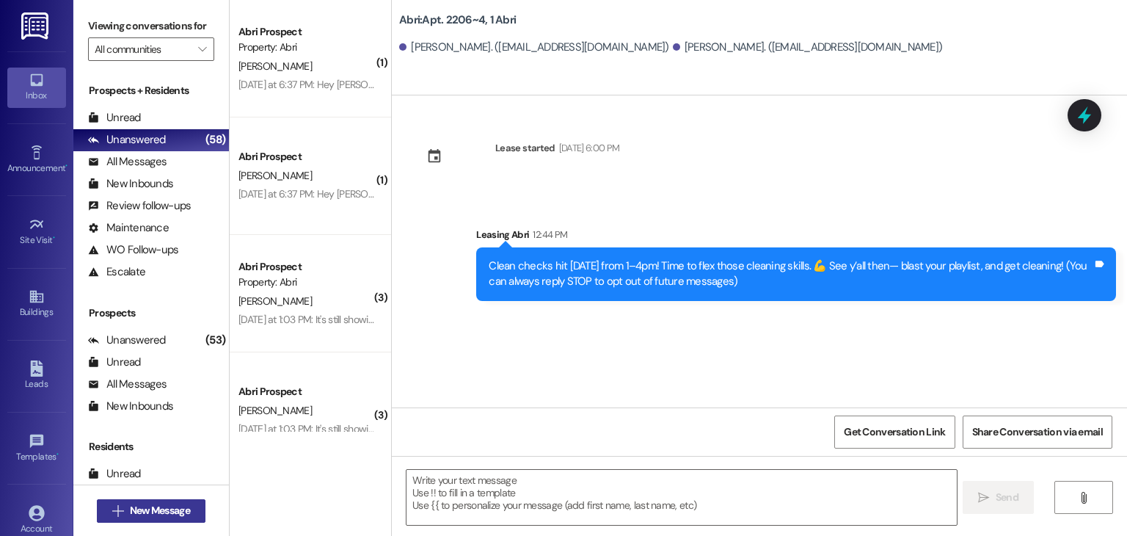
click at [175, 513] on span "New Message" at bounding box center [160, 510] width 60 height 15
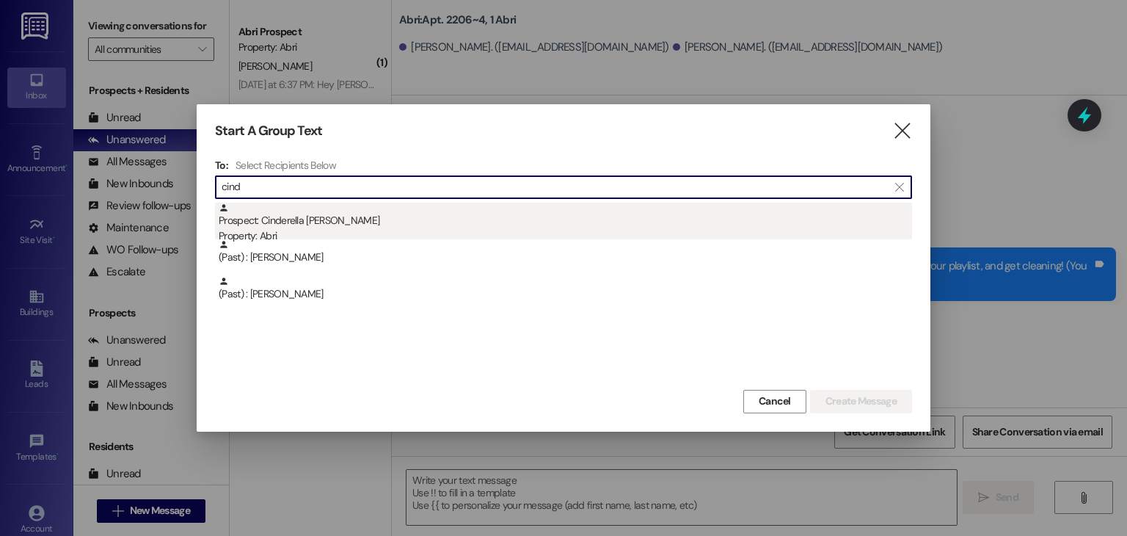
type input "cind"
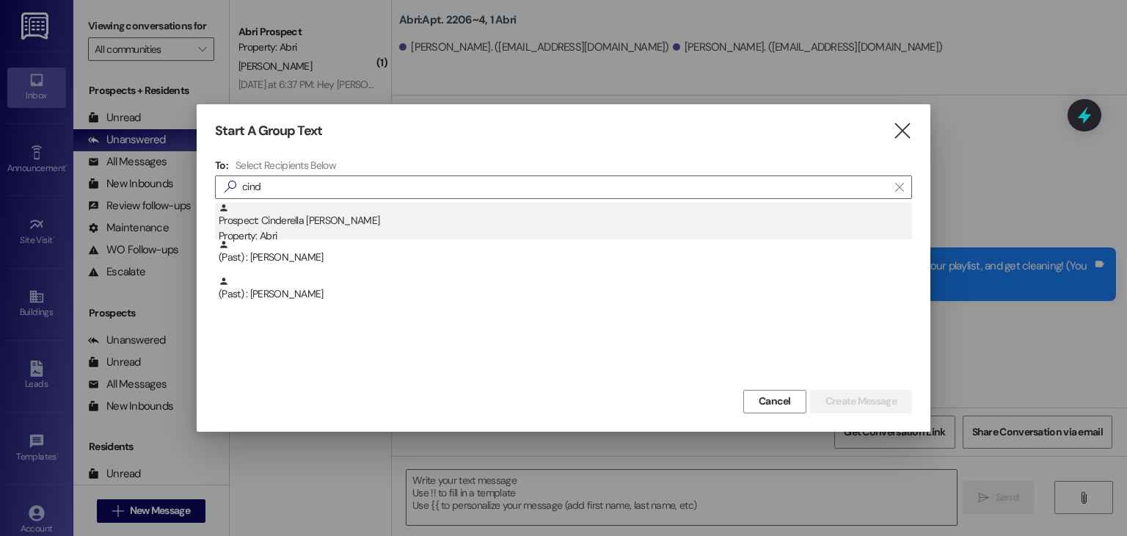
click at [402, 230] on div "Property: Abri" at bounding box center [565, 235] width 693 height 15
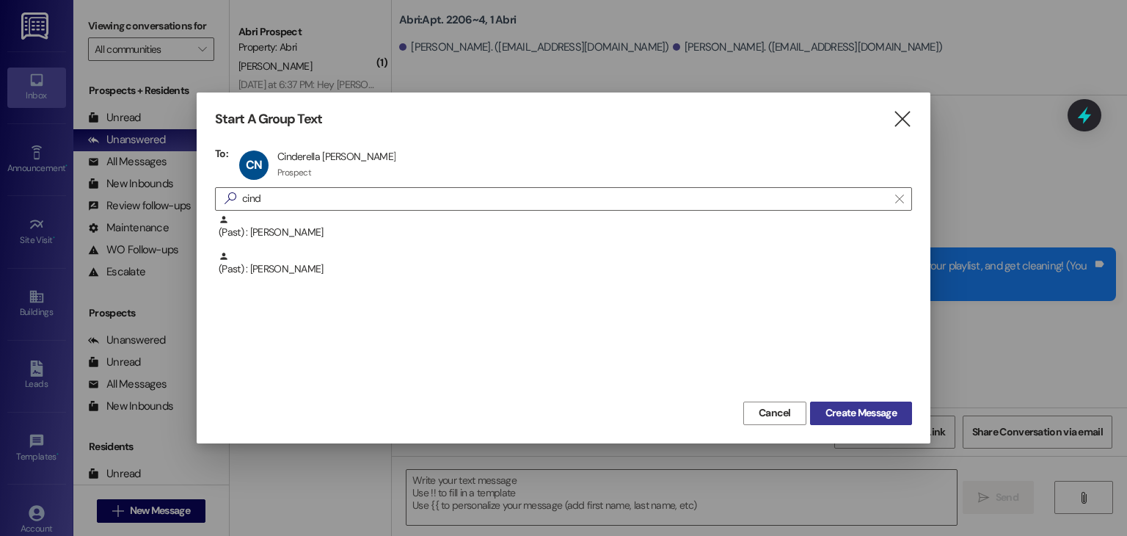
click at [848, 403] on button "Create Message" at bounding box center [861, 412] width 102 height 23
click at [845, 409] on span "Create Message" at bounding box center [860, 412] width 71 height 15
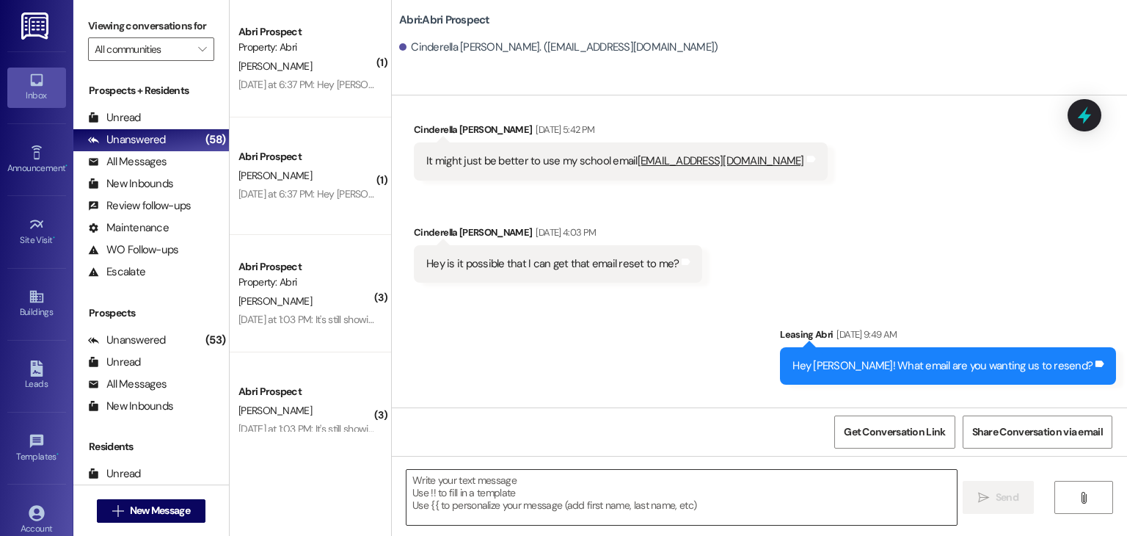
click at [589, 502] on textarea at bounding box center [681, 497] width 550 height 55
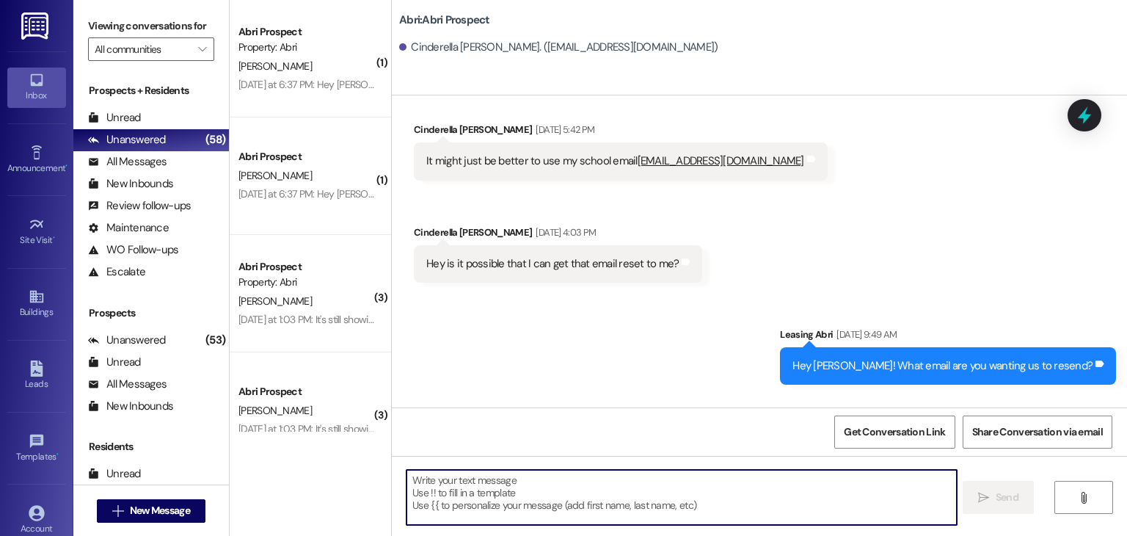
scroll to position [5688, 0]
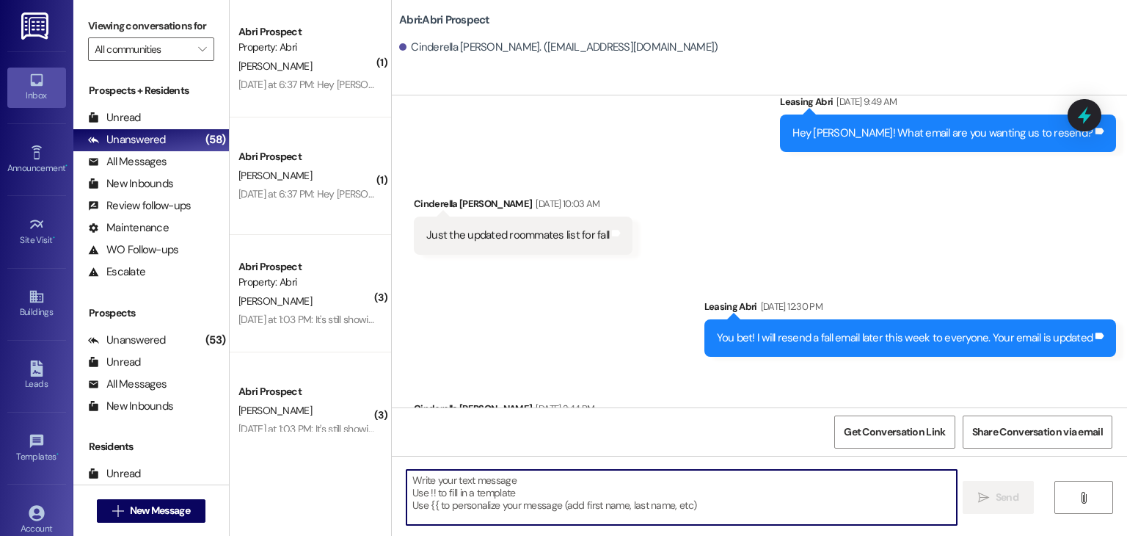
paste textarea "Clean checks hit [DATE] from 1–4pm! Time to flex those cleaning skills. 💪 See y…"
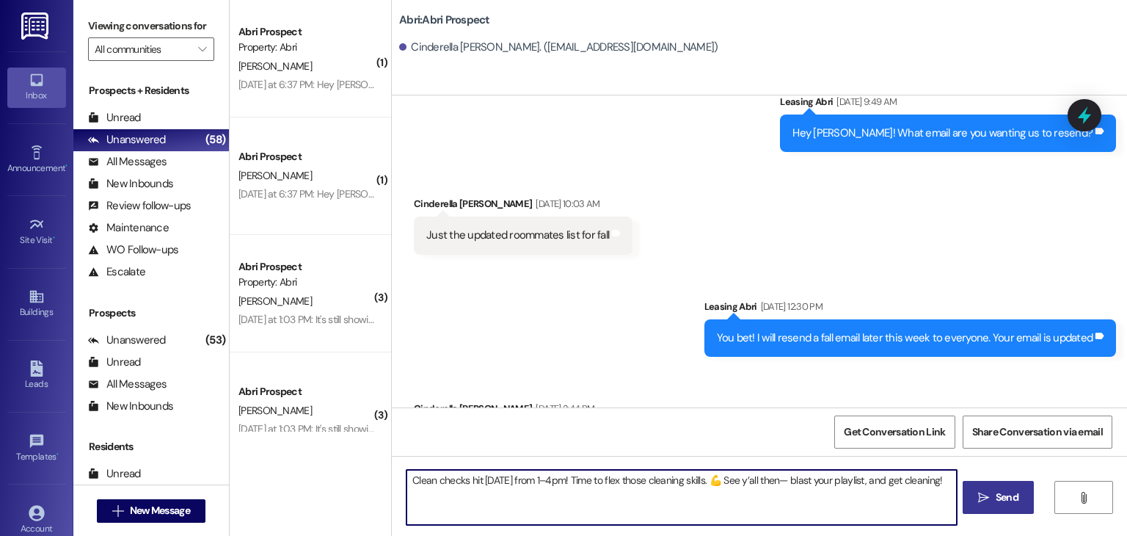
type textarea "Clean checks hit [DATE] from 1–4pm! Time to flex those cleaning skills. 💪 See y…"
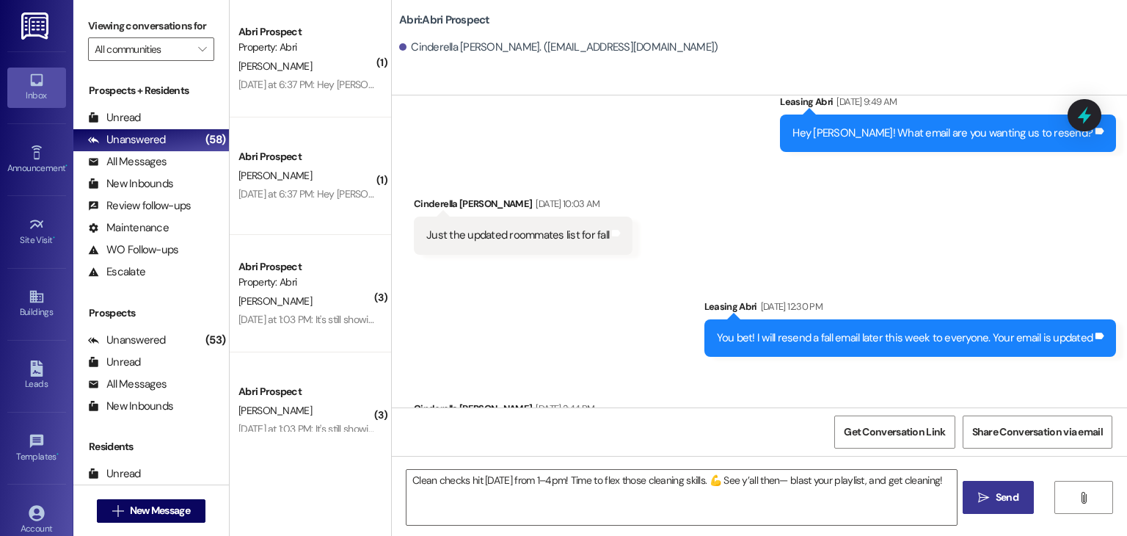
click at [986, 489] on span " Send" at bounding box center [998, 496] width 46 height 15
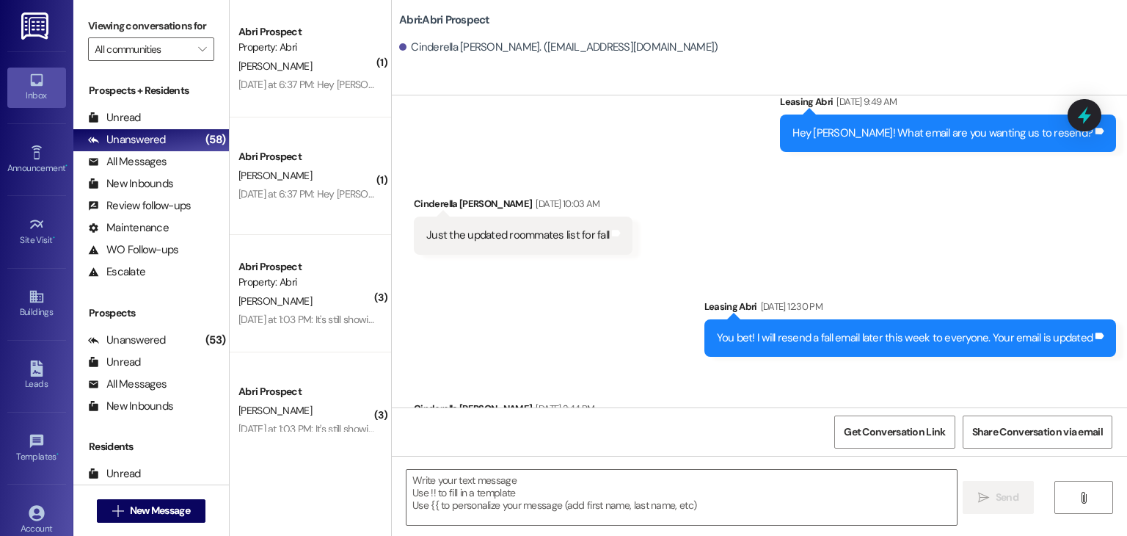
scroll to position [5791, 0]
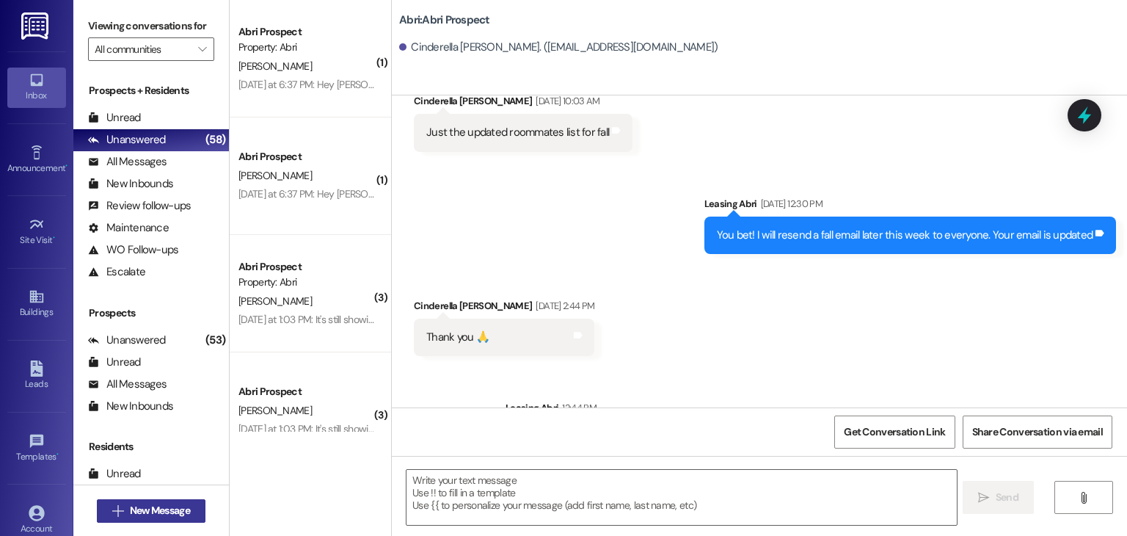
click at [147, 503] on span "New Message" at bounding box center [160, 510] width 60 height 15
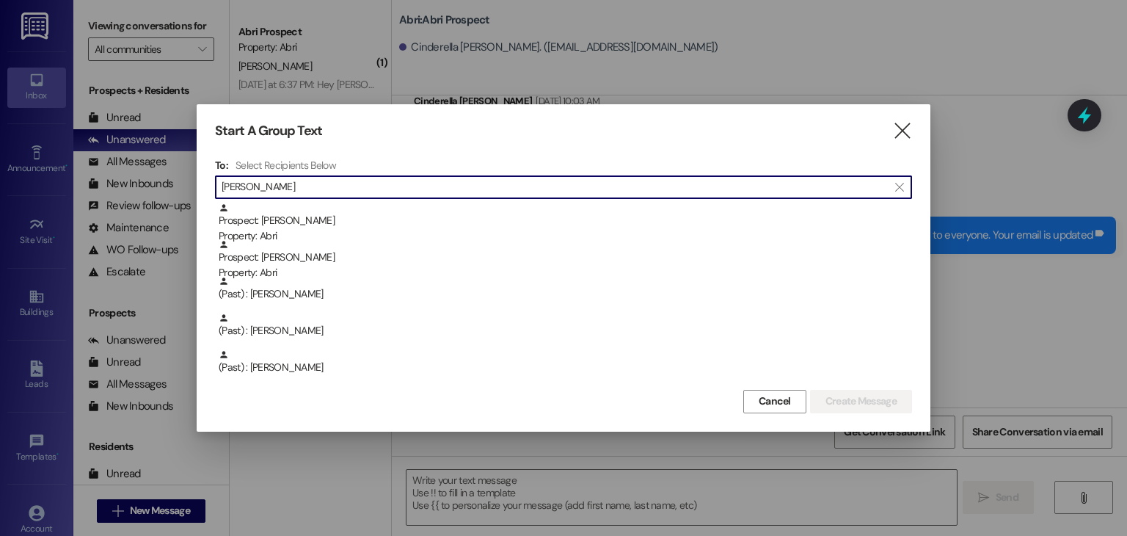
type input "[PERSON_NAME]"
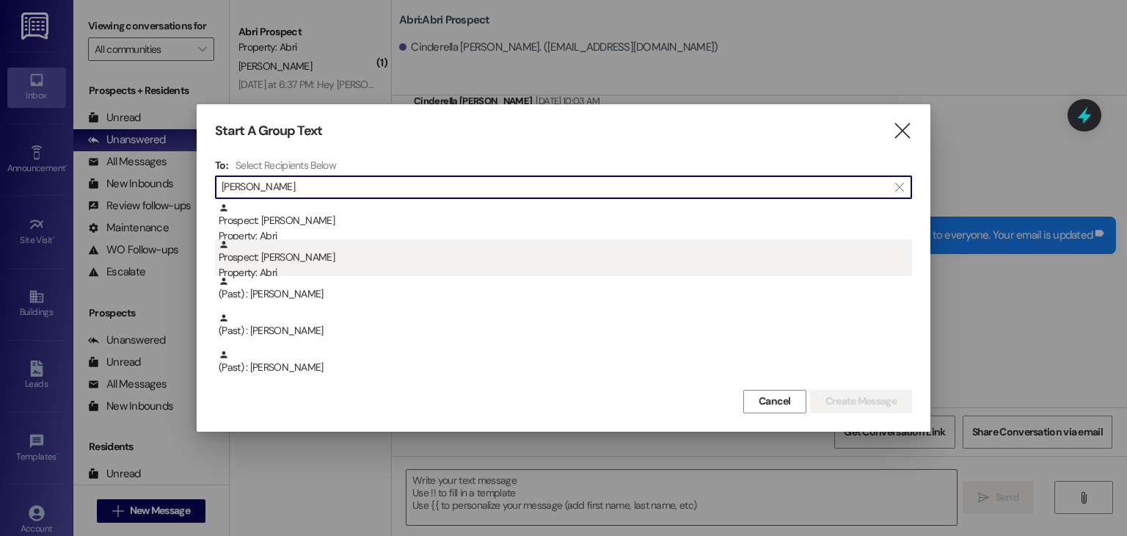
click at [360, 260] on div "Prospect: [PERSON_NAME] Property: Abri" at bounding box center [565, 260] width 693 height 42
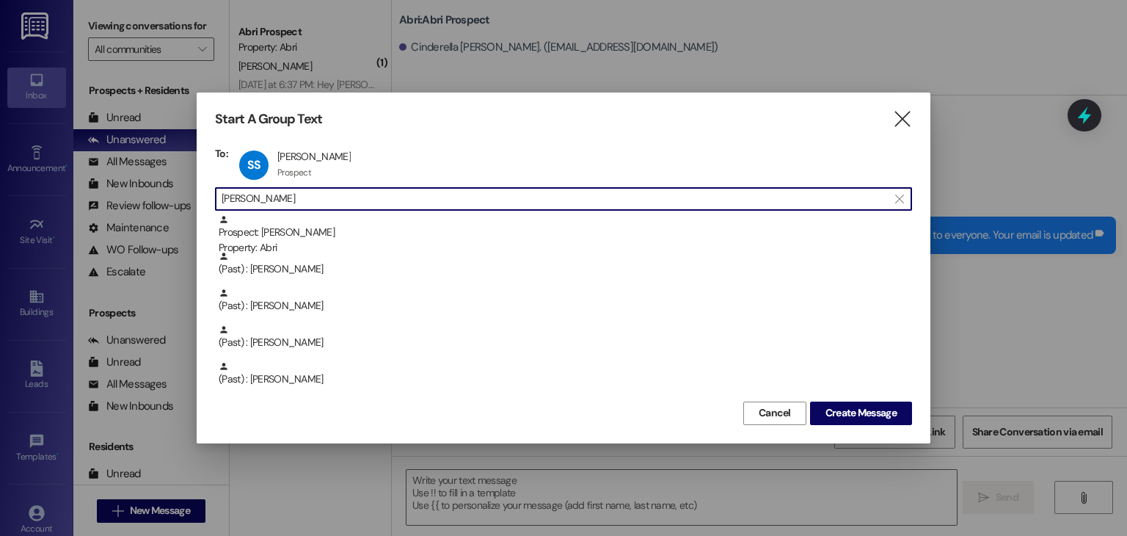
click at [302, 205] on input "[PERSON_NAME]" at bounding box center [555, 199] width 666 height 21
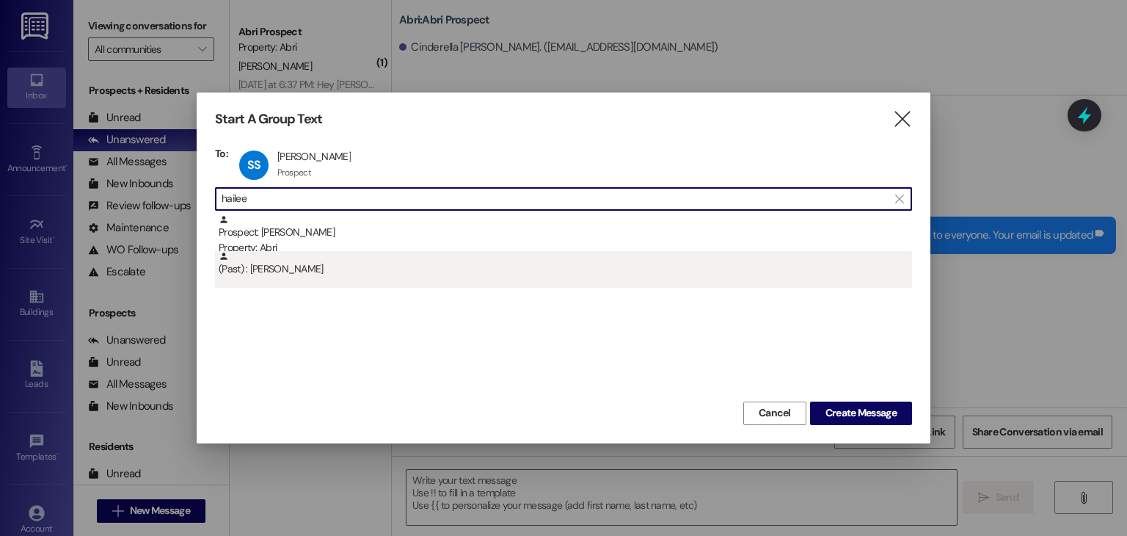
type input "hailee"
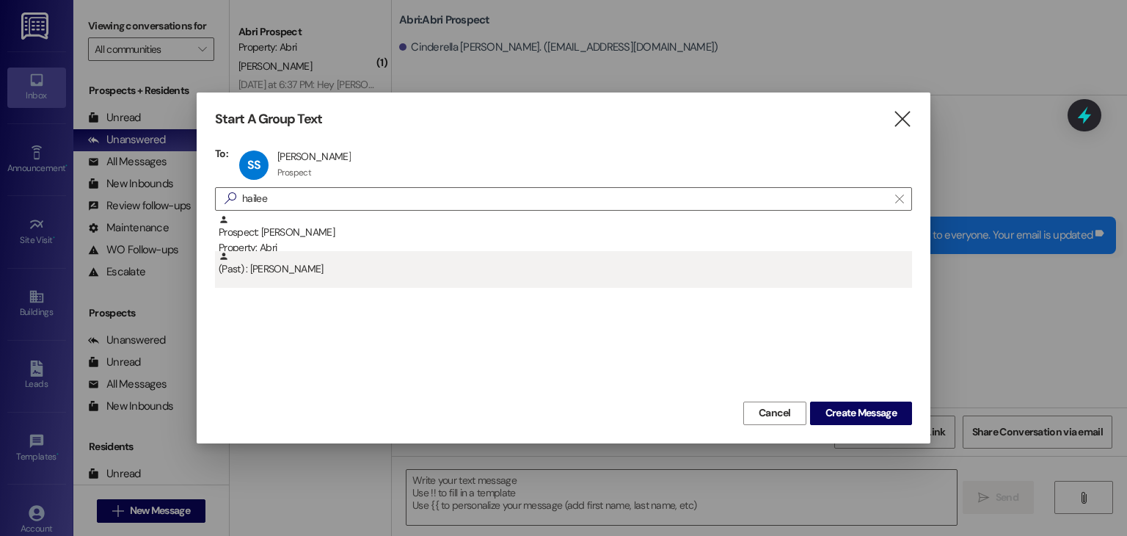
click at [361, 272] on div "(Past) : [PERSON_NAME]" at bounding box center [565, 264] width 693 height 26
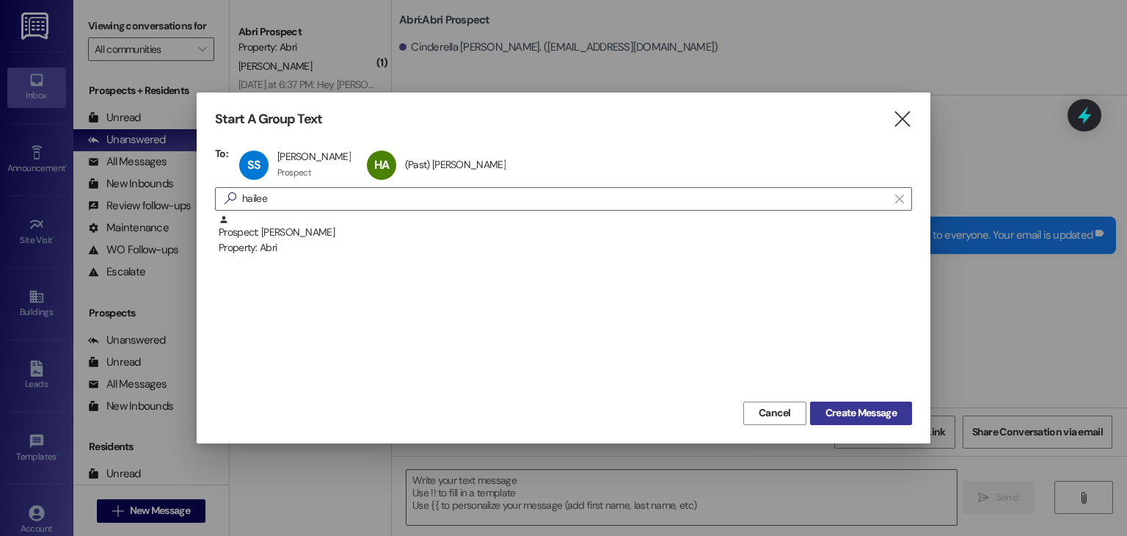
click at [875, 414] on span "Create Message" at bounding box center [860, 412] width 71 height 15
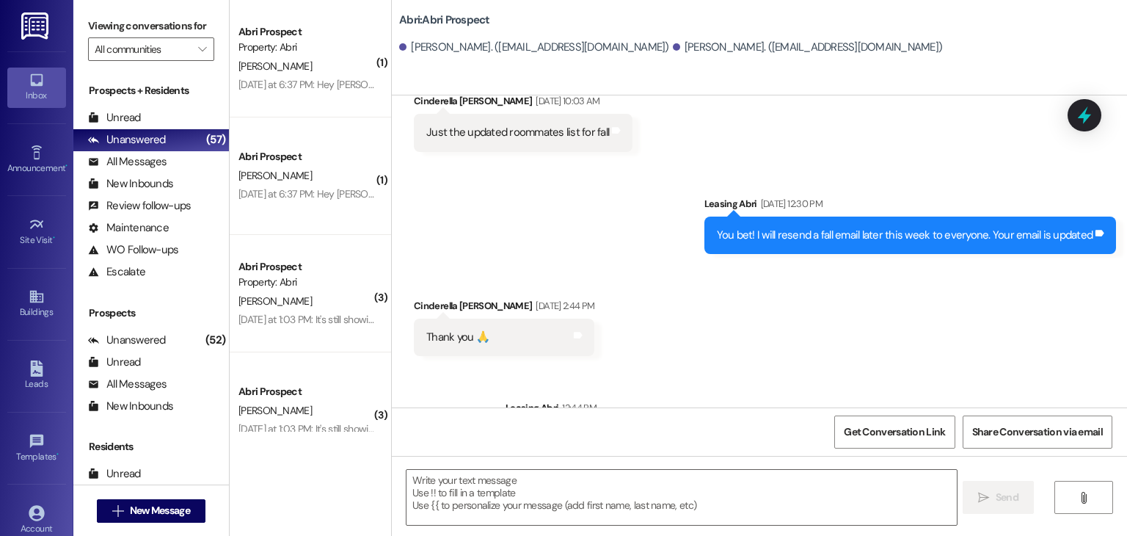
scroll to position [0, 0]
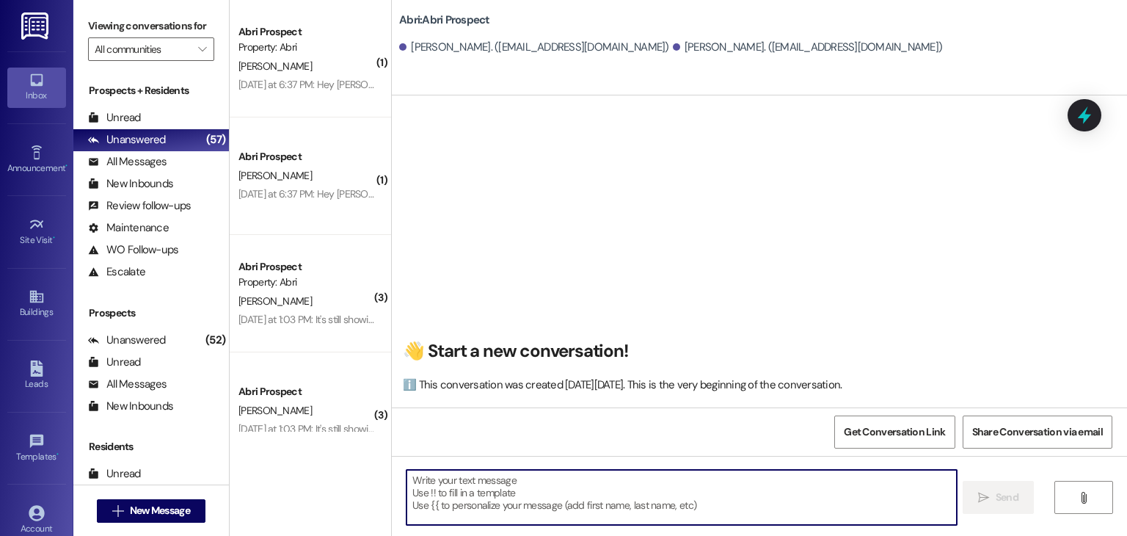
click at [541, 492] on textarea at bounding box center [681, 497] width 550 height 55
paste textarea "Clean checks hit [DATE] from 1–4pm! Time to flex those cleaning skills. 💪 See y…"
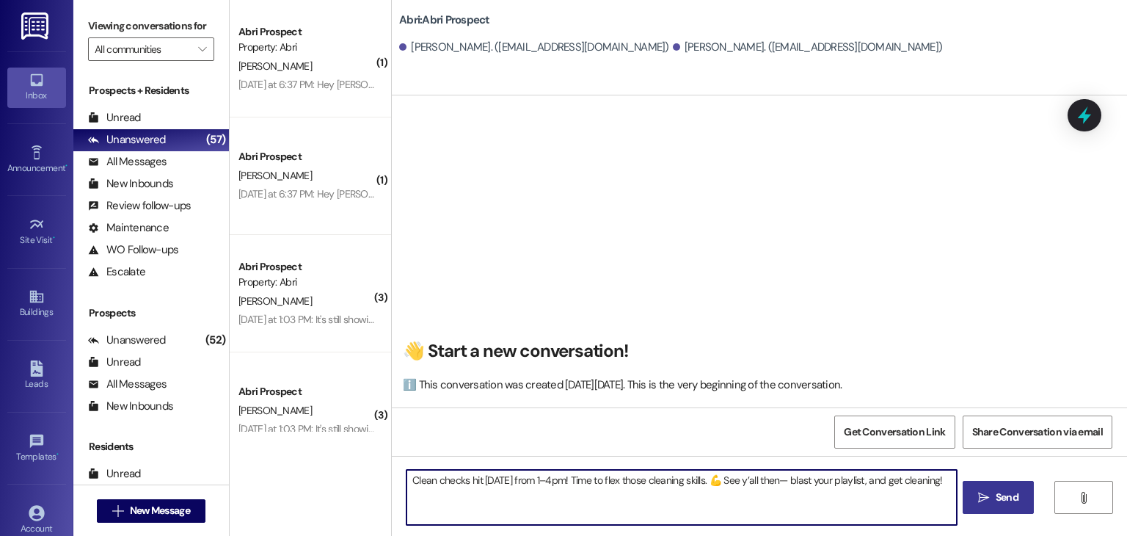
type textarea "Clean checks hit [DATE] from 1–4pm! Time to flex those cleaning skills. 💪 See y…"
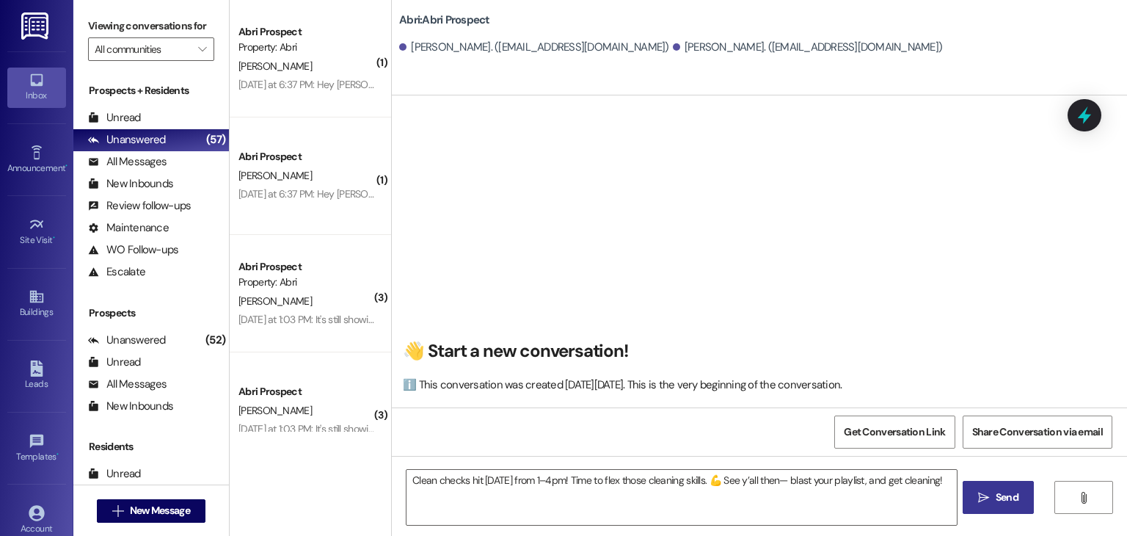
click at [1015, 500] on span "Send" at bounding box center [1007, 496] width 23 height 15
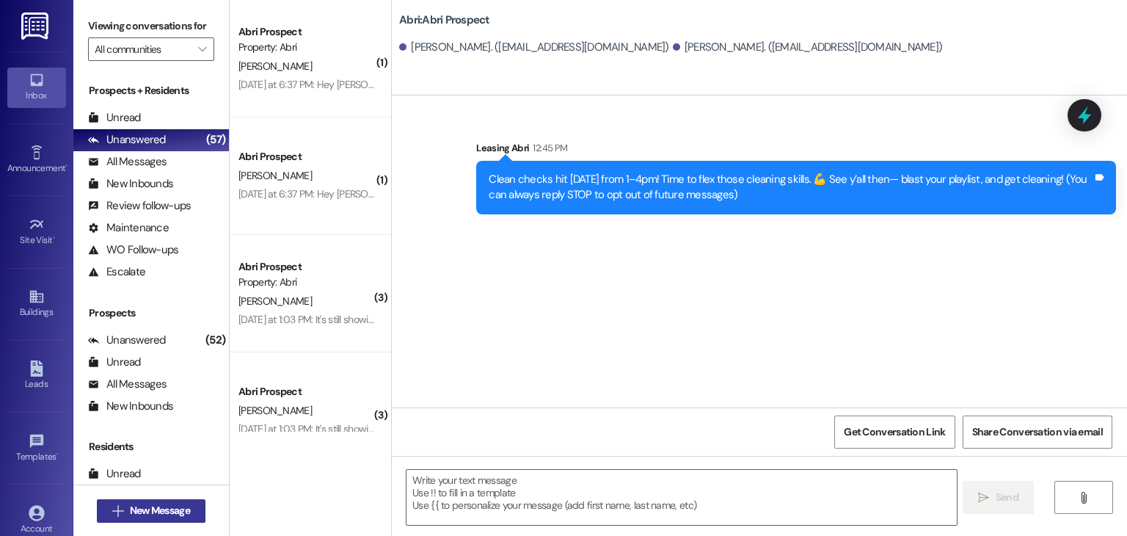
click at [195, 507] on button " New Message" at bounding box center [151, 510] width 109 height 23
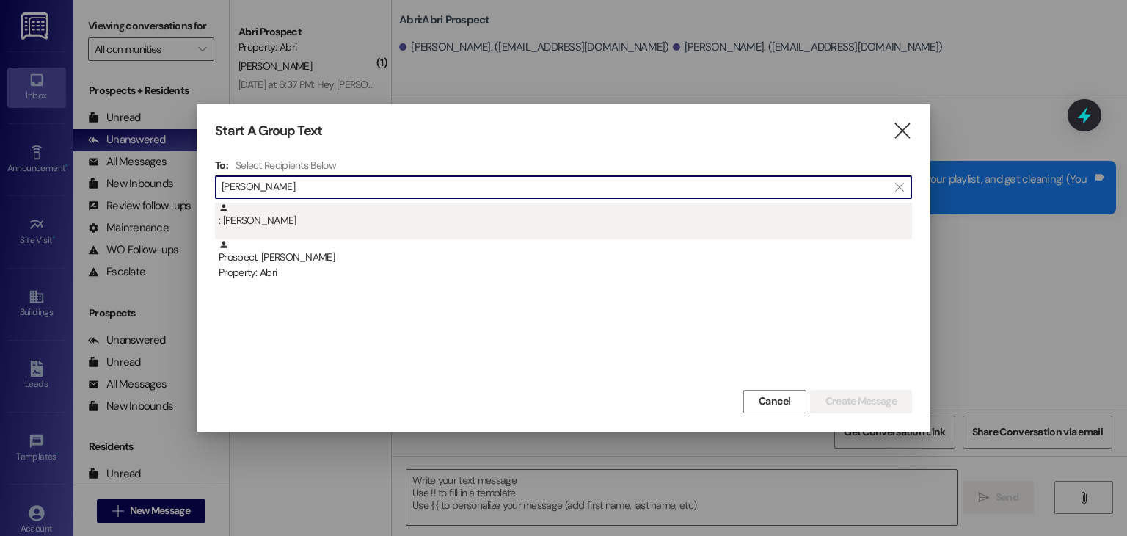
type input "[PERSON_NAME]"
click at [274, 233] on div ": [PERSON_NAME]" at bounding box center [563, 221] width 697 height 37
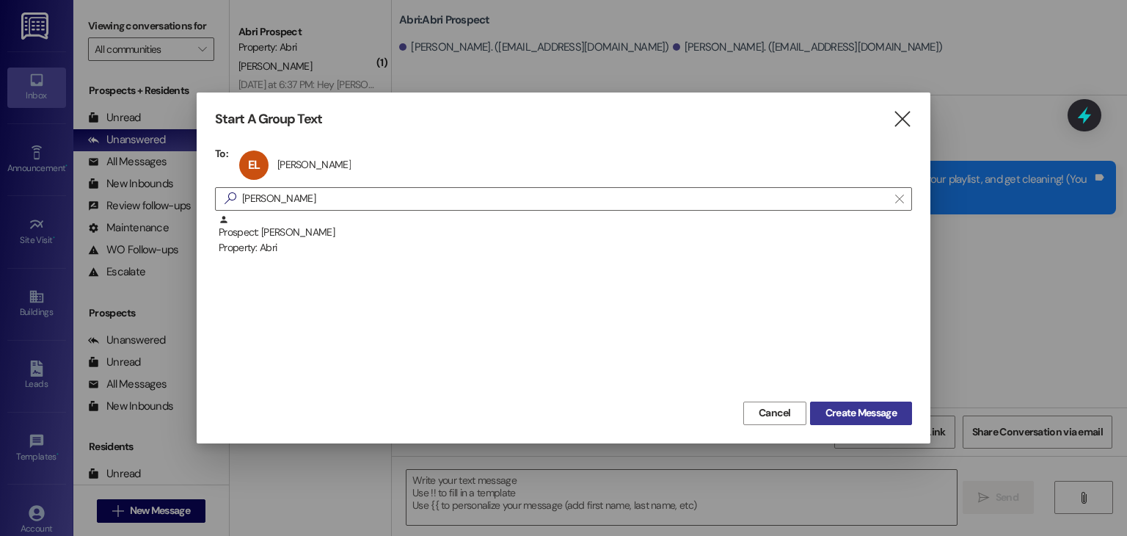
click at [842, 412] on span "Create Message" at bounding box center [860, 412] width 71 height 15
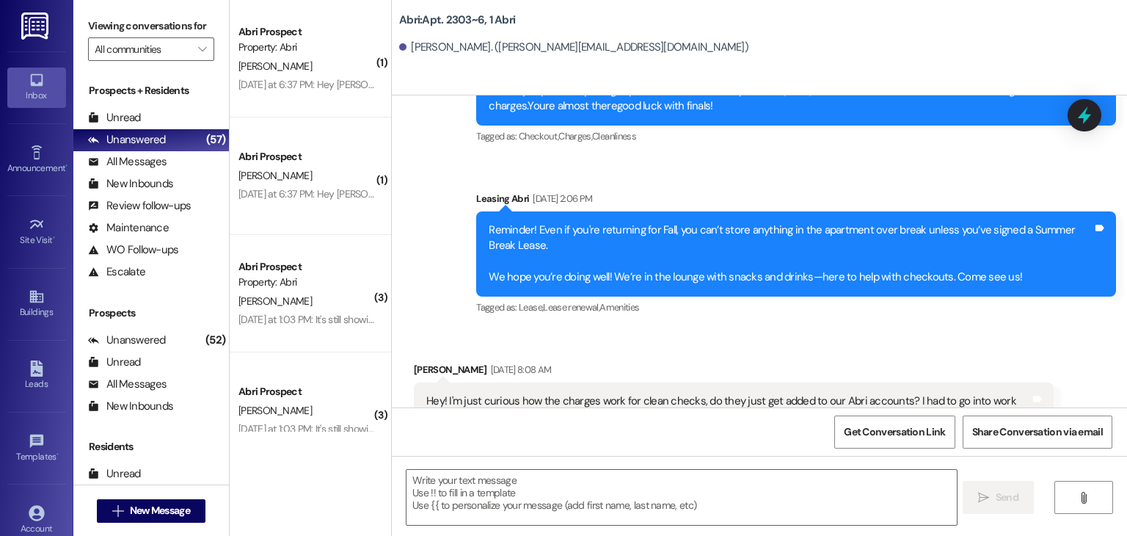
scroll to position [19654, 0]
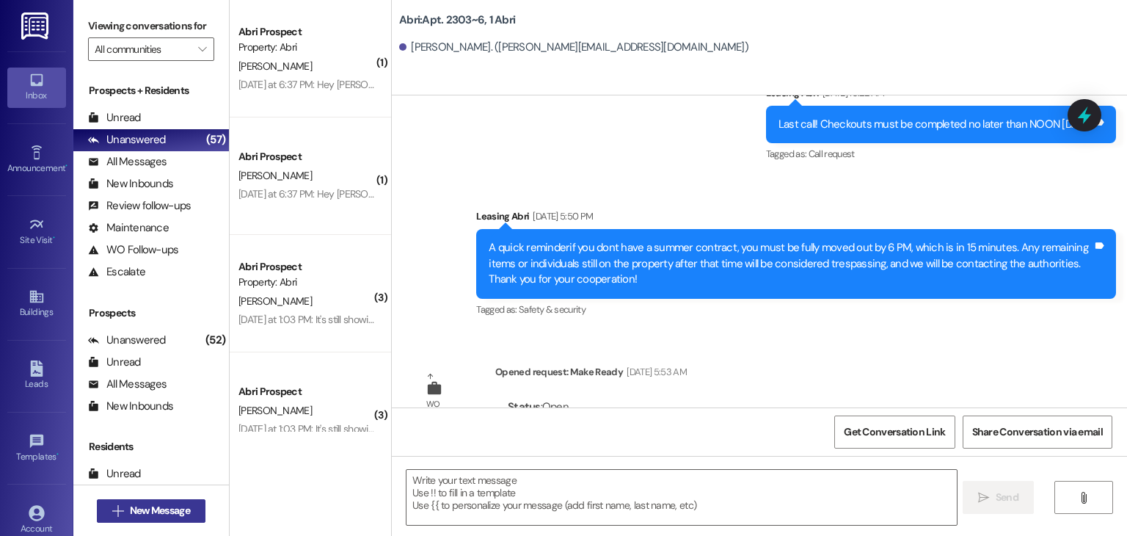
click at [172, 506] on span "New Message" at bounding box center [160, 510] width 60 height 15
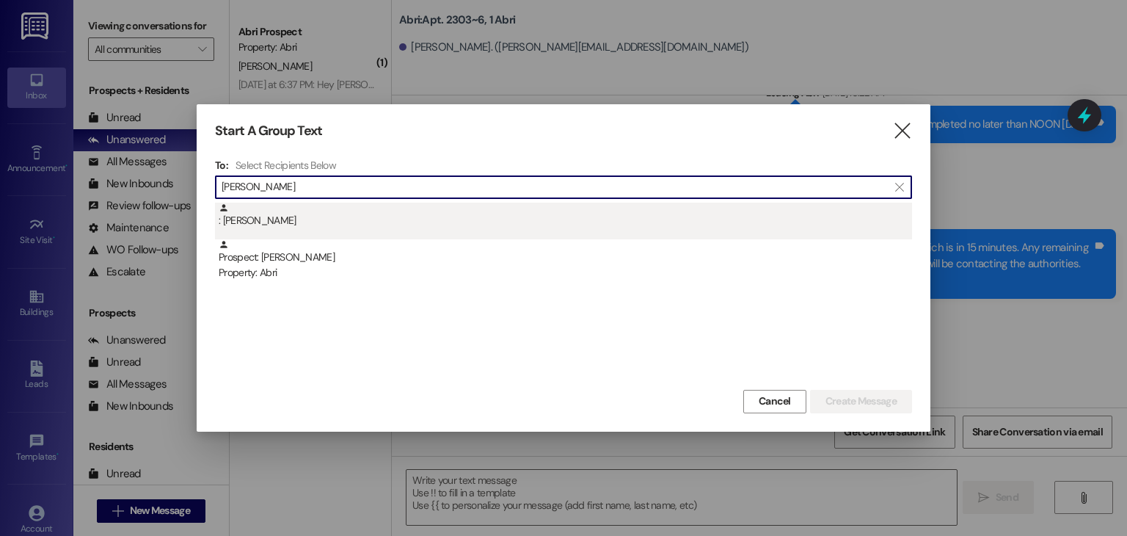
type input "[PERSON_NAME]"
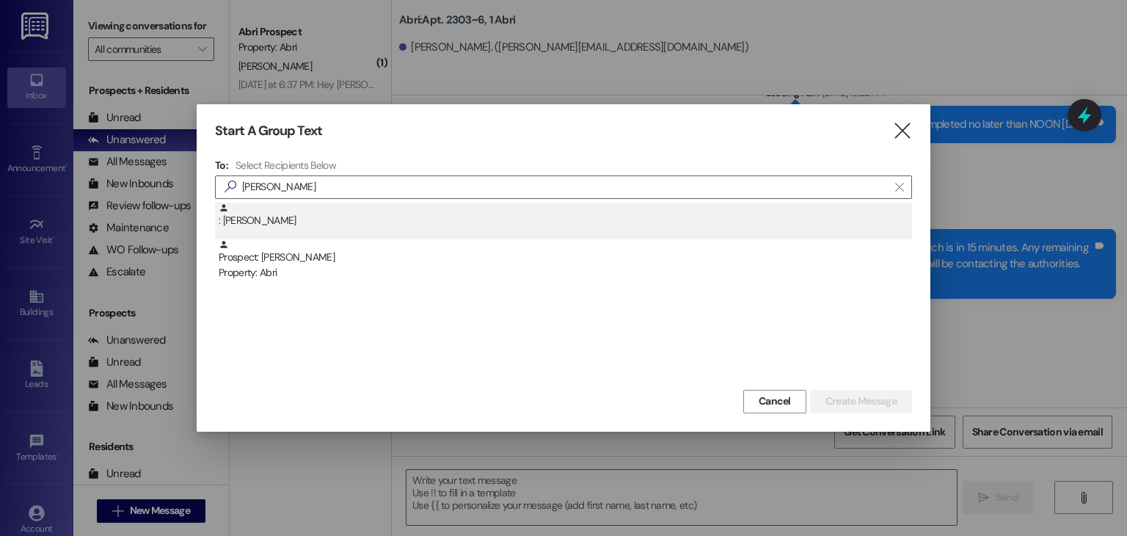
click at [280, 216] on div ": [PERSON_NAME]" at bounding box center [565, 216] width 693 height 26
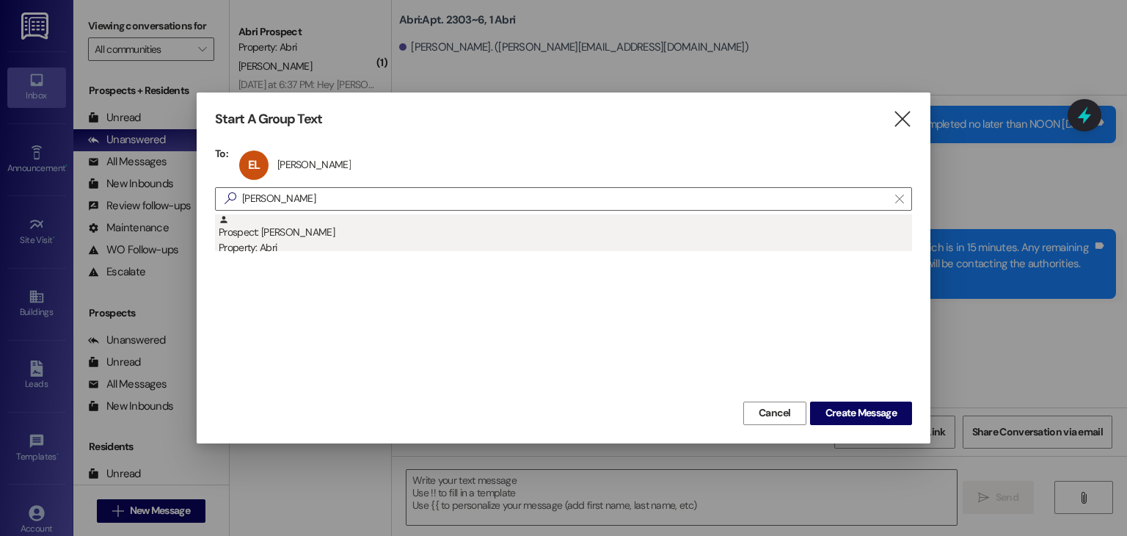
click at [304, 214] on div "Prospect: [PERSON_NAME] Property: Abri" at bounding box center [565, 235] width 693 height 42
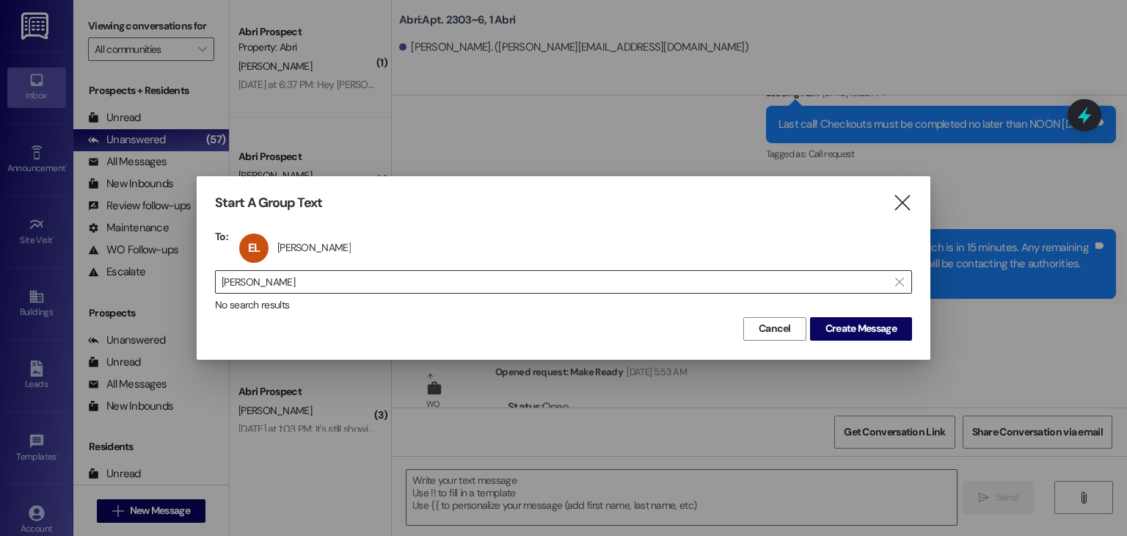
click at [312, 280] on input "[PERSON_NAME]" at bounding box center [555, 281] width 666 height 21
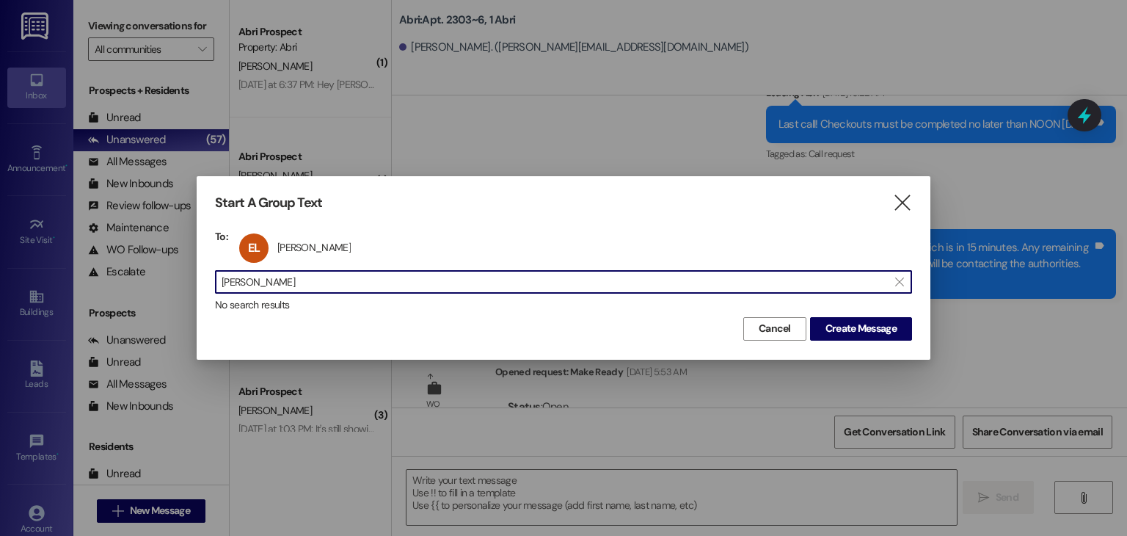
click at [312, 280] on input "[PERSON_NAME]" at bounding box center [555, 281] width 666 height 21
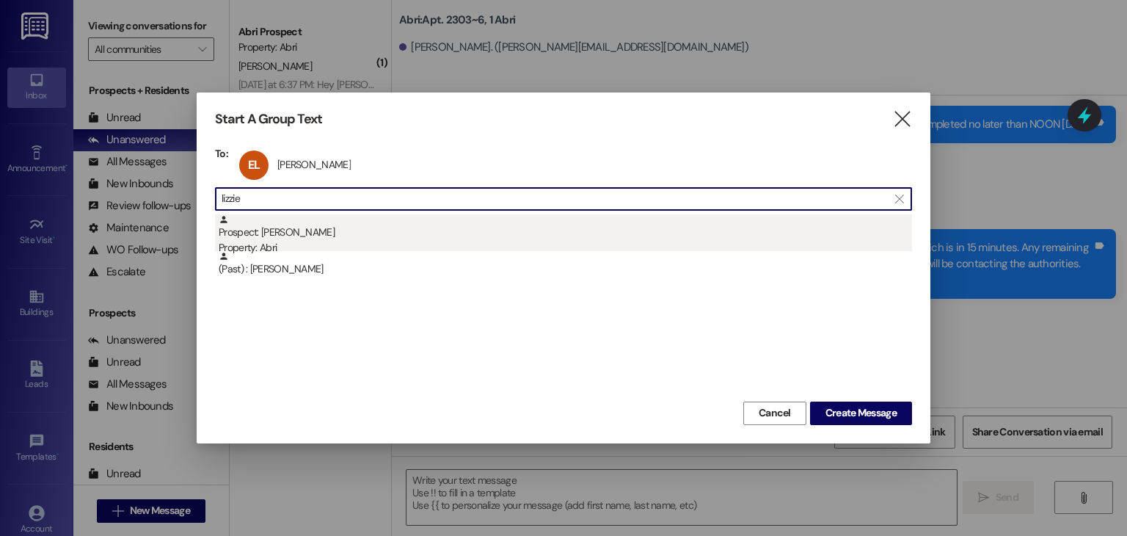
type input "lizzie"
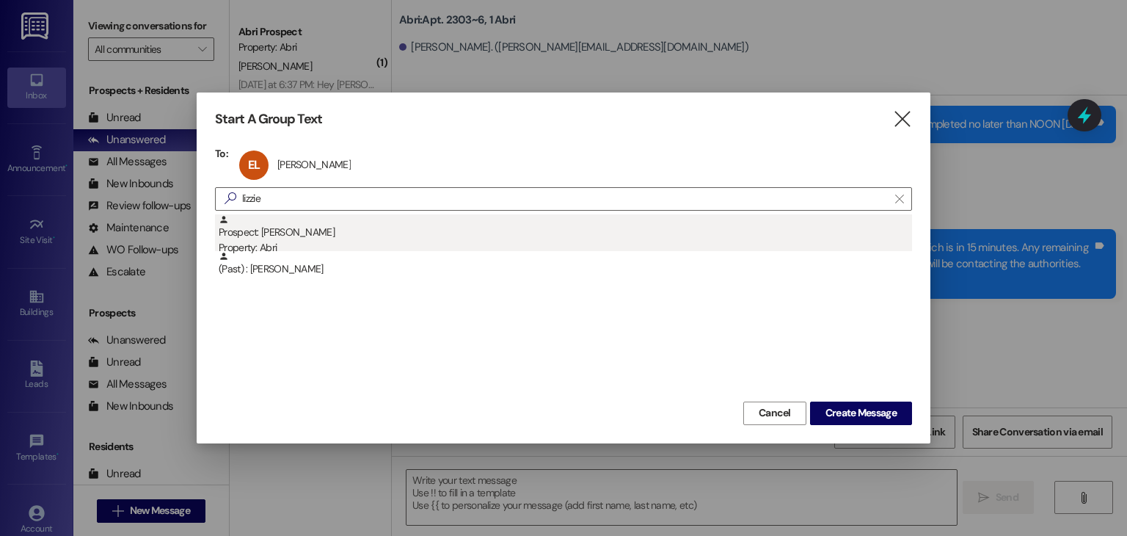
click at [496, 240] on div "Property: Abri" at bounding box center [565, 247] width 693 height 15
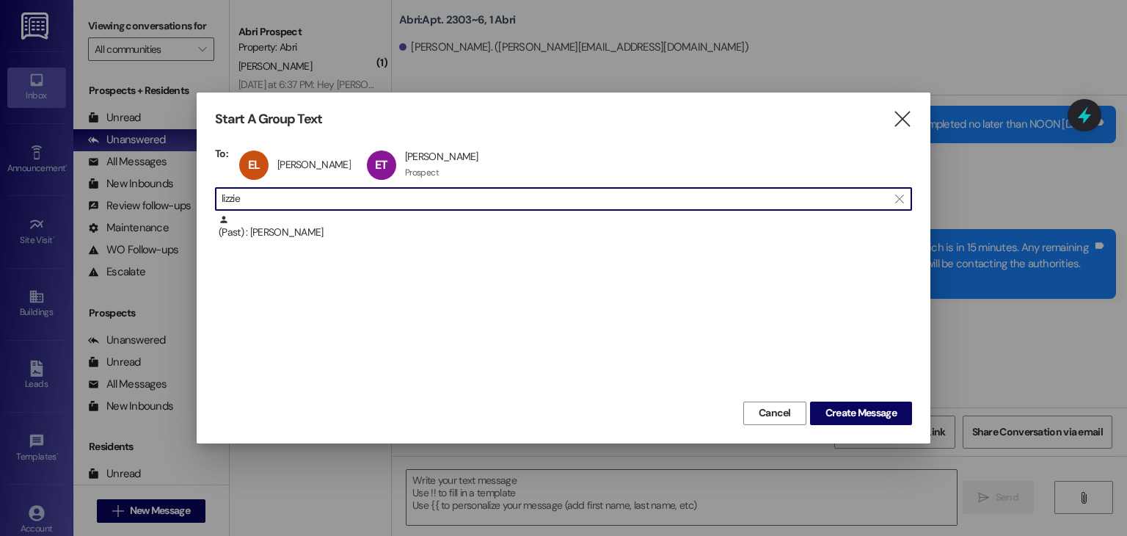
click at [508, 204] on input "lizzie" at bounding box center [555, 199] width 666 height 21
click at [508, 203] on input "lizzie" at bounding box center [555, 199] width 666 height 21
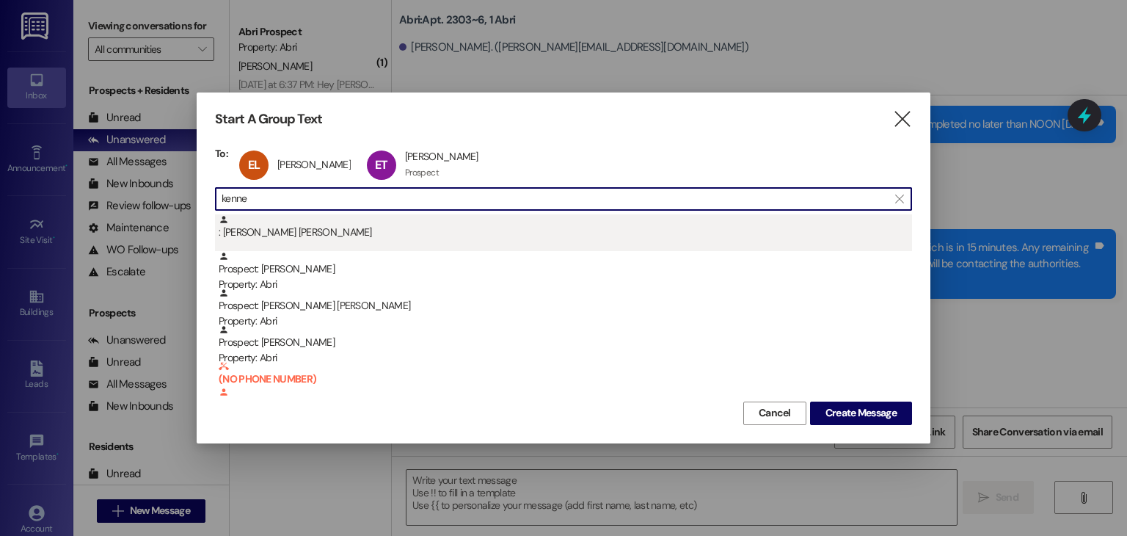
type input "kenne"
click at [442, 237] on div ": [PERSON_NAME] [PERSON_NAME]" at bounding box center [565, 227] width 693 height 26
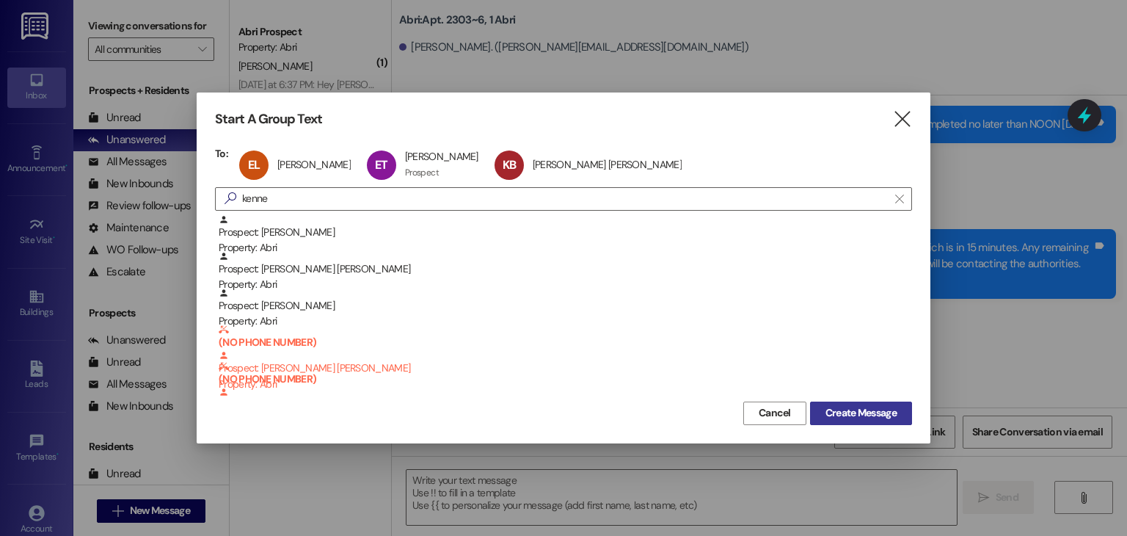
click at [868, 409] on span "Create Message" at bounding box center [860, 412] width 71 height 15
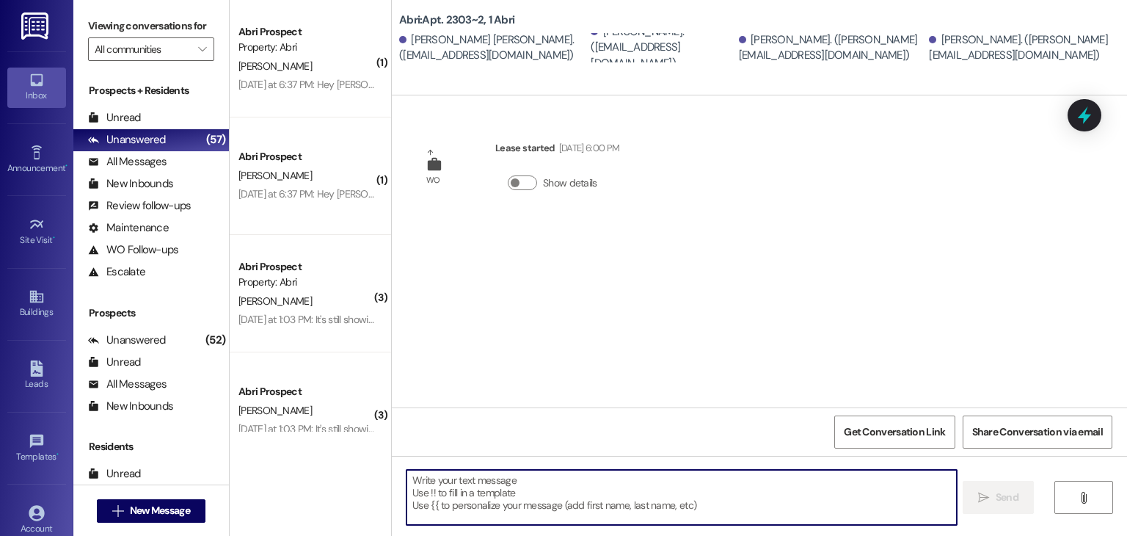
click at [578, 492] on textarea at bounding box center [681, 497] width 550 height 55
paste textarea "Clean checks hit [DATE] from 1–4pm! Time to flex those cleaning skills. 💪 See y…"
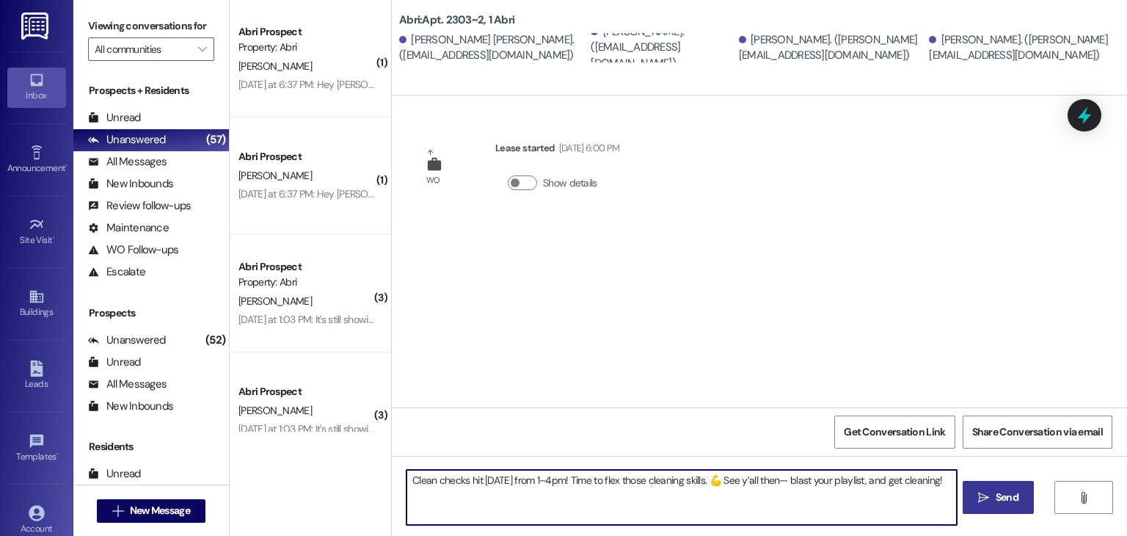
type textarea "Clean checks hit [DATE] from 1–4pm! Time to flex those cleaning skills. 💪 See y…"
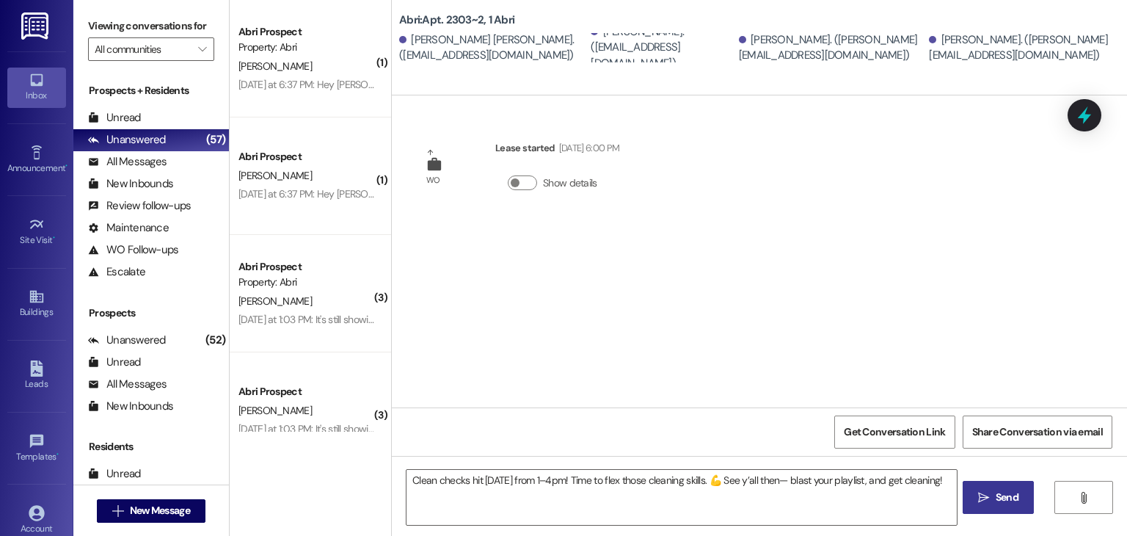
click at [991, 508] on button " Send" at bounding box center [998, 497] width 71 height 33
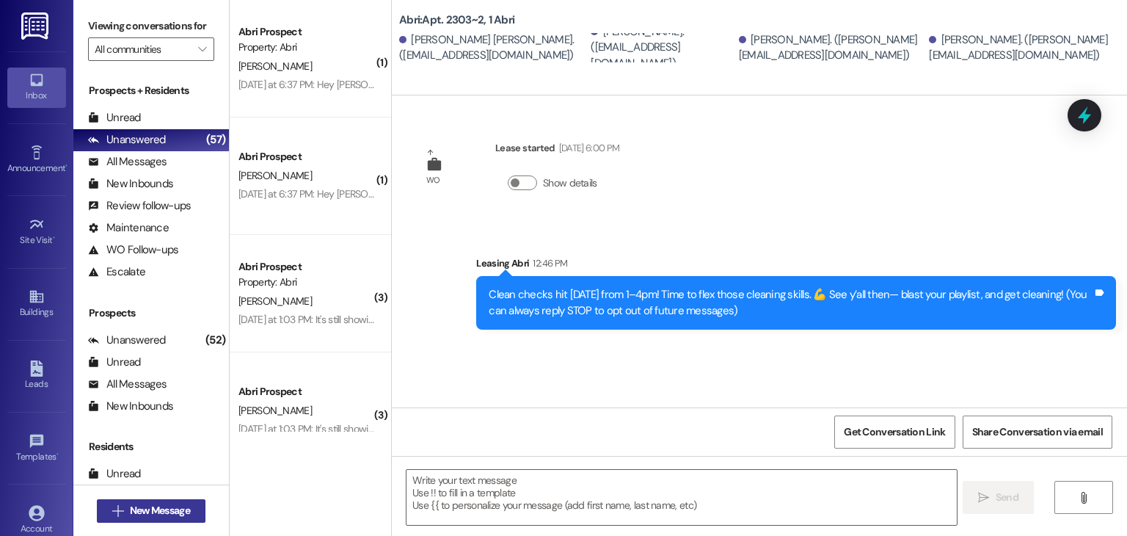
click at [176, 510] on span "New Message" at bounding box center [160, 510] width 60 height 15
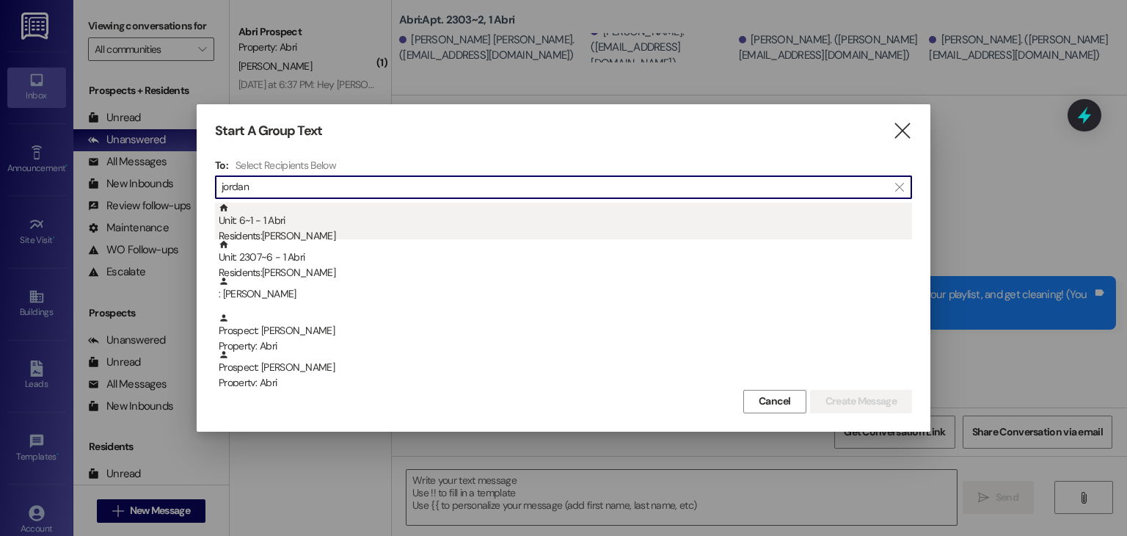
type input "jordan"
click at [376, 225] on div "Unit: 6~1 - 1 Abri Residents: [DEMOGRAPHIC_DATA][PERSON_NAME]" at bounding box center [565, 224] width 693 height 42
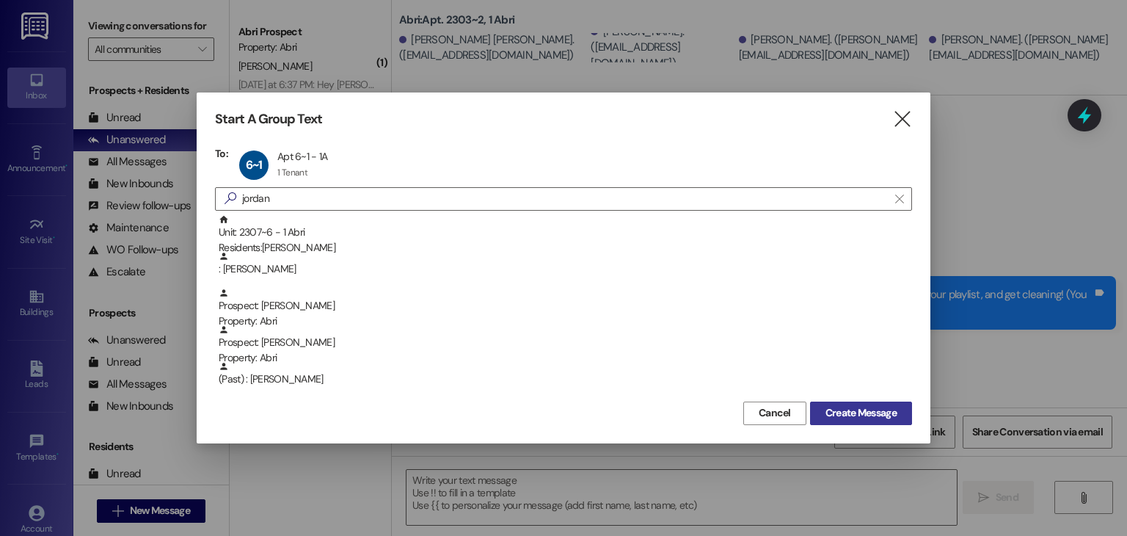
click at [839, 408] on span "Create Message" at bounding box center [860, 412] width 71 height 15
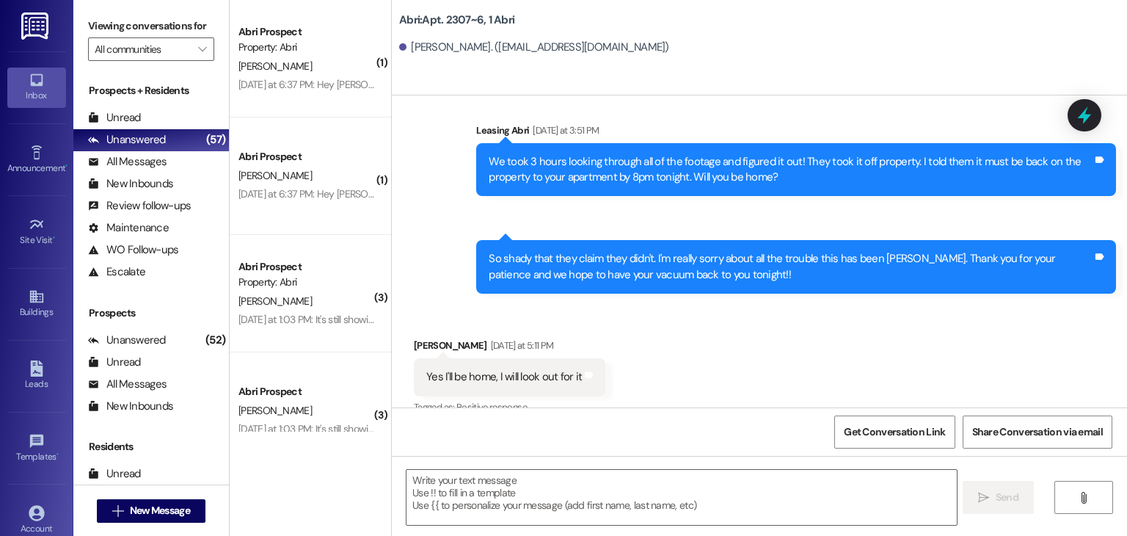
scroll to position [42997, 0]
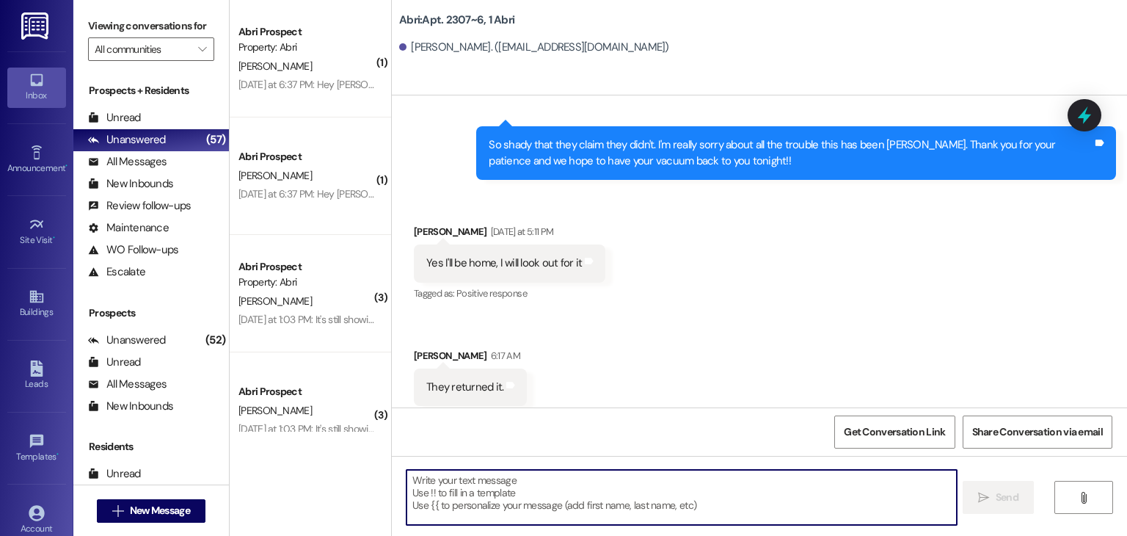
click at [475, 503] on textarea at bounding box center [681, 497] width 550 height 55
paste textarea "Clean checks hit [DATE] from 1–4pm! Time to flex those cleaning skills. 💪 See y…"
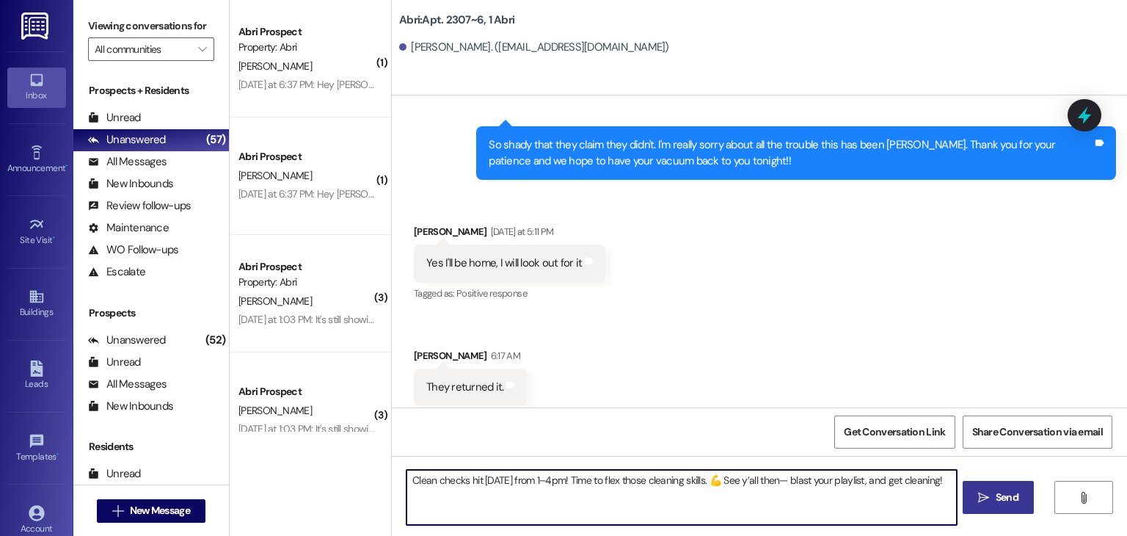
type textarea "Clean checks hit [DATE] from 1–4pm! Time to flex those cleaning skills. 💪 See y…"
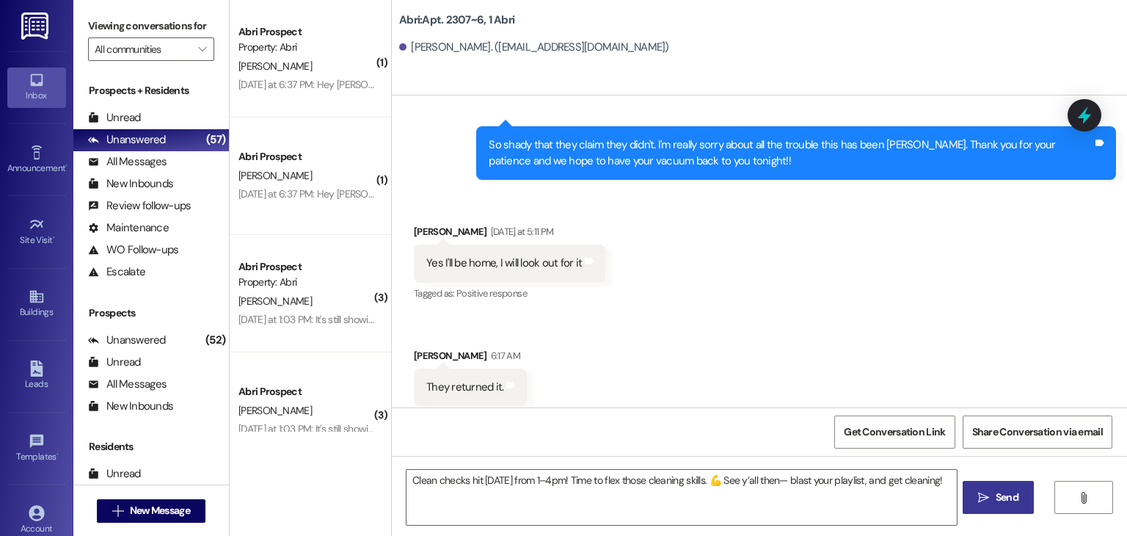
click at [978, 489] on span " Send" at bounding box center [998, 496] width 46 height 15
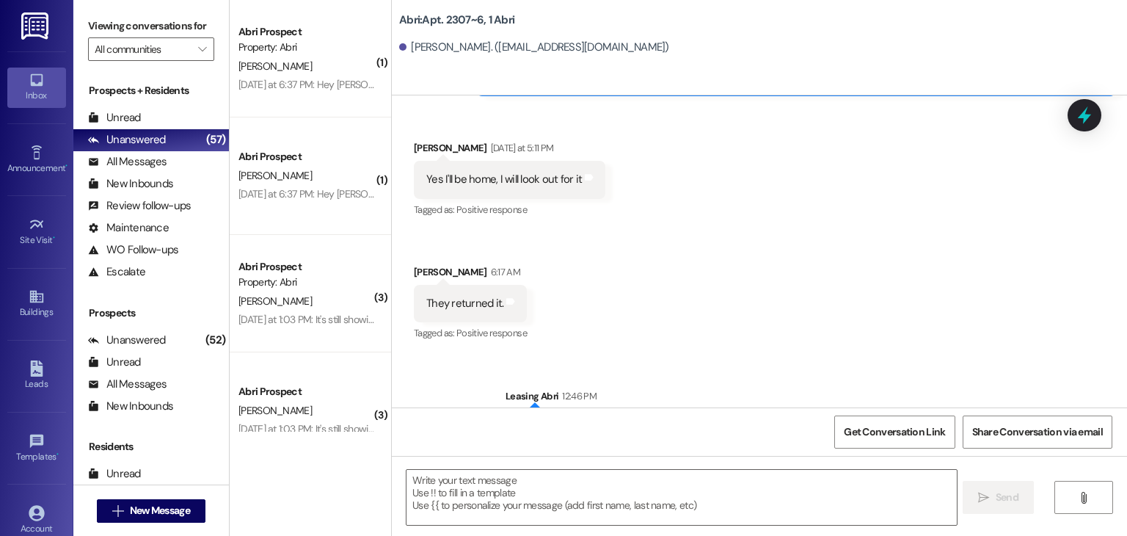
scroll to position [43100, 0]
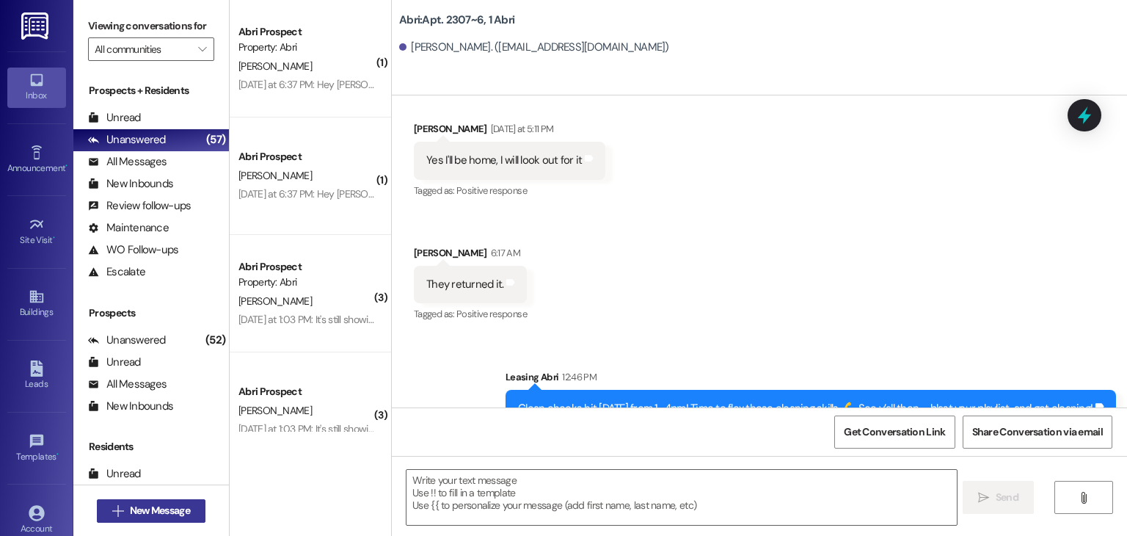
click at [162, 513] on span "New Message" at bounding box center [160, 510] width 60 height 15
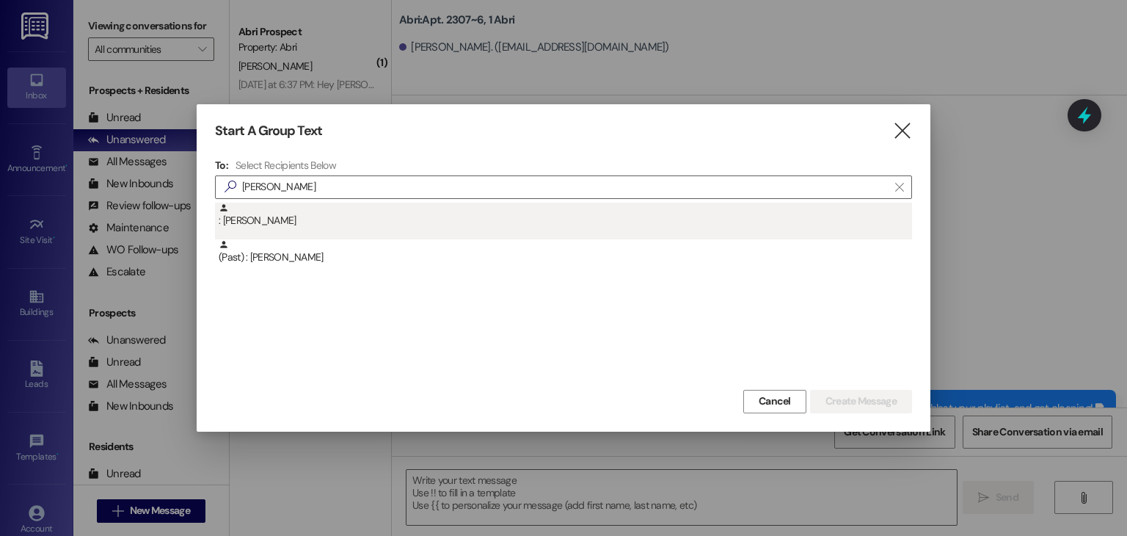
click at [282, 224] on div ": [PERSON_NAME]" at bounding box center [565, 216] width 693 height 26
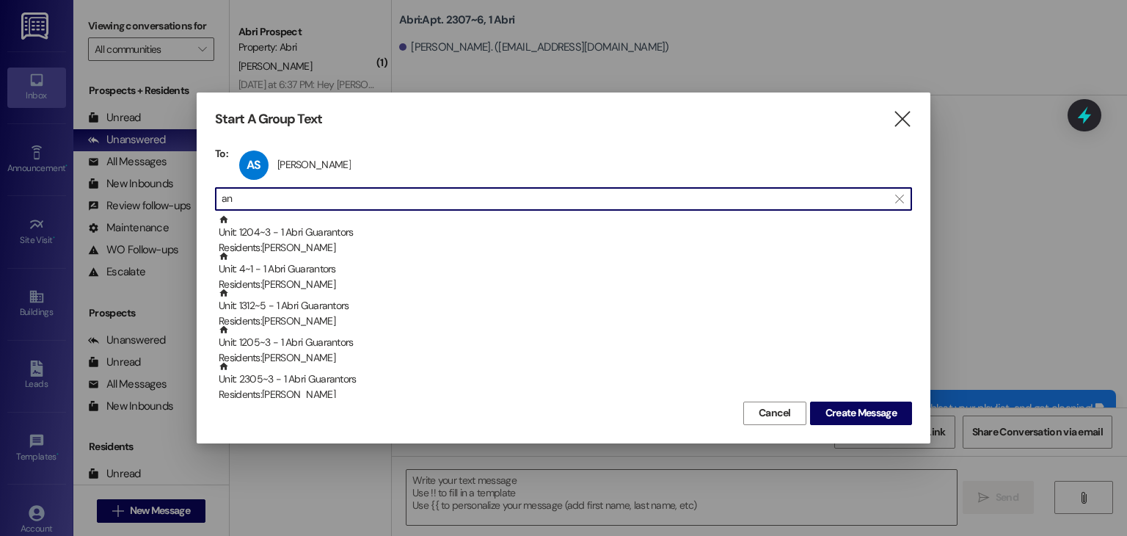
type input "a"
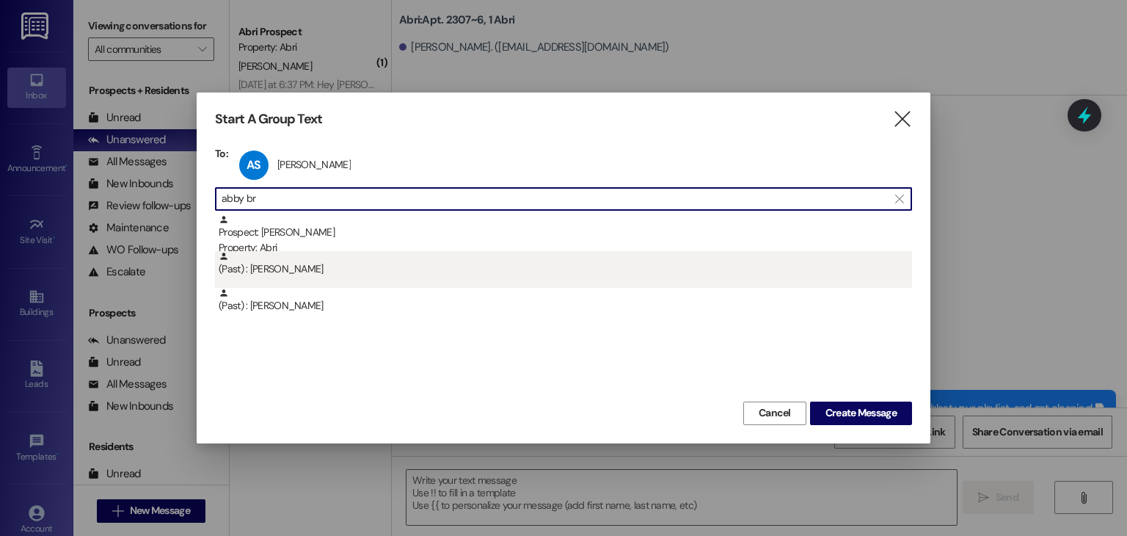
type input "abby br"
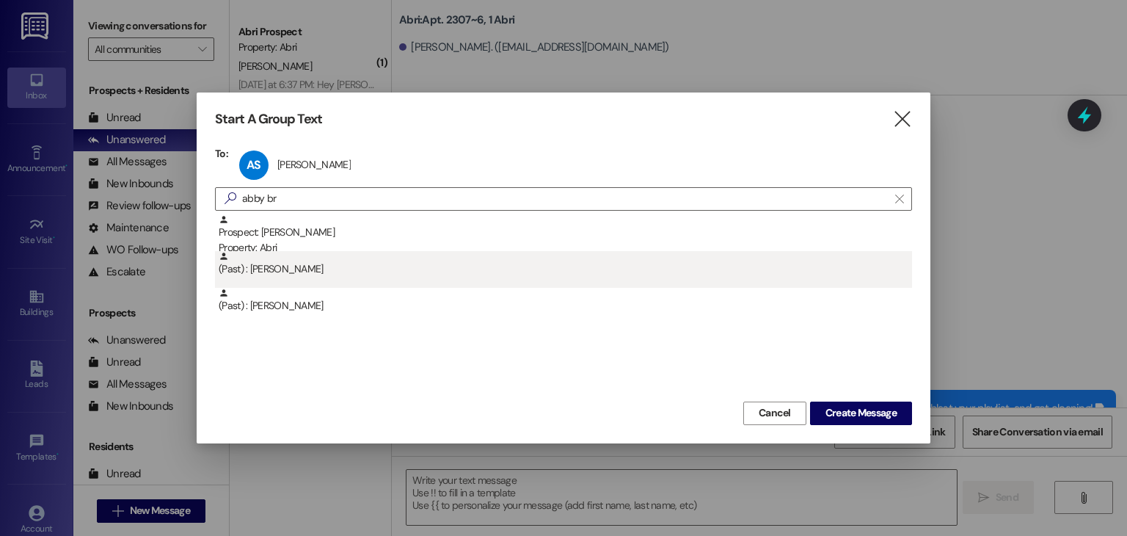
click at [379, 277] on div "(Past) : [PERSON_NAME]" at bounding box center [563, 269] width 697 height 37
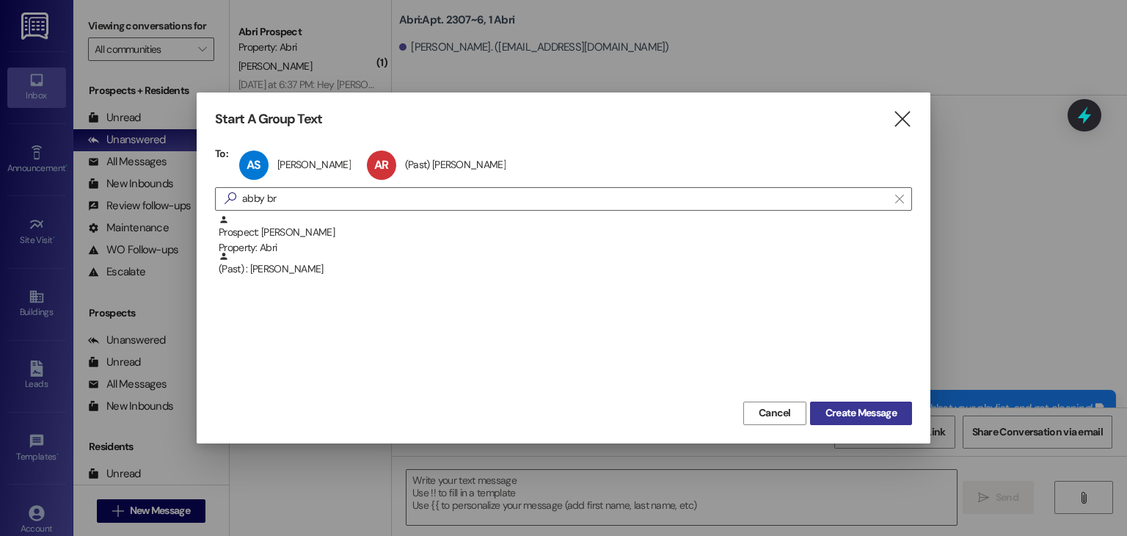
click at [884, 415] on span "Create Message" at bounding box center [860, 412] width 71 height 15
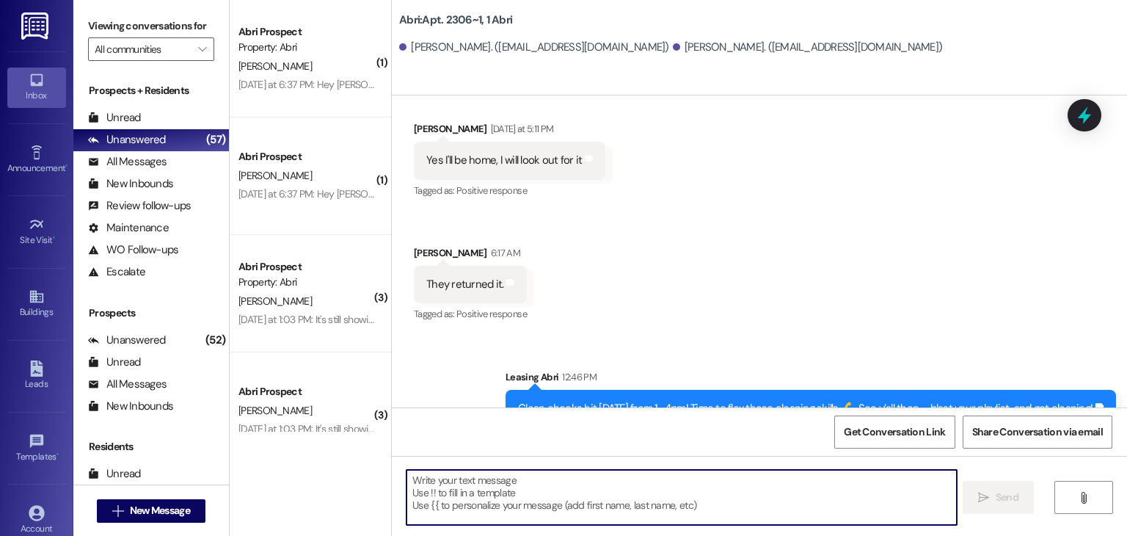
click at [602, 486] on textarea at bounding box center [681, 497] width 550 height 55
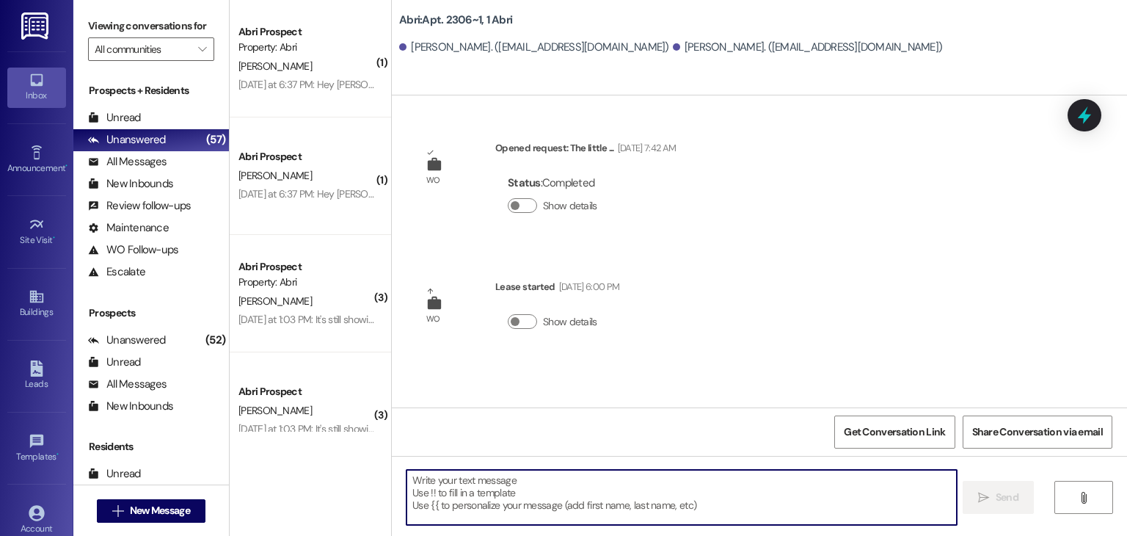
scroll to position [0, 0]
paste textarea "Clean checks hit [DATE] from 1–4pm! Time to flex those cleaning skills. 💪 See y…"
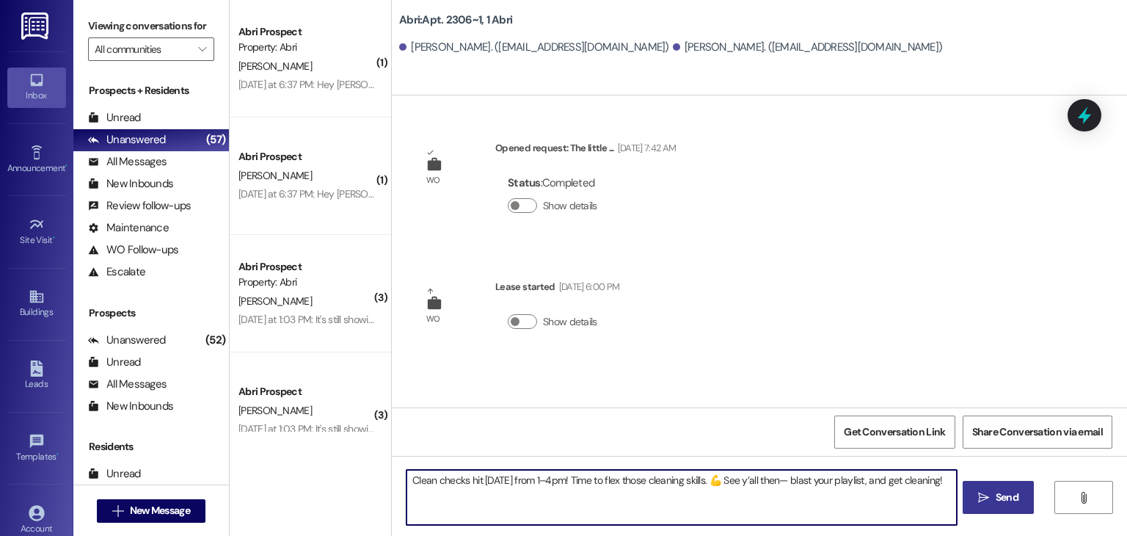
type textarea "Clean checks hit [DATE] from 1–4pm! Time to flex those cleaning skills. 💪 See y…"
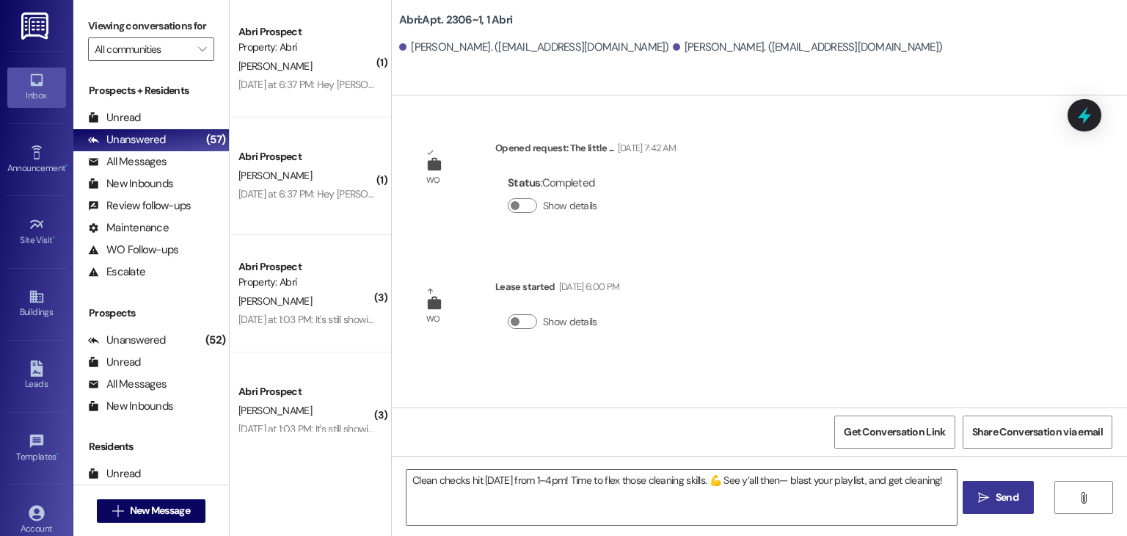
click at [968, 495] on button " Send" at bounding box center [998, 497] width 71 height 33
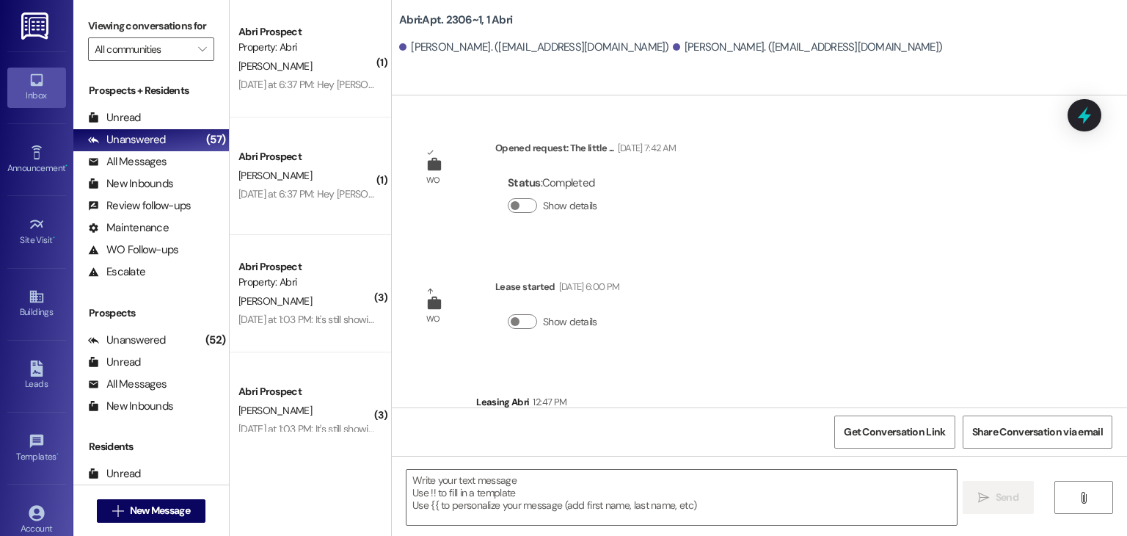
scroll to position [73, 0]
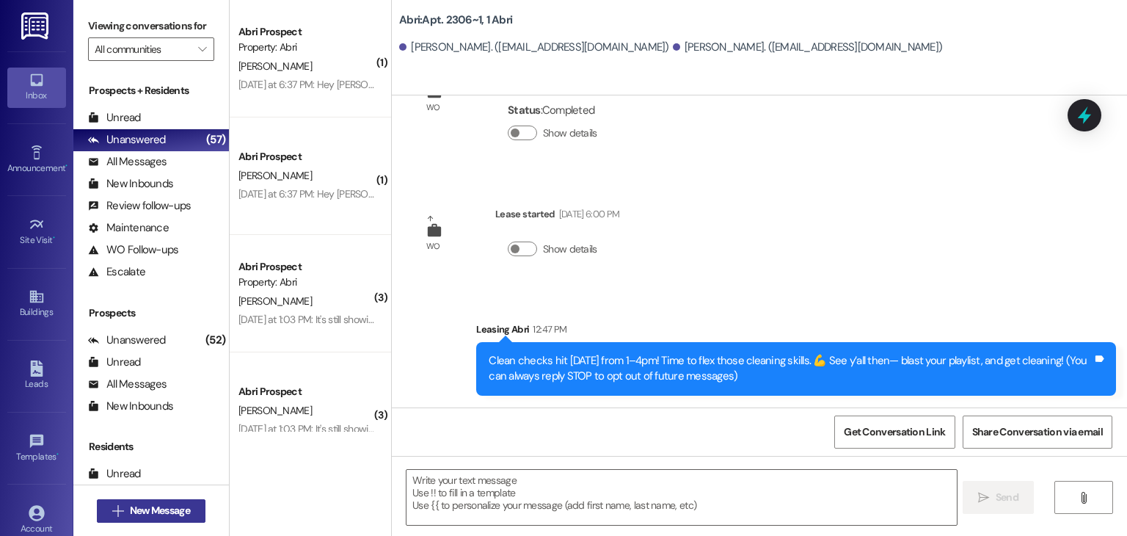
click at [197, 510] on button " New Message" at bounding box center [151, 510] width 109 height 23
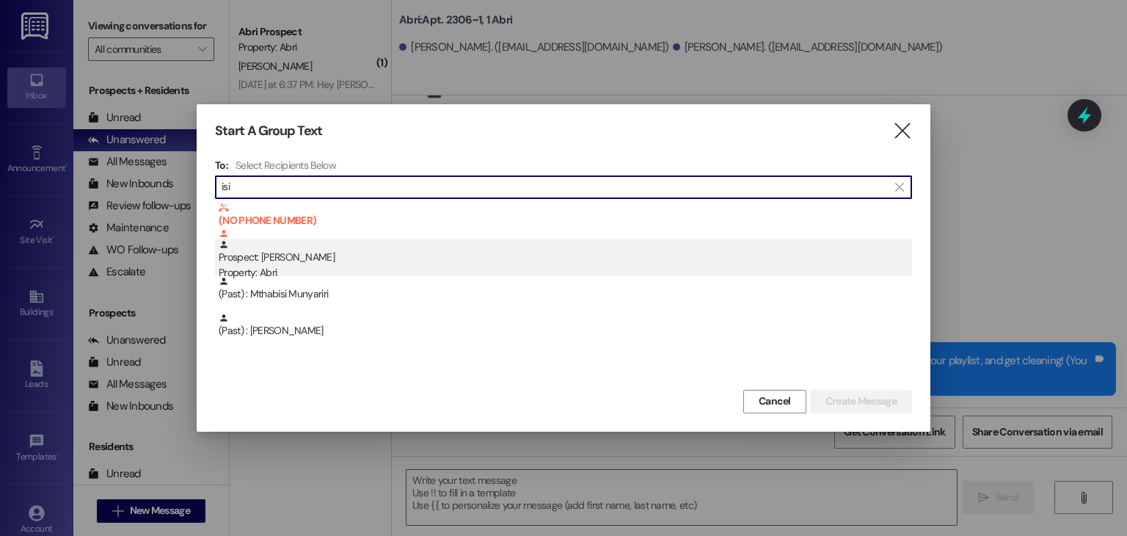
type input "isi"
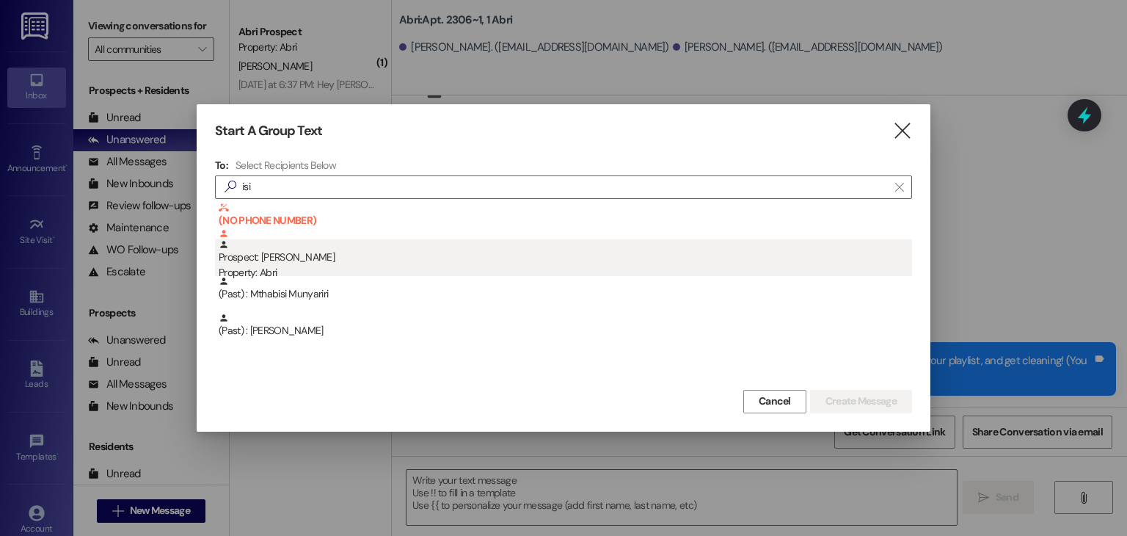
click at [301, 262] on div "Prospect: [PERSON_NAME] Property: Abri" at bounding box center [565, 260] width 693 height 42
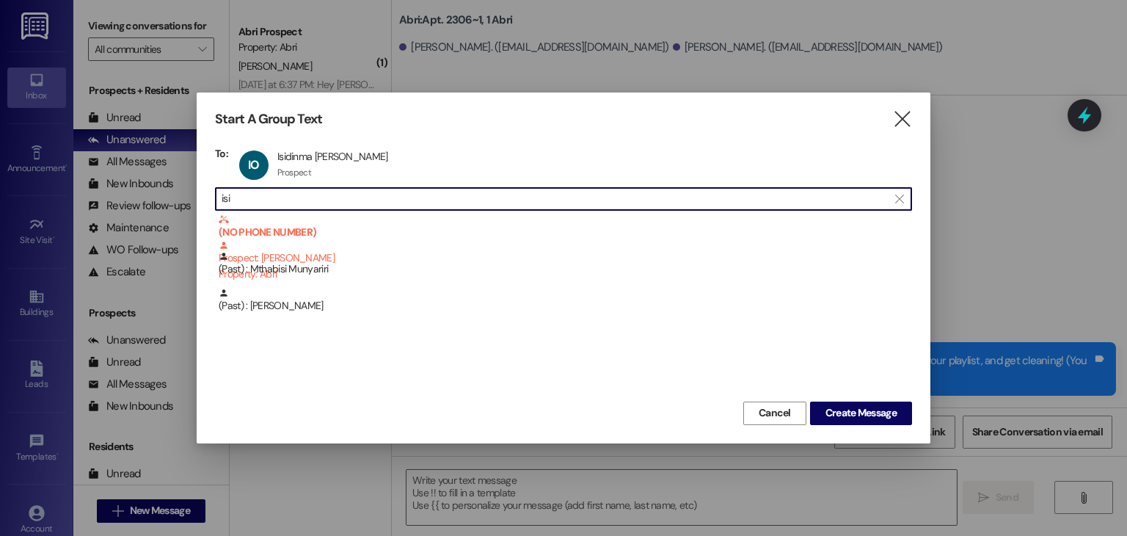
click at [375, 194] on input "isi" at bounding box center [555, 199] width 666 height 21
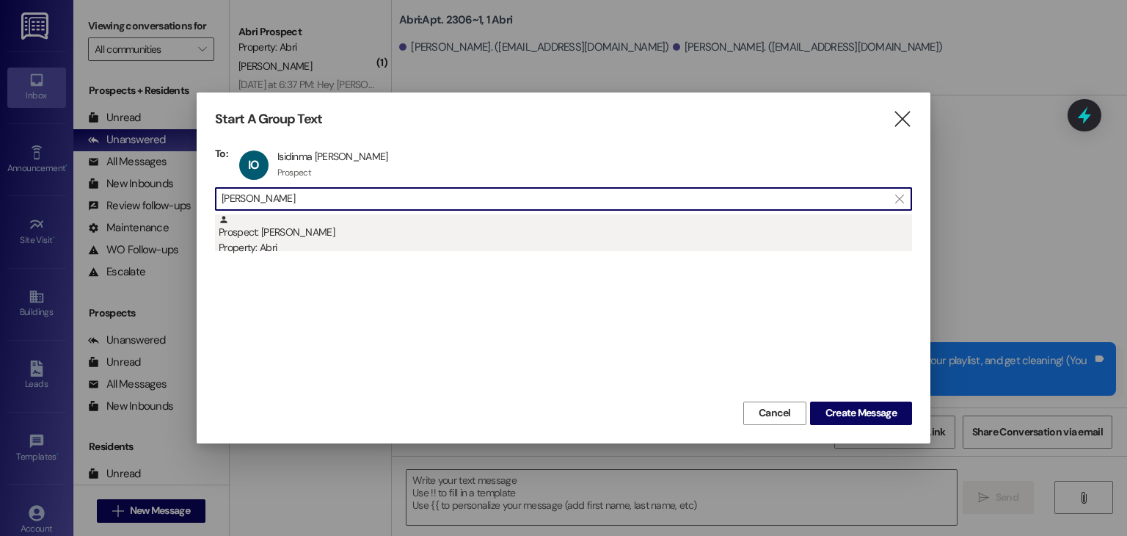
type input "[PERSON_NAME]"
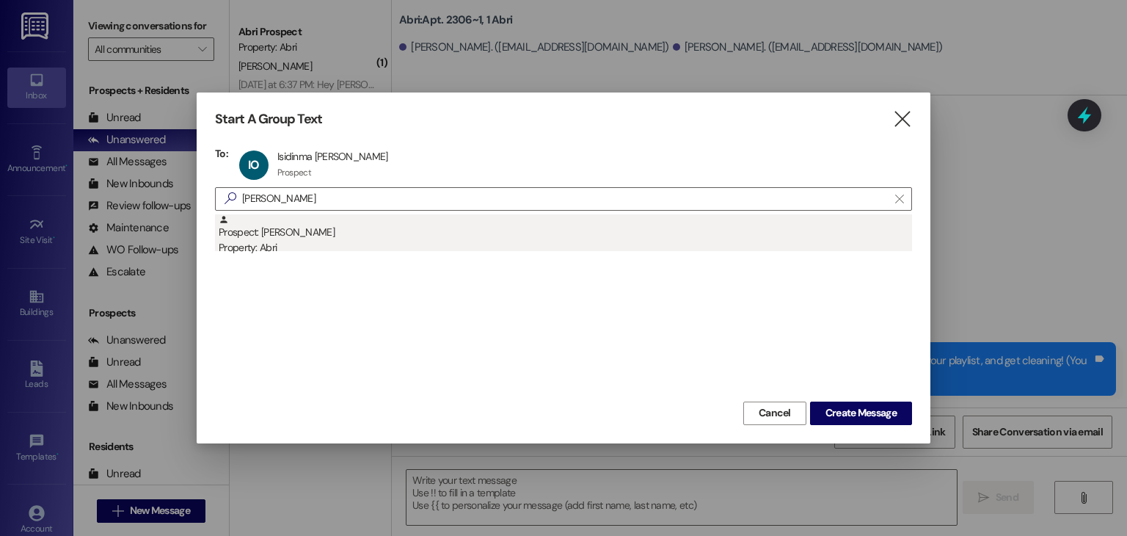
click at [376, 234] on div "Prospect: [PERSON_NAME] Property: Abri" at bounding box center [565, 235] width 693 height 42
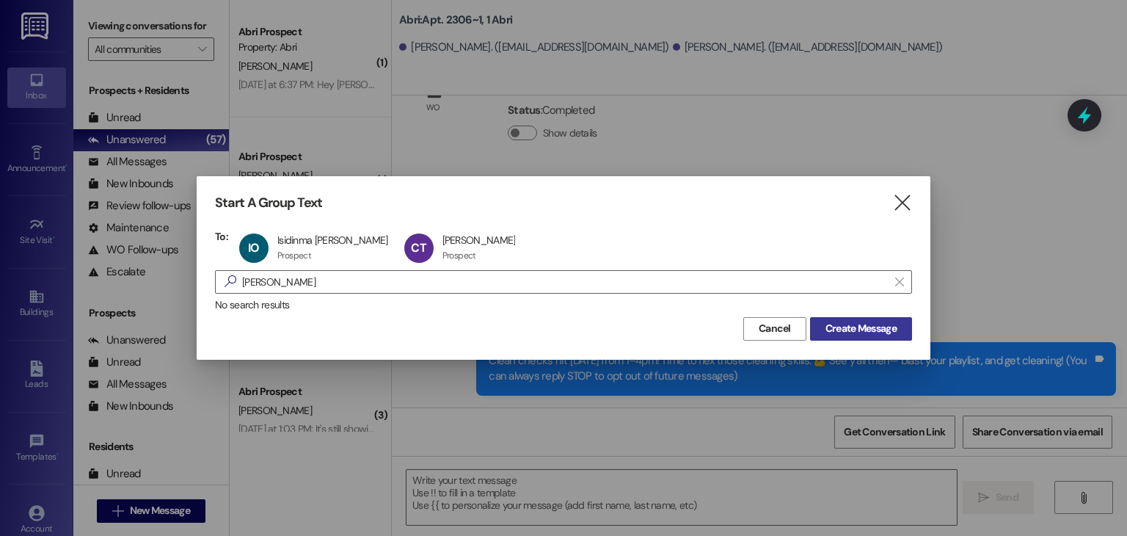
click at [841, 334] on span "Create Message" at bounding box center [860, 328] width 71 height 15
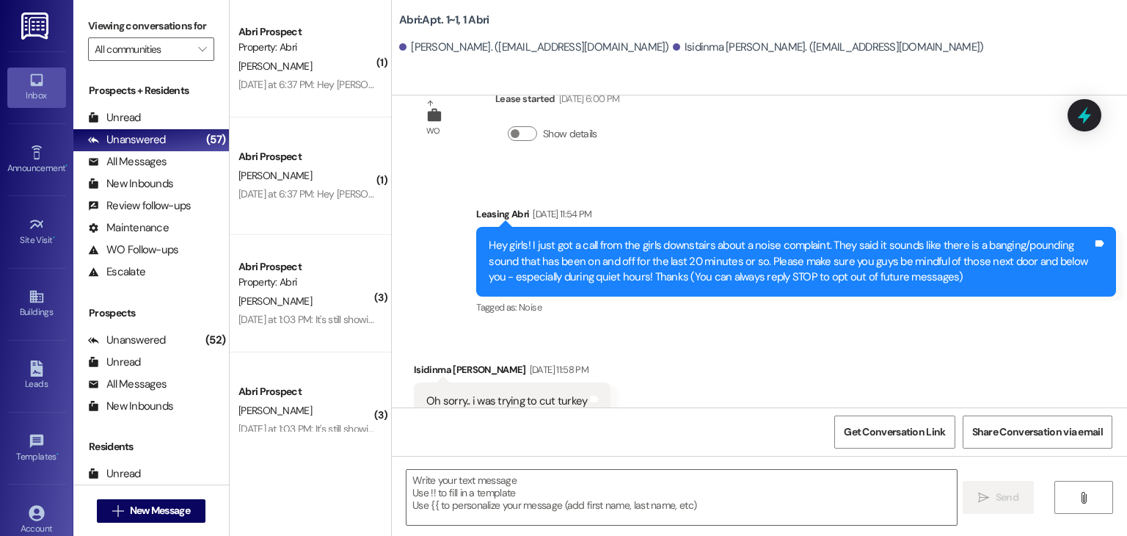
scroll to position [73, 0]
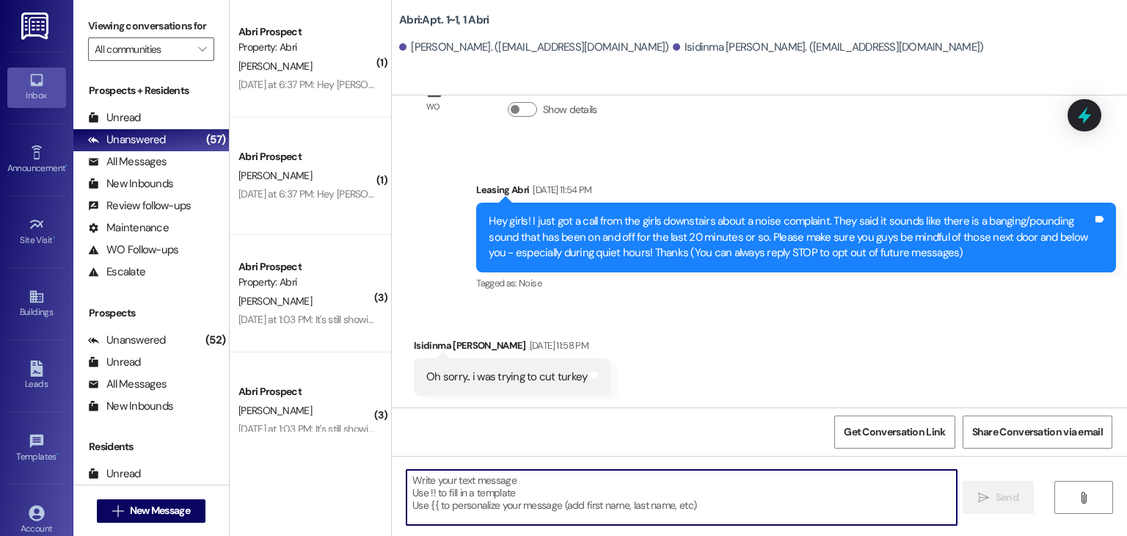
click at [594, 493] on textarea at bounding box center [681, 497] width 550 height 55
paste textarea "Clean checks hit [DATE] from 1–4pm! Time to flex those cleaning skills. 💪 See y…"
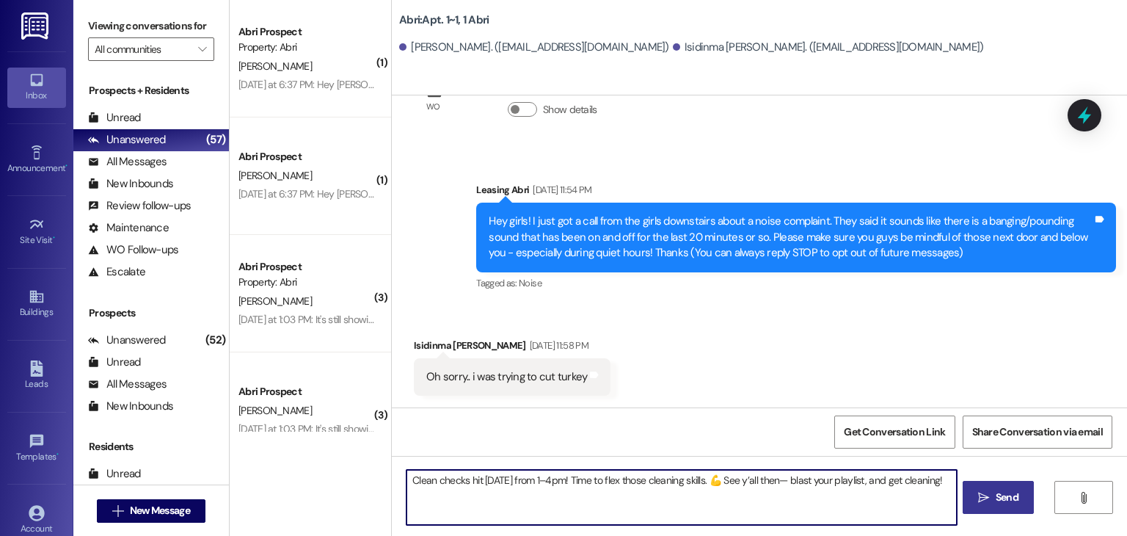
type textarea "Clean checks hit [DATE] from 1–4pm! Time to flex those cleaning skills. 💪 See y…"
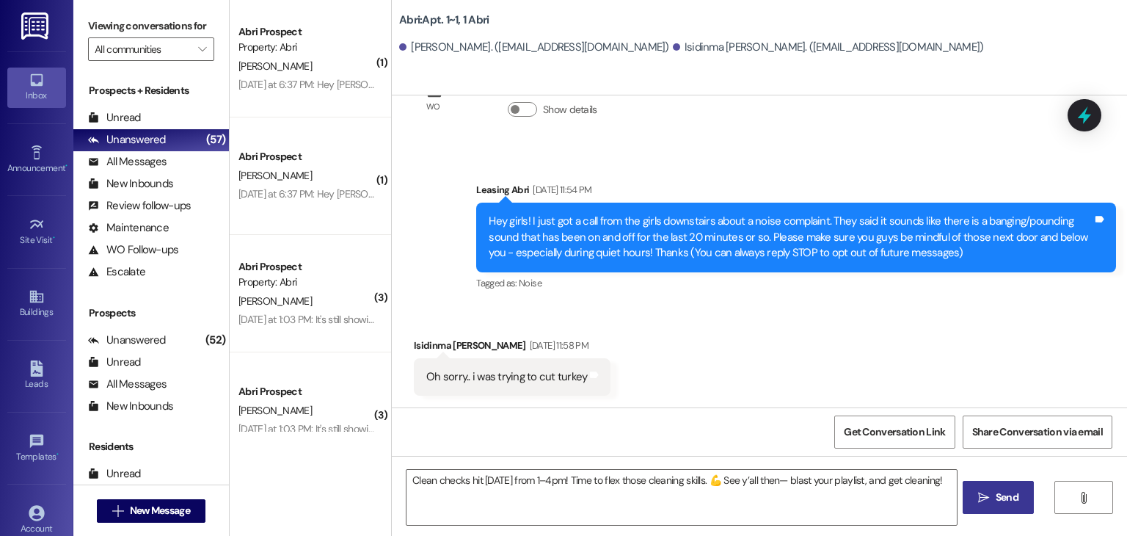
click at [984, 504] on span " Send" at bounding box center [998, 496] width 46 height 15
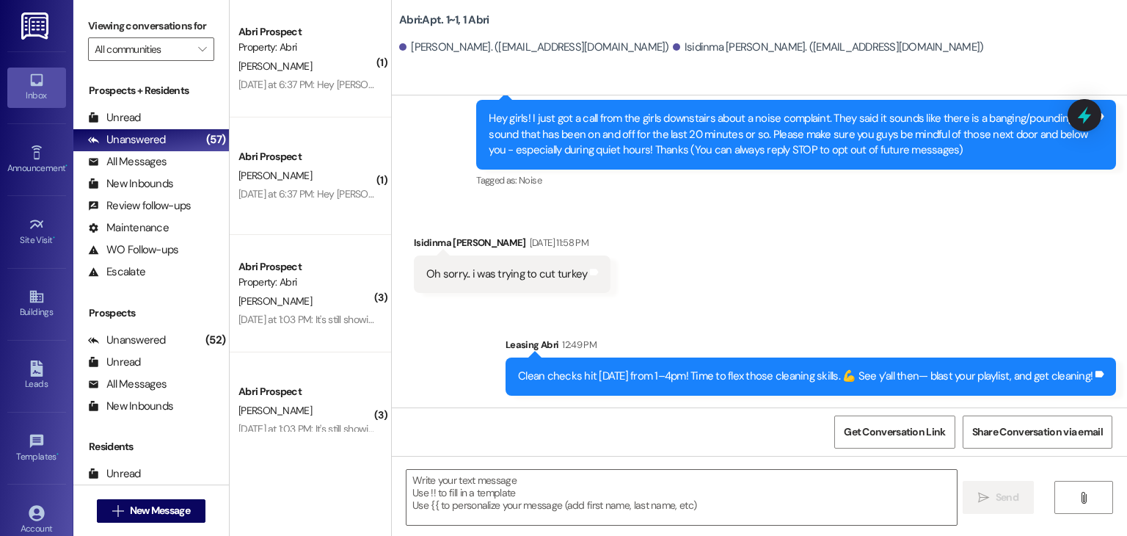
scroll to position [0, 0]
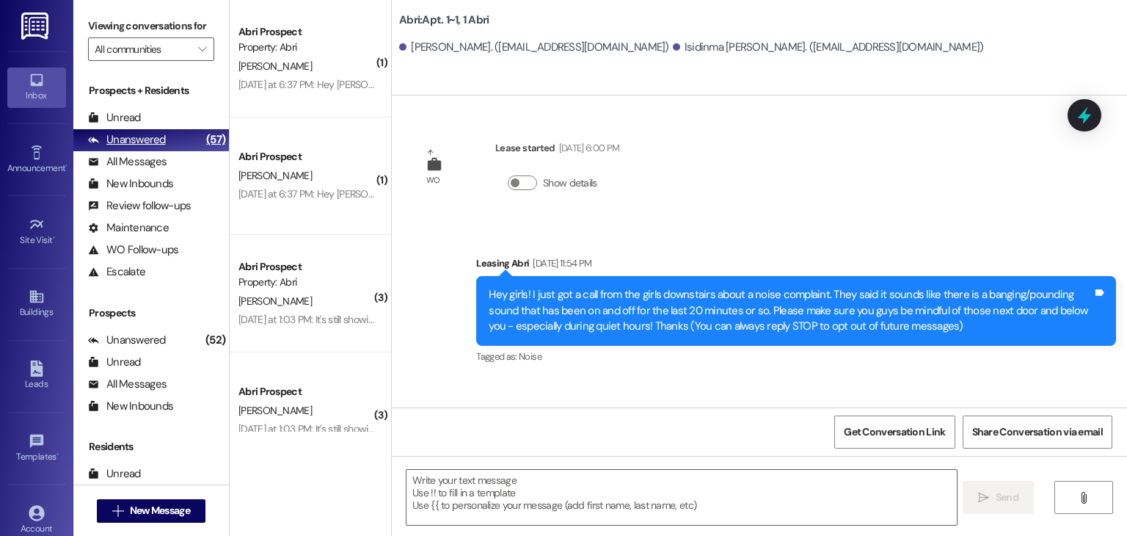
click at [159, 144] on div "Unanswered" at bounding box center [127, 139] width 78 height 15
